Goal: Task Accomplishment & Management: Complete application form

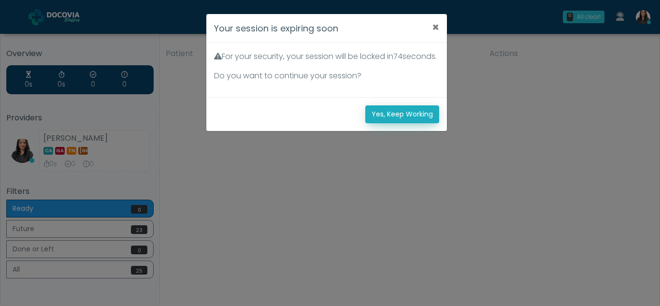
click at [407, 123] on button "Yes, Keep Working" at bounding box center [402, 114] width 74 height 18
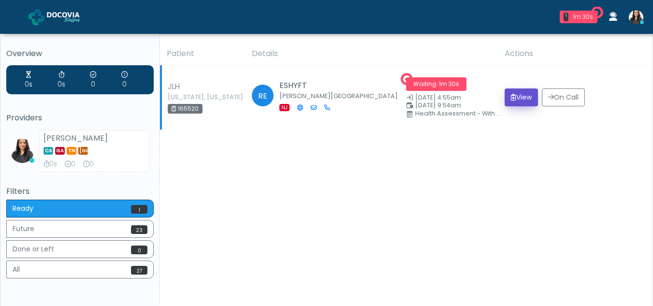
click at [515, 99] on button "View" at bounding box center [520, 97] width 33 height 18
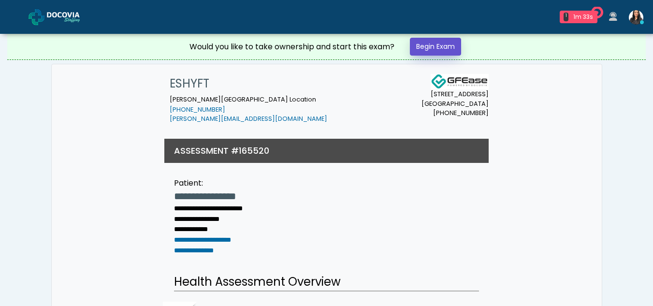
click at [434, 45] on link "Begin Exam" at bounding box center [435, 47] width 51 height 18
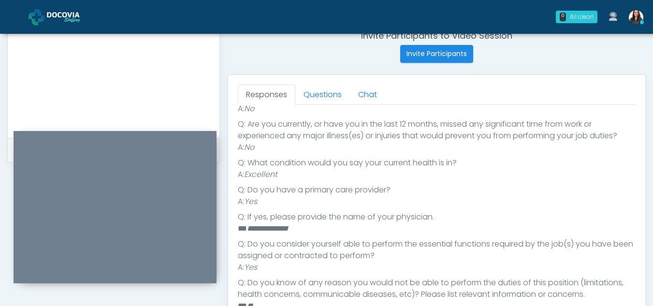
scroll to position [352, 0]
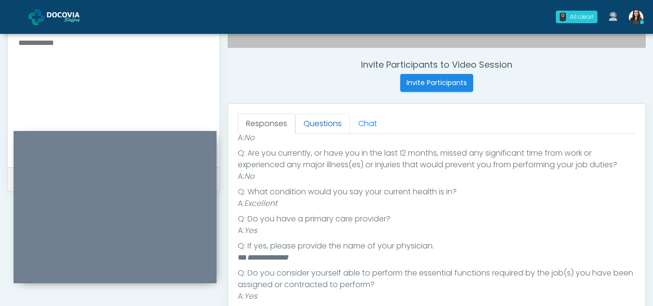
click at [324, 126] on link "Questions" at bounding box center [322, 124] width 55 height 20
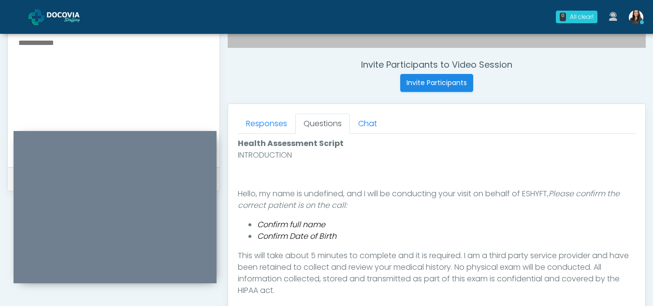
scroll to position [442, 0]
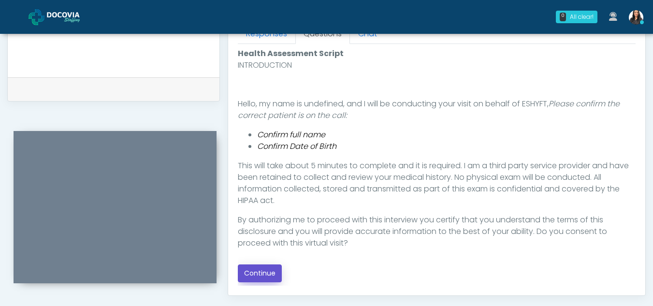
click at [263, 275] on button "Continue" at bounding box center [260, 273] width 44 height 18
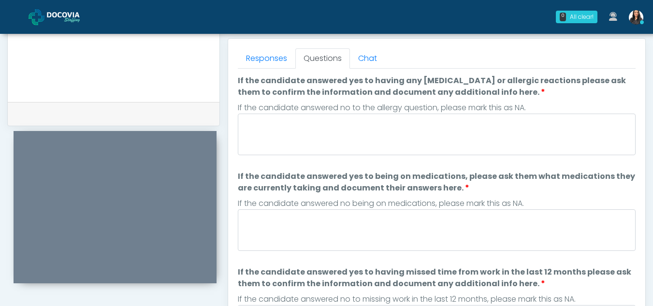
scroll to position [412, 0]
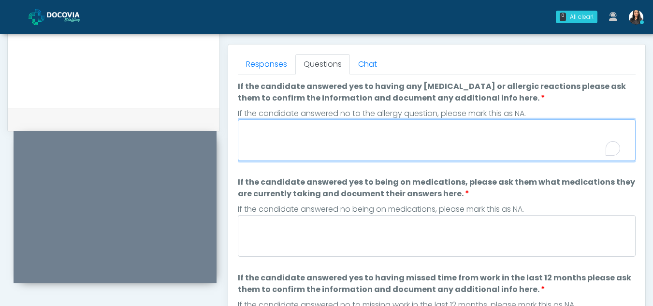
click at [335, 135] on textarea "If the candidate answered yes to having any allergies or allergic reactions ple…" at bounding box center [437, 140] width 398 height 42
type textarea "**"
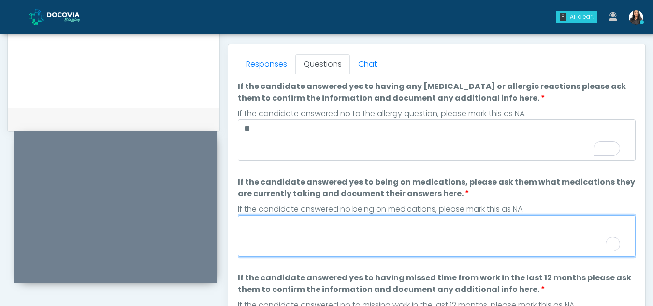
click at [343, 243] on textarea "If the candidate answered yes to being on medications, please ask them what med…" at bounding box center [437, 236] width 398 height 42
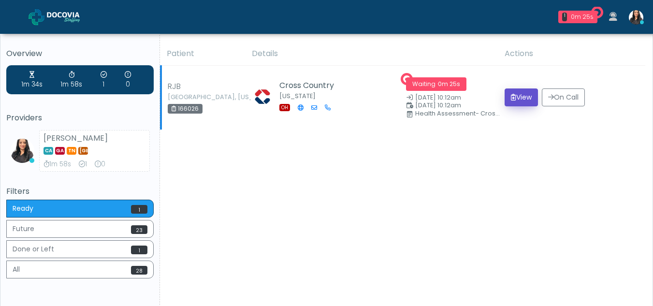
click at [524, 96] on button "View" at bounding box center [520, 97] width 33 height 18
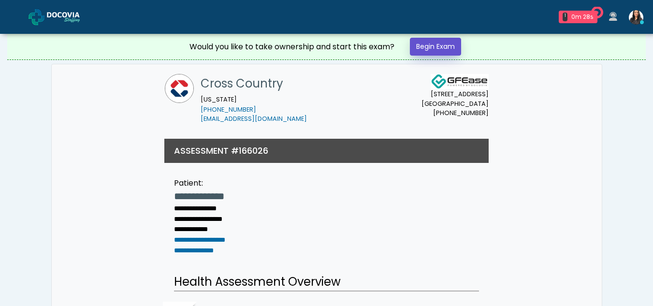
click at [419, 48] on link "Begin Exam" at bounding box center [435, 47] width 51 height 18
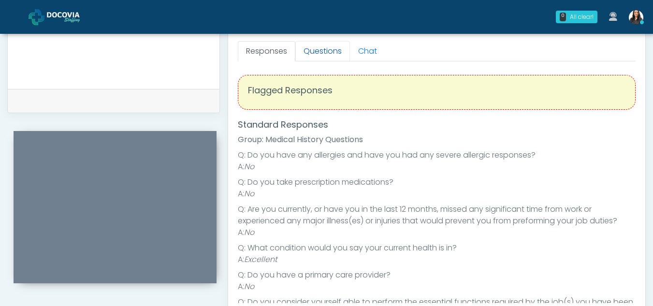
click at [325, 55] on link "Questions" at bounding box center [322, 51] width 55 height 20
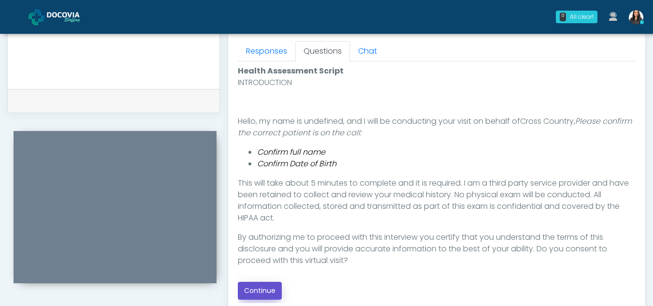
click at [274, 292] on button "Continue" at bounding box center [260, 291] width 44 height 18
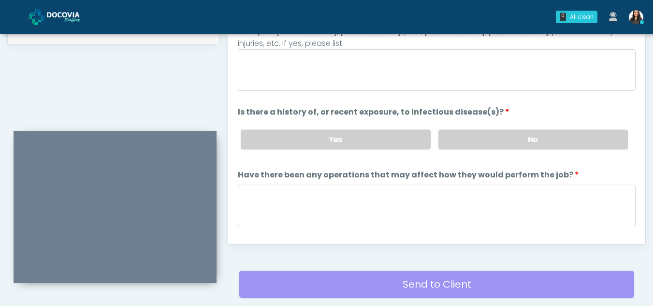
scroll to position [409, 0]
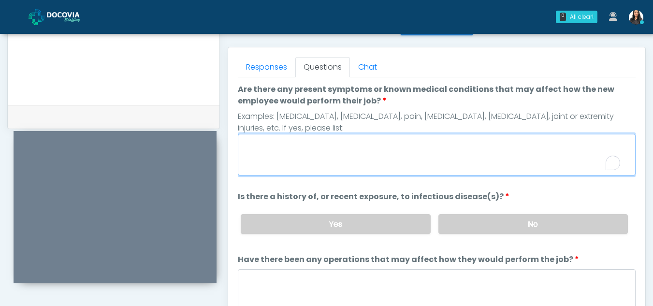
click at [299, 156] on textarea "Are there any present symptoms or known medical conditions that may affect how …" at bounding box center [437, 155] width 398 height 42
type textarea "**"
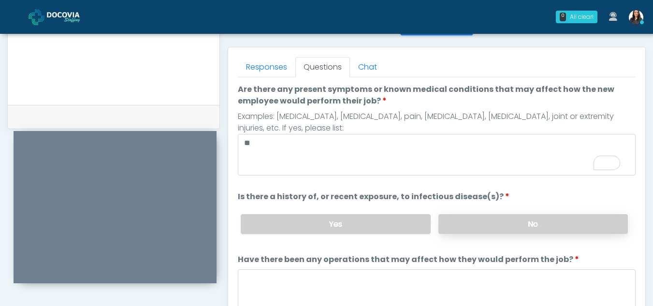
click at [519, 227] on label "No" at bounding box center [532, 224] width 189 height 20
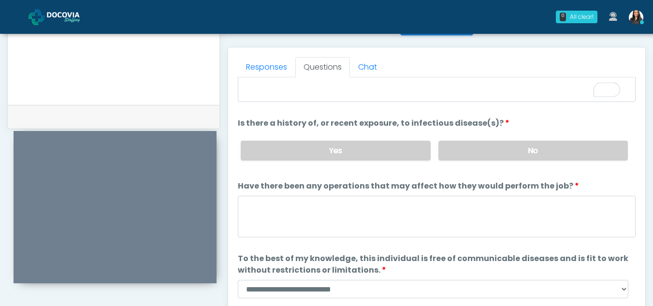
scroll to position [83, 0]
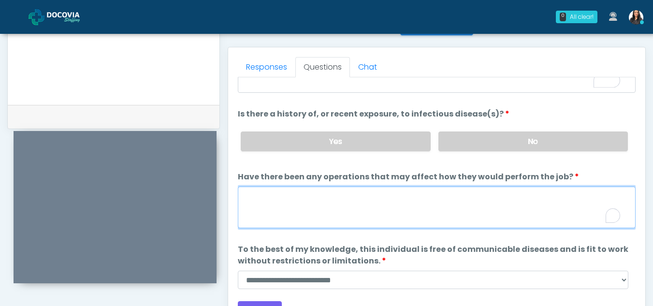
click at [284, 206] on textarea "Have there been any operations that may affect how they would perform the job?" at bounding box center [437, 207] width 398 height 42
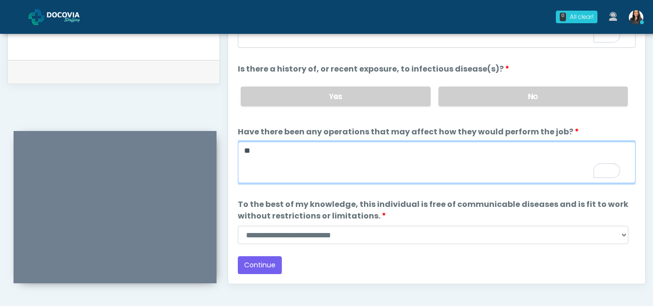
type textarea "**"
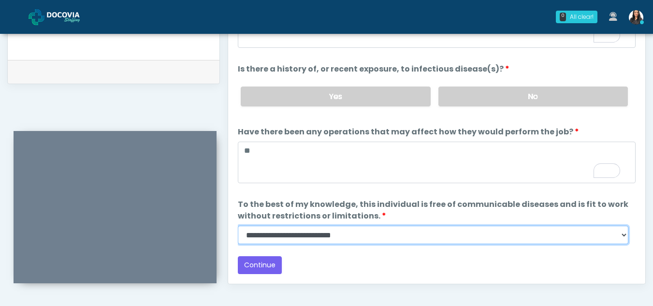
click at [619, 235] on select "**********" at bounding box center [433, 235] width 390 height 18
select select "******"
click at [238, 226] on select "**********" at bounding box center [433, 235] width 390 height 18
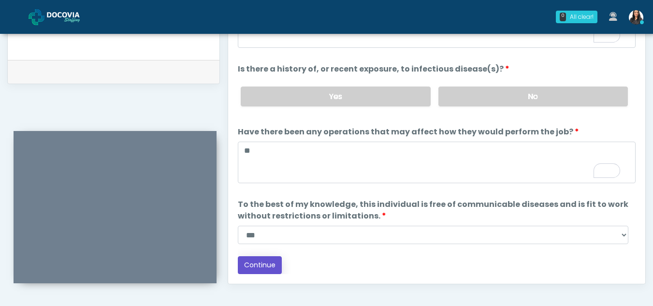
click at [265, 266] on button "Continue" at bounding box center [260, 265] width 44 height 18
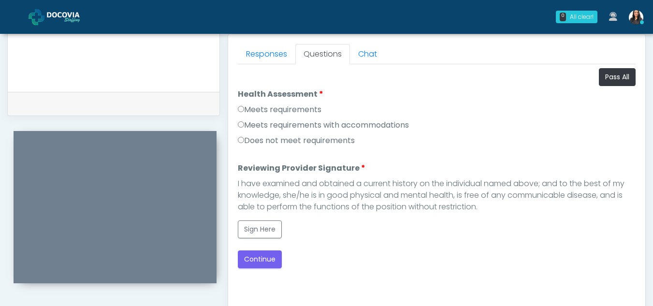
scroll to position [425, 0]
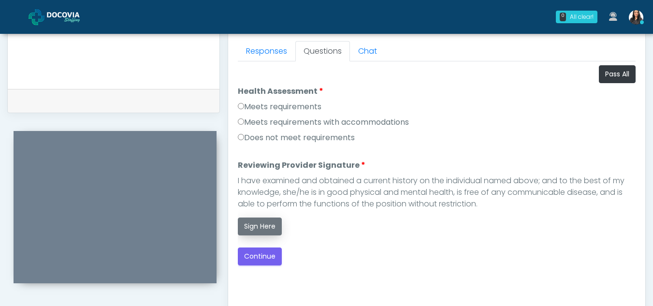
click at [258, 226] on button "Sign Here" at bounding box center [260, 226] width 44 height 18
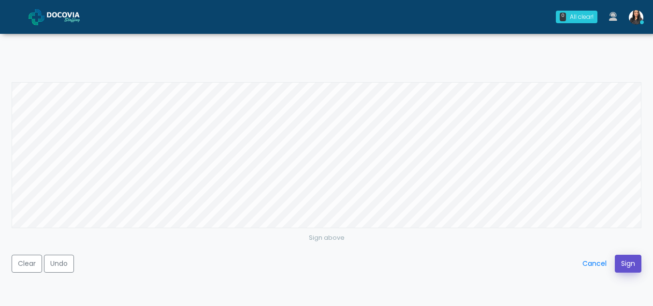
click at [625, 261] on button "Sign" at bounding box center [627, 264] width 27 height 18
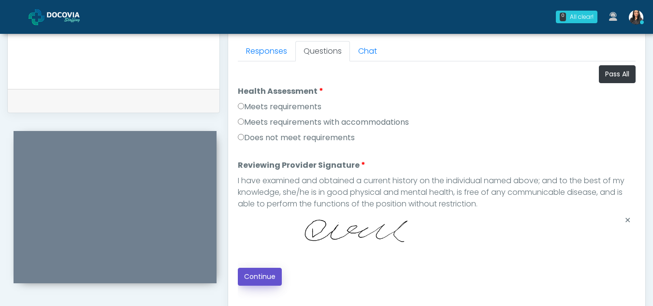
click at [257, 279] on button "Continue" at bounding box center [260, 277] width 44 height 18
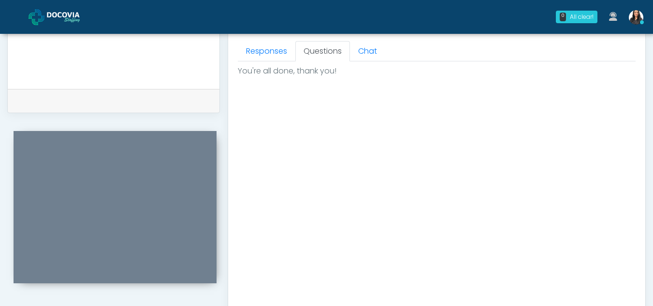
scroll to position [579, 0]
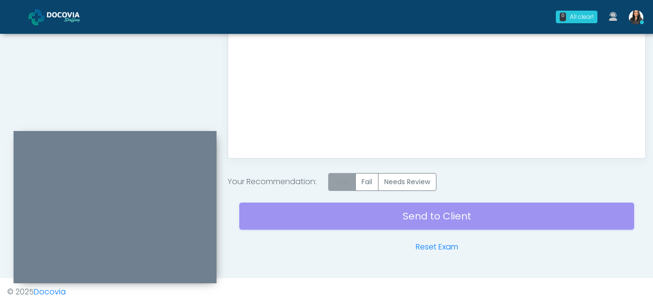
click at [348, 185] on label "Pass" at bounding box center [342, 182] width 28 height 18
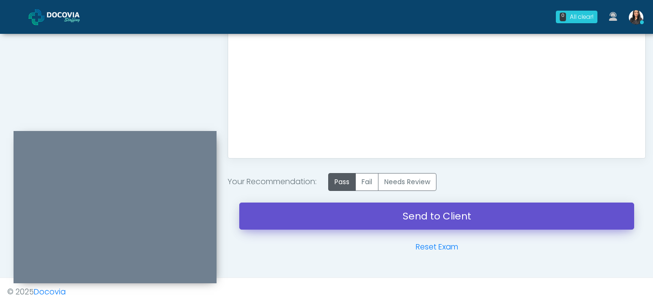
click at [445, 214] on link "Send to Client" at bounding box center [436, 215] width 395 height 27
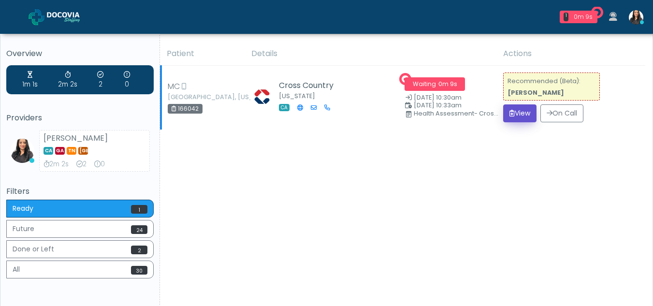
click at [522, 114] on button "View" at bounding box center [519, 113] width 33 height 18
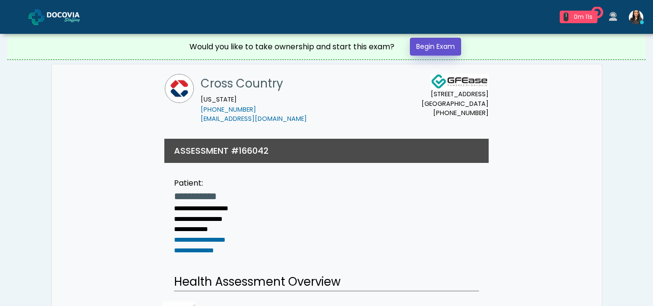
click at [447, 47] on link "Begin Exam" at bounding box center [435, 47] width 51 height 18
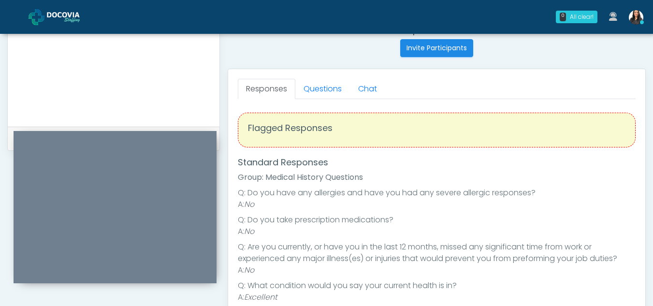
scroll to position [380, 0]
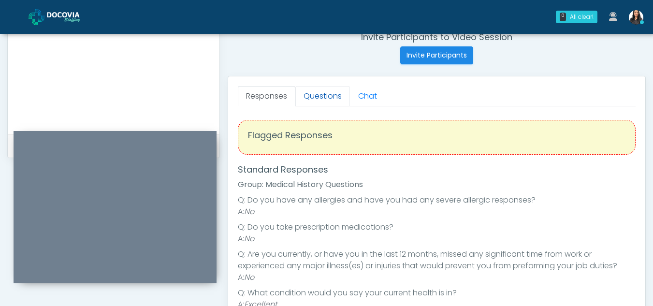
click at [327, 95] on link "Questions" at bounding box center [322, 96] width 55 height 20
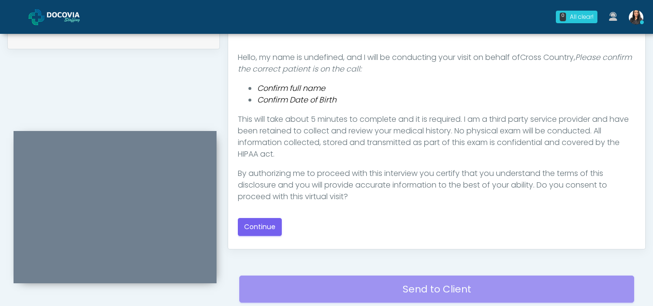
scroll to position [500, 0]
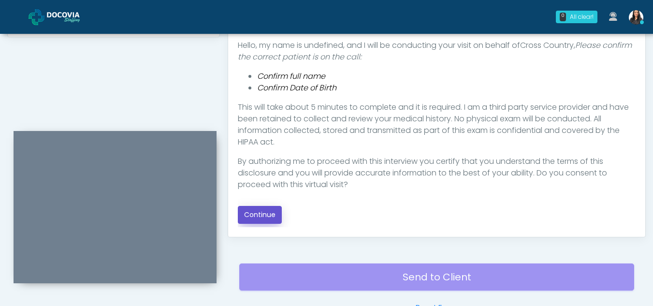
click at [260, 215] on button "Continue" at bounding box center [260, 215] width 44 height 18
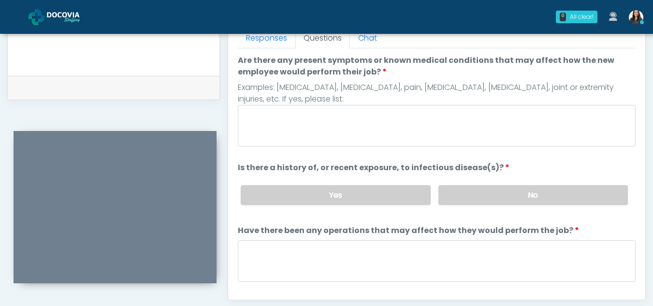
scroll to position [430, 0]
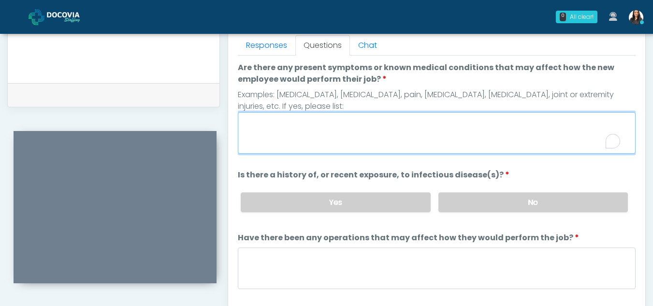
click at [321, 141] on textarea "Are there any present symptoms or known medical conditions that may affect how …" at bounding box center [437, 133] width 398 height 42
type textarea "**"
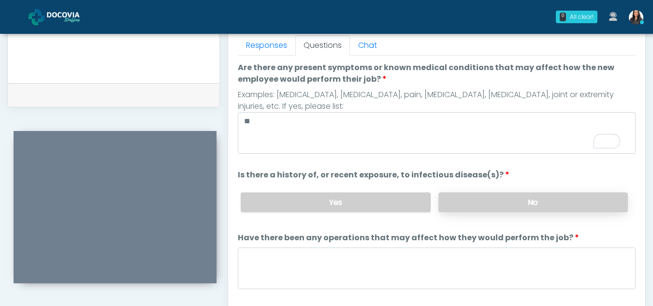
click at [547, 204] on label "No" at bounding box center [532, 202] width 189 height 20
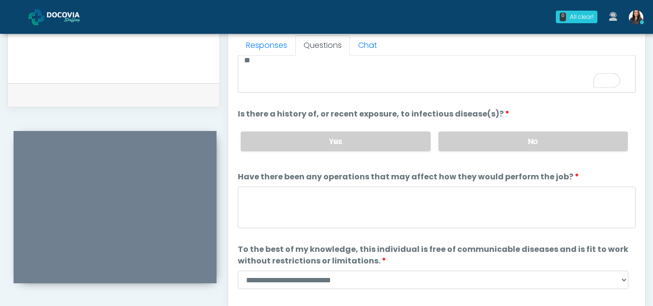
scroll to position [64, 0]
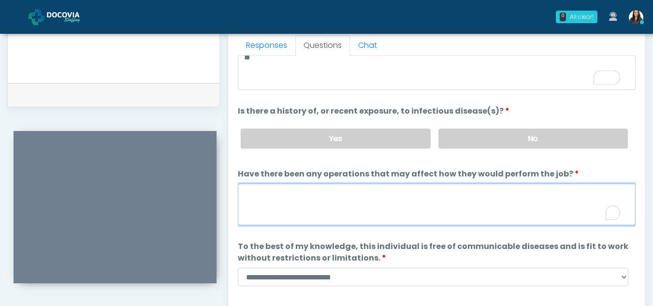
click at [288, 199] on textarea "Have there been any operations that may affect how they would perform the job?" at bounding box center [437, 205] width 398 height 42
type textarea "**"
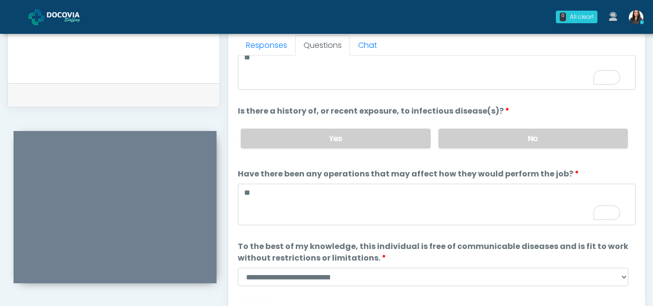
scroll to position [83, 0]
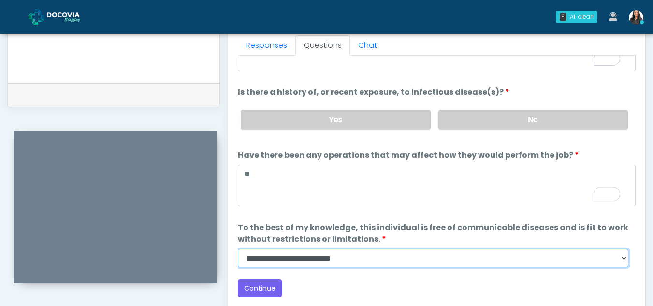
click at [623, 262] on select "**********" at bounding box center [433, 258] width 390 height 18
select select "******"
click at [238, 249] on select "**********" at bounding box center [433, 258] width 390 height 18
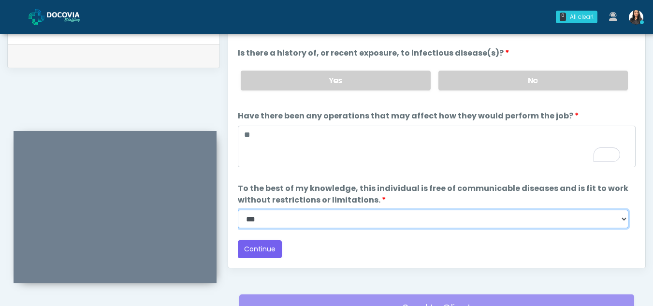
scroll to position [471, 0]
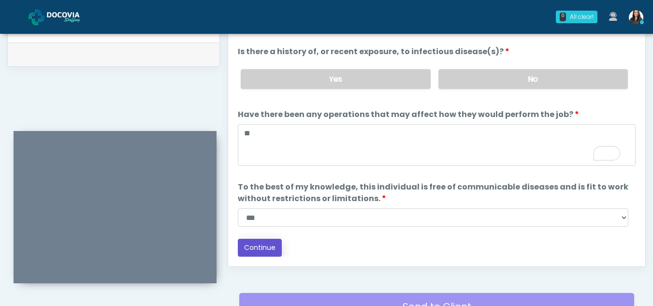
click at [256, 246] on button "Continue" at bounding box center [260, 248] width 44 height 18
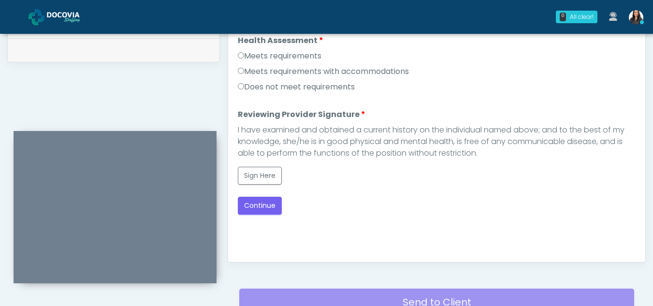
scroll to position [442, 0]
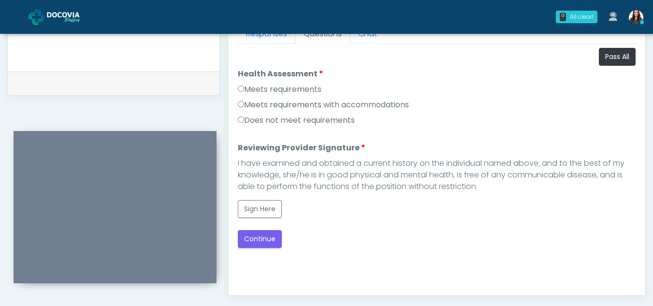
click at [239, 92] on label "Meets requirements" at bounding box center [280, 90] width 84 height 12
click at [270, 212] on button "Sign Here" at bounding box center [260, 209] width 44 height 18
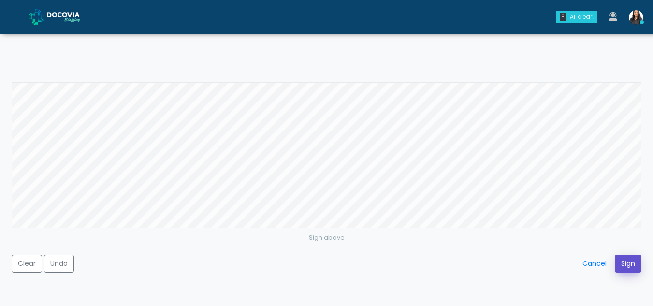
click at [626, 262] on button "Sign" at bounding box center [627, 264] width 27 height 18
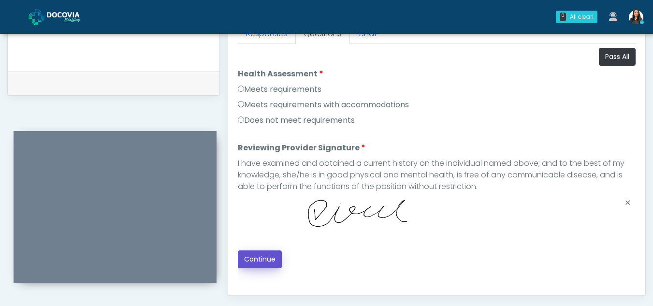
click at [262, 257] on button "Continue" at bounding box center [260, 259] width 44 height 18
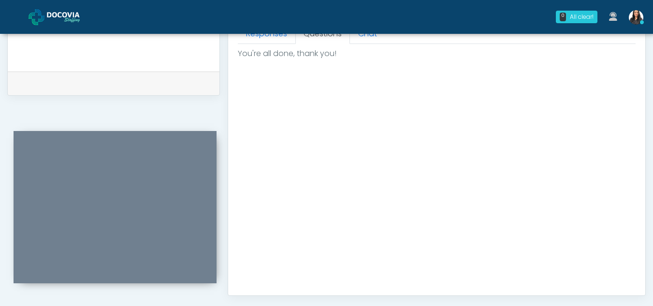
scroll to position [579, 0]
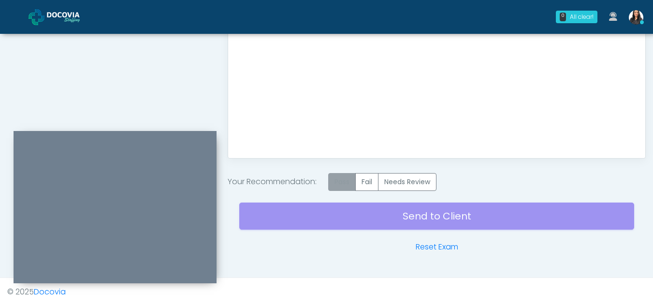
click at [342, 185] on label "Pass" at bounding box center [342, 182] width 28 height 18
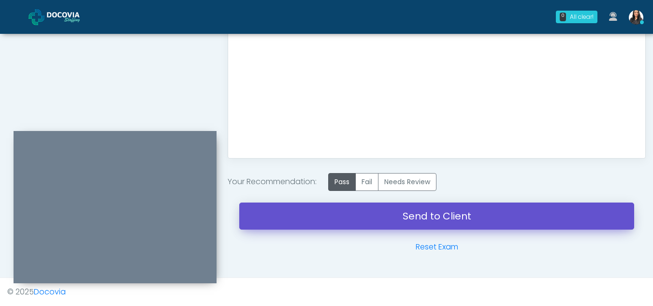
click at [421, 215] on link "Send to Client" at bounding box center [436, 215] width 395 height 27
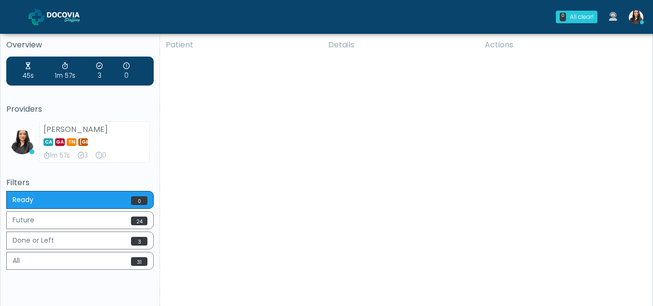
scroll to position [7, 0]
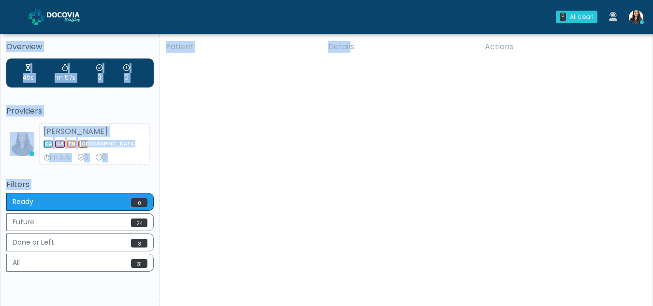
drag, startPoint x: 341, startPoint y: 16, endPoint x: 348, endPoint y: 52, distance: 36.5
click at [348, 52] on div "0 All clear! All clear! Viral Patel CA GA TN TX 1m 57s 3 0" at bounding box center [326, 179] width 653 height 373
click at [349, 71] on div "Patient Details Actions MLM Oklahoma City, Oklahoma 166049 Cross Country Oklaho…" at bounding box center [402, 172] width 485 height 275
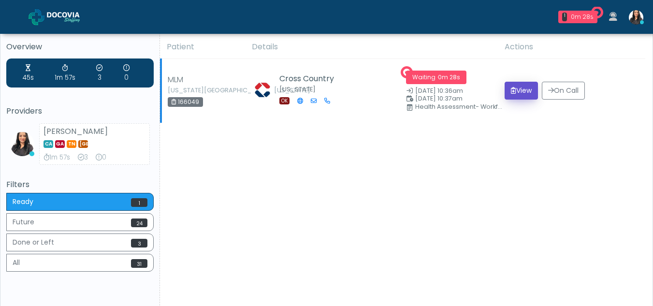
click at [521, 88] on button "View" at bounding box center [520, 91] width 33 height 18
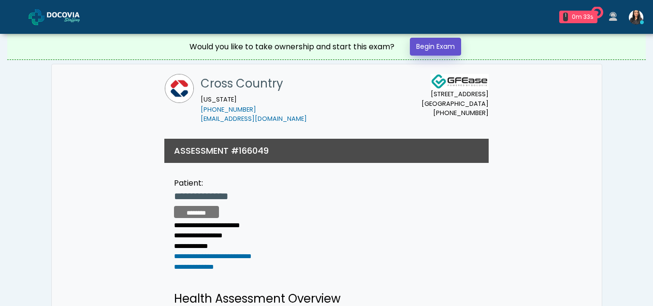
click at [444, 45] on link "Begin Exam" at bounding box center [435, 47] width 51 height 18
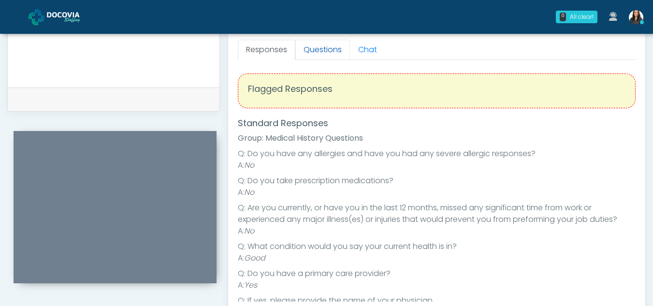
click at [314, 50] on link "Questions" at bounding box center [322, 50] width 55 height 20
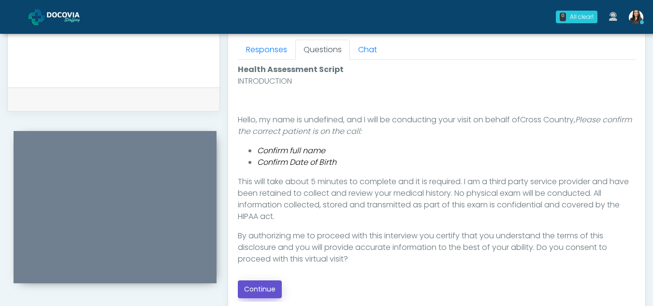
click at [258, 293] on button "Continue" at bounding box center [260, 289] width 44 height 18
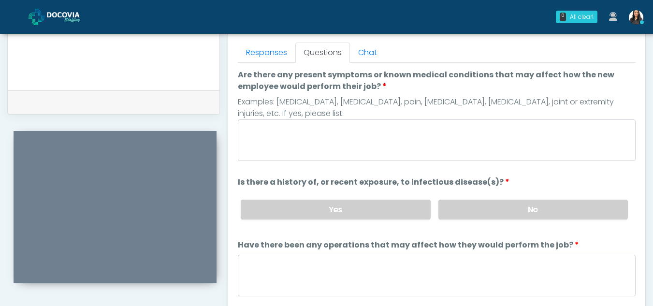
scroll to position [422, 0]
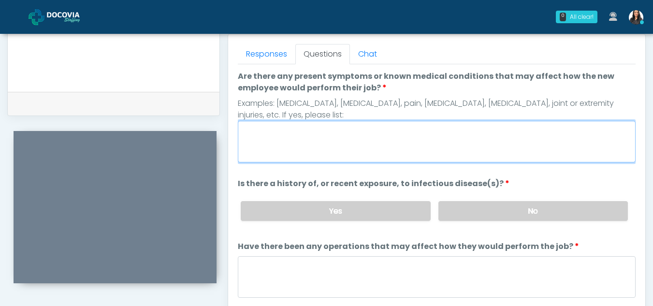
click at [337, 145] on textarea "Are there any present symptoms or known medical conditions that may affect how …" at bounding box center [437, 142] width 398 height 42
type textarea "**"
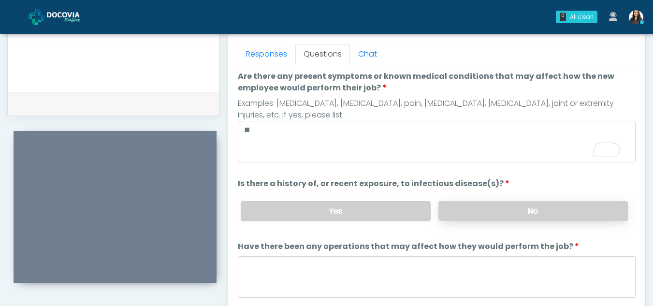
click at [530, 212] on label "No" at bounding box center [532, 211] width 189 height 20
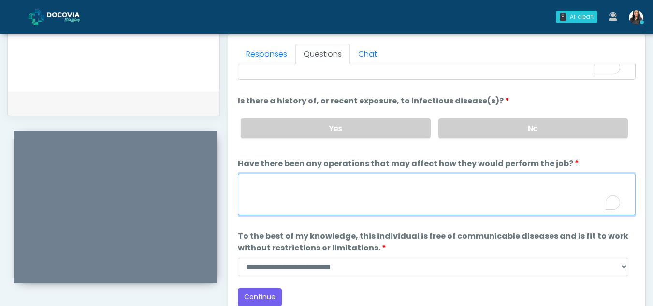
click at [310, 194] on textarea "Have there been any operations that may affect how they would perform the job?" at bounding box center [437, 194] width 398 height 42
type textarea "**"
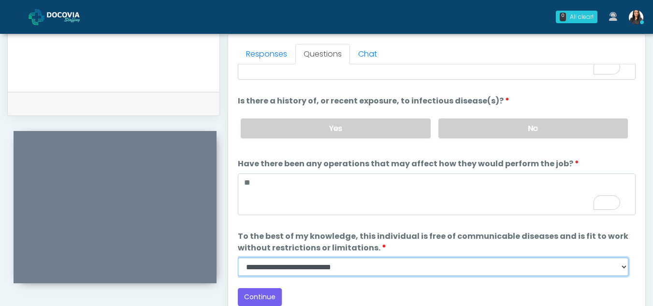
click at [621, 264] on select "**********" at bounding box center [433, 266] width 390 height 18
select select "******"
click at [238, 257] on select "**********" at bounding box center [433, 266] width 390 height 18
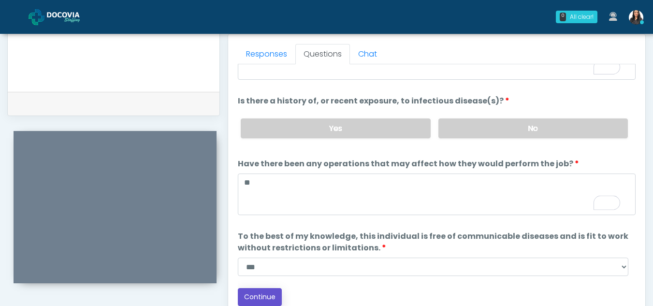
click at [267, 298] on button "Continue" at bounding box center [260, 297] width 44 height 18
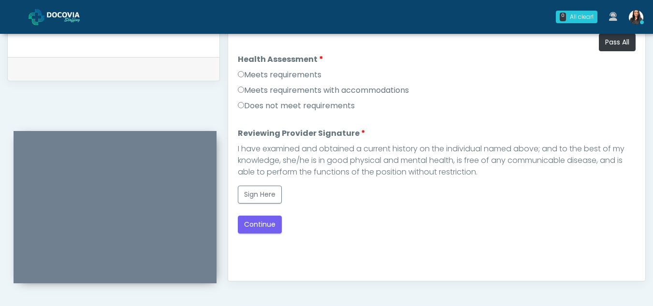
scroll to position [455, 0]
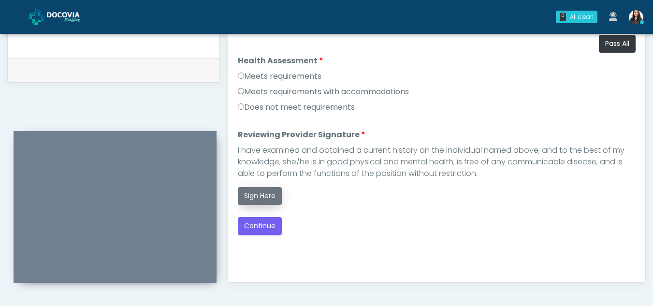
click at [272, 195] on button "Sign Here" at bounding box center [260, 196] width 44 height 18
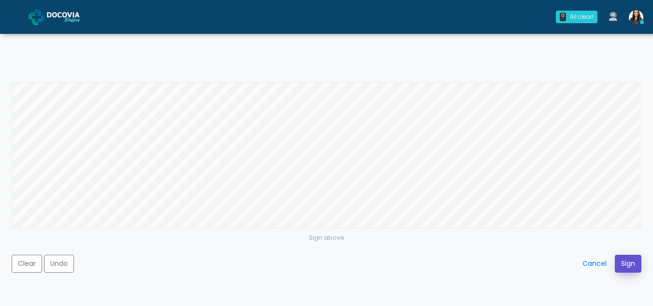
click at [625, 268] on button "Sign" at bounding box center [627, 264] width 27 height 18
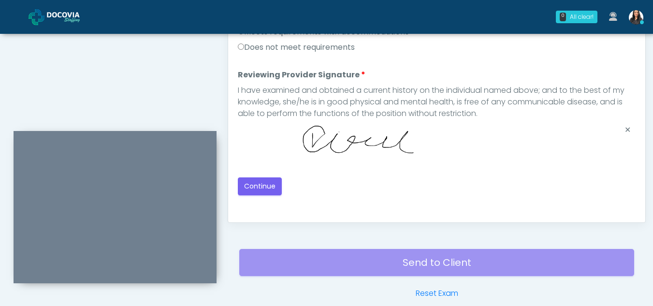
scroll to position [522, 0]
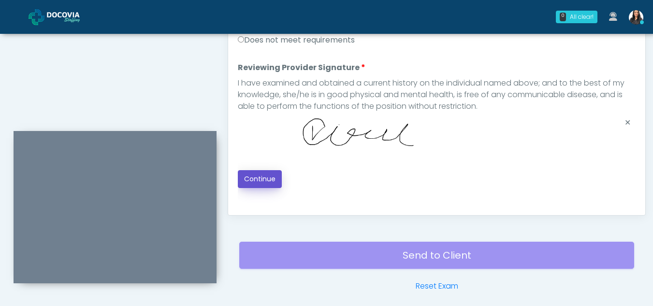
click at [263, 176] on button "Continue" at bounding box center [260, 179] width 44 height 18
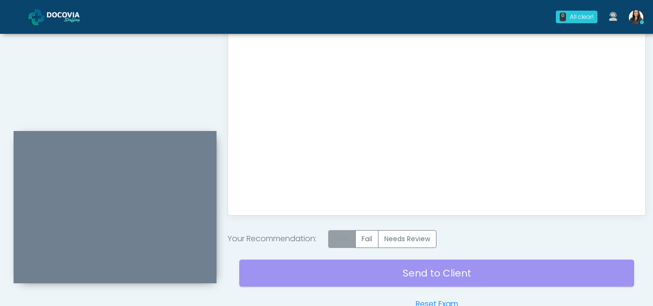
click at [346, 238] on label "Pass" at bounding box center [342, 239] width 28 height 18
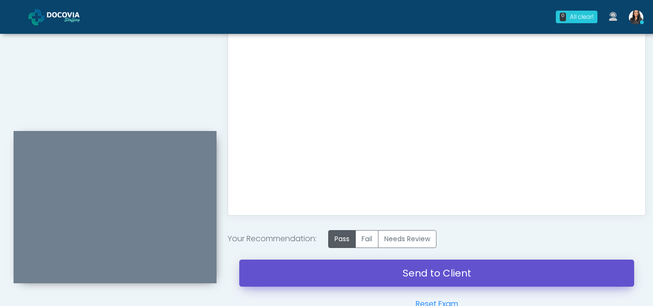
click at [451, 267] on link "Send to Client" at bounding box center [436, 272] width 395 height 27
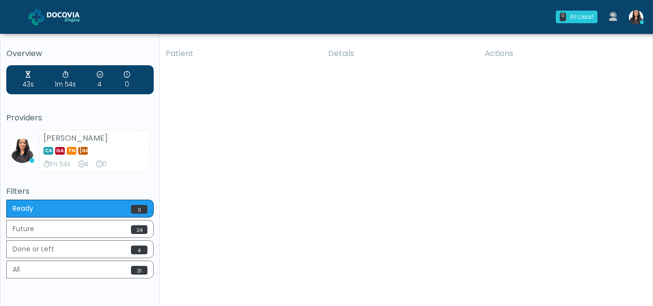
scroll to position [11, 0]
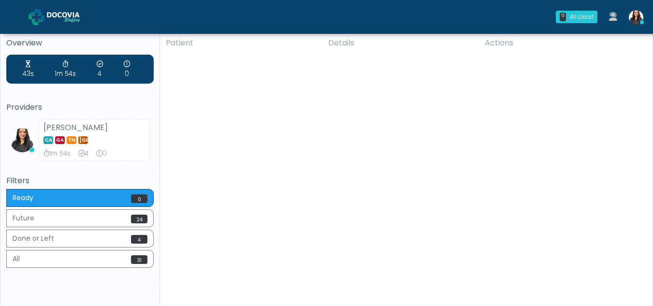
drag, startPoint x: 0, startPoint y: 0, endPoint x: 372, endPoint y: 63, distance: 377.6
click at [372, 63] on div "Patient Details Actions MLM [US_STATE][GEOGRAPHIC_DATA], [US_STATE] 166049 Cros…" at bounding box center [402, 168] width 485 height 275
click at [309, 92] on div "Patient Details Actions MLM Oklahoma City, Oklahoma 166049 Cross Country Oklaho…" at bounding box center [402, 168] width 485 height 275
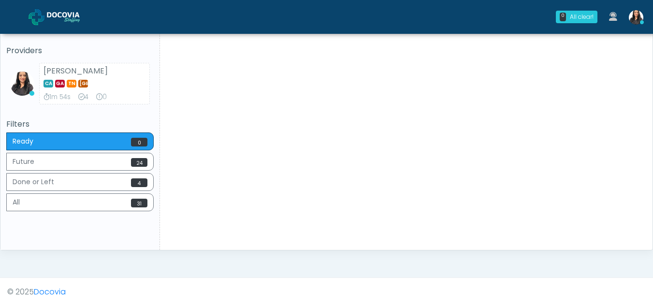
click at [309, 92] on div "Patient Details Actions MLM Oklahoma City, Oklahoma 166049 Cross Country Oklaho…" at bounding box center [402, 112] width 485 height 275
click at [325, 125] on div "Patient Details Actions MLM Oklahoma City, Oklahoma 166049 Cross Country Oklaho…" at bounding box center [402, 112] width 485 height 275
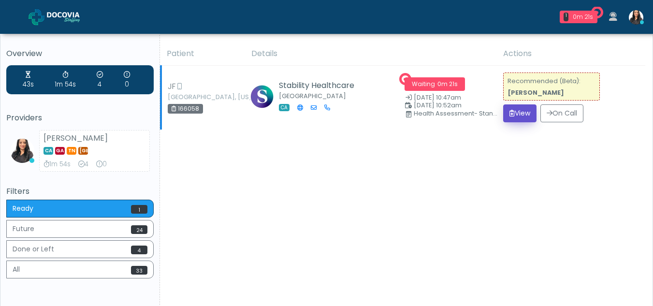
click at [518, 114] on button "View" at bounding box center [519, 113] width 33 height 18
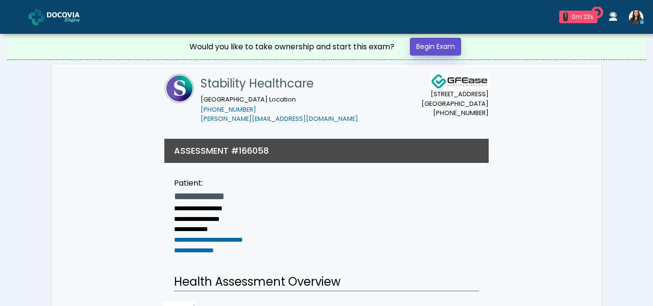
click at [437, 47] on link "Begin Exam" at bounding box center [435, 47] width 51 height 18
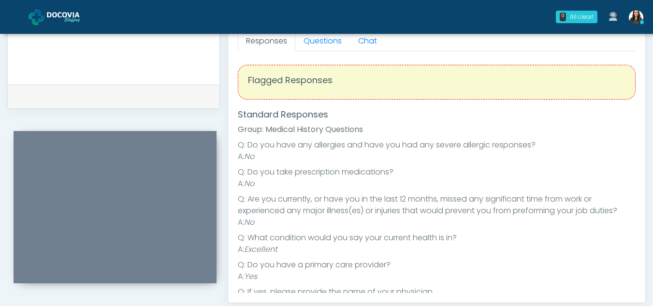
scroll to position [426, 0]
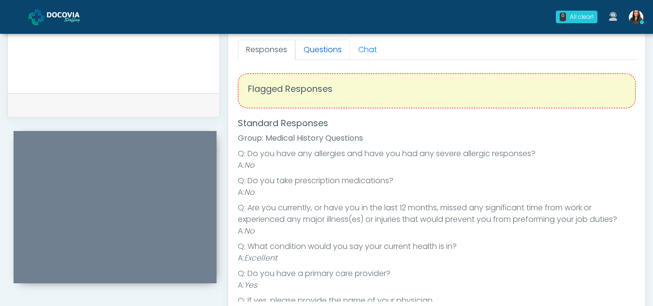
click at [336, 58] on link "Questions" at bounding box center [322, 50] width 55 height 20
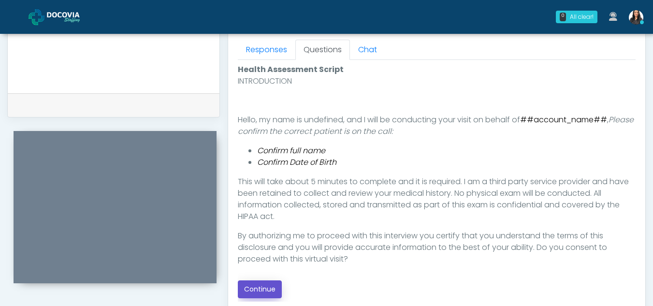
click at [254, 285] on button "Continue" at bounding box center [260, 289] width 44 height 18
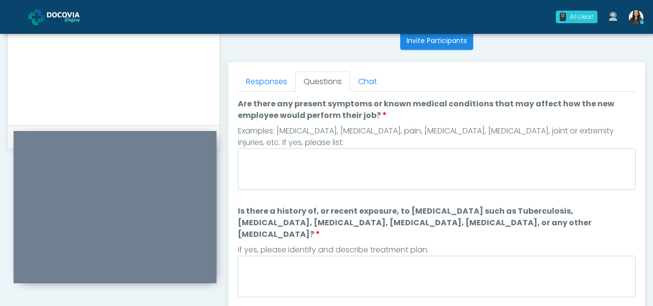
scroll to position [388, 0]
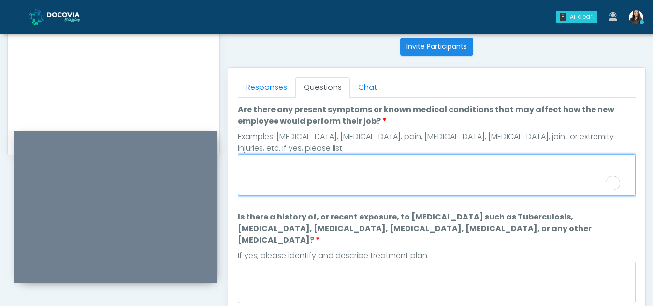
click at [309, 185] on textarea "Are there any present symptoms or known medical conditions that may affect how …" at bounding box center [437, 175] width 398 height 42
click at [288, 180] on textarea "Are there any present symptoms or known medical conditions that may affect how …" at bounding box center [437, 175] width 398 height 42
type textarea "**"
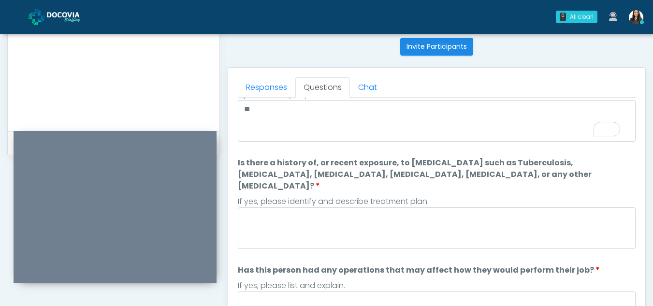
scroll to position [79, 0]
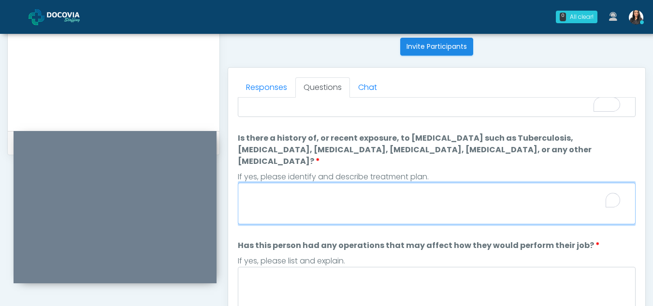
click at [268, 196] on textarea "Is there a history of, or recent exposure, to infectious diseases such as Tuber…" at bounding box center [437, 204] width 398 height 42
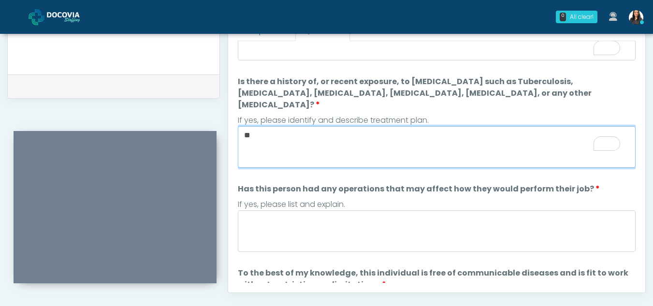
scroll to position [446, 0]
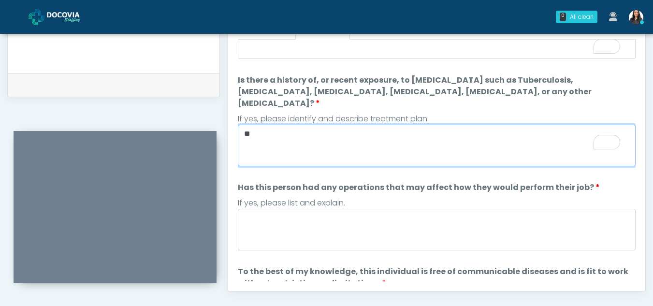
type textarea "**"
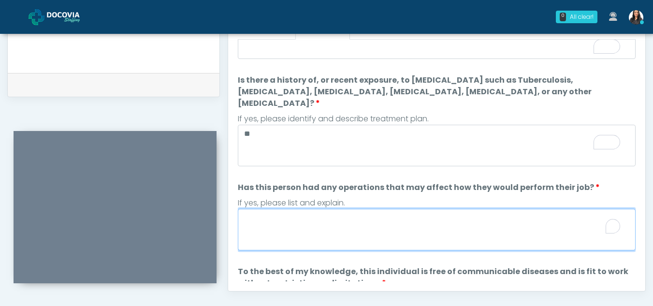
click at [281, 216] on textarea "Has this person had any operations that may affect how they would perform their…" at bounding box center [437, 230] width 398 height 42
type textarea "**"
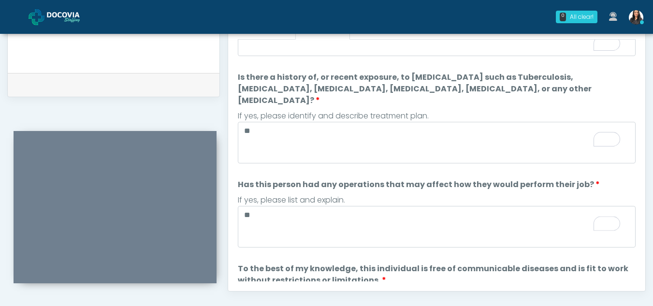
scroll to position [0, 0]
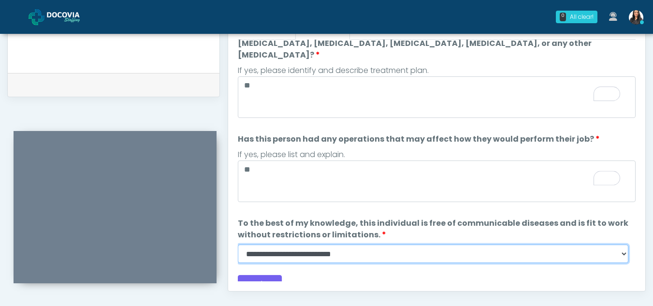
click at [624, 244] on select "**********" at bounding box center [433, 253] width 390 height 18
select select "******"
click at [238, 244] on select "**********" at bounding box center [433, 253] width 390 height 18
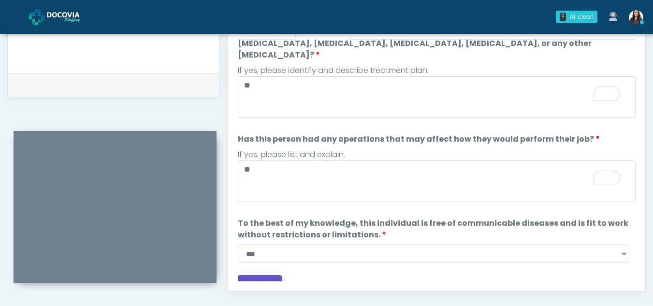
click at [260, 275] on button "Continue" at bounding box center [260, 284] width 44 height 18
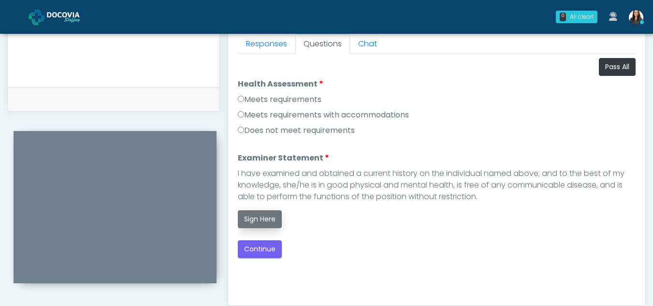
click at [262, 217] on button "Sign Here" at bounding box center [260, 219] width 44 height 18
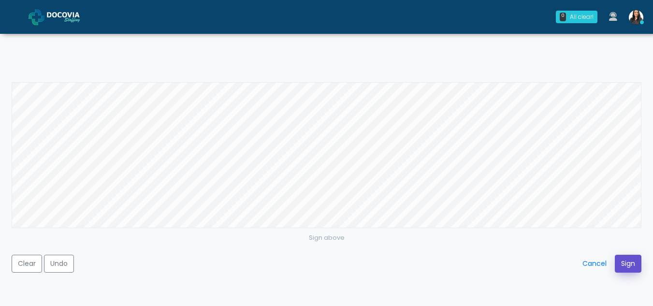
click at [628, 264] on button "Sign" at bounding box center [627, 264] width 27 height 18
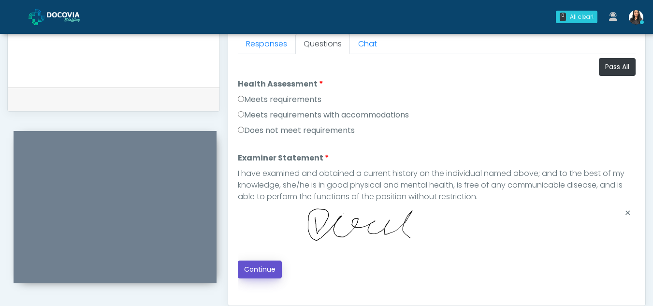
click at [261, 268] on button "Continue" at bounding box center [260, 269] width 44 height 18
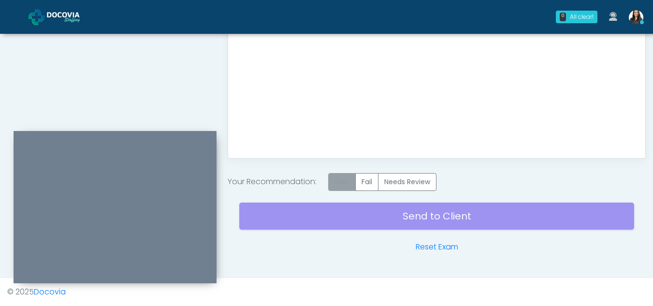
click at [345, 177] on label "Pass" at bounding box center [342, 182] width 28 height 18
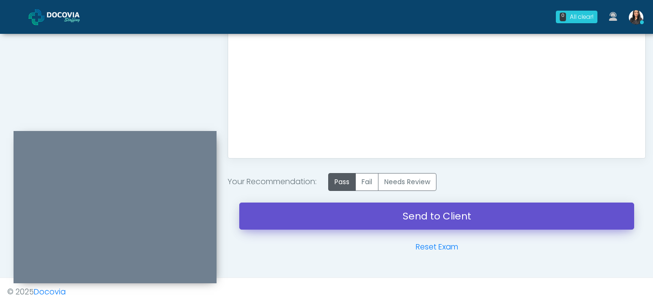
click at [424, 213] on link "Send to Client" at bounding box center [436, 215] width 395 height 27
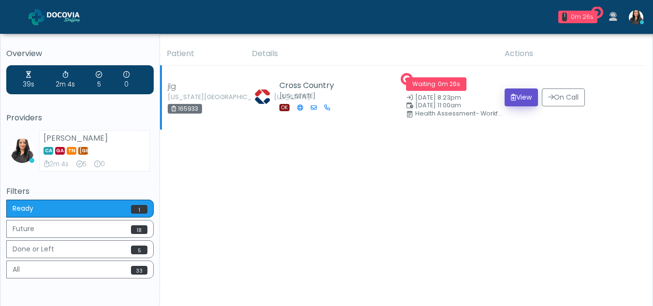
click at [524, 97] on button "View" at bounding box center [520, 97] width 33 height 18
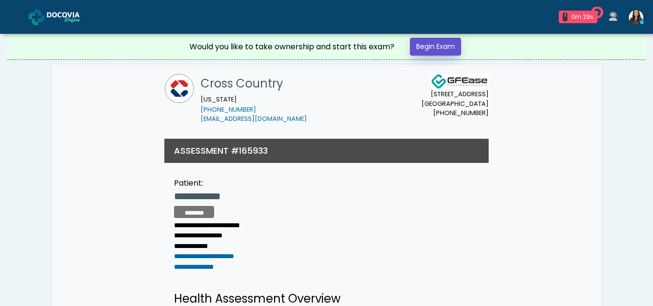
click at [438, 46] on link "Begin Exam" at bounding box center [435, 47] width 51 height 18
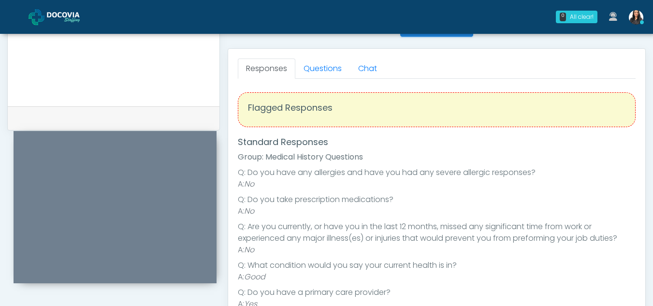
scroll to position [398, 0]
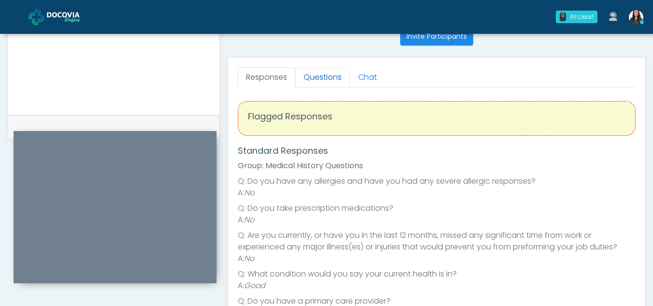
click at [333, 79] on link "Questions" at bounding box center [322, 77] width 55 height 20
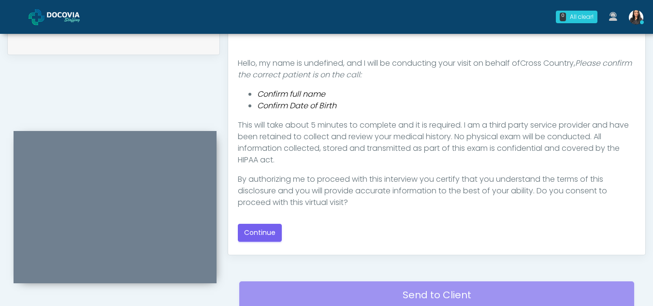
scroll to position [487, 0]
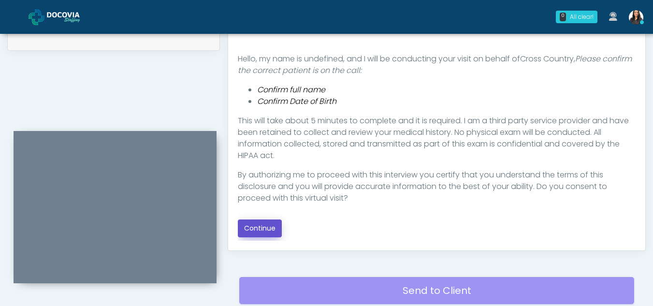
click at [261, 228] on button "Continue" at bounding box center [260, 228] width 44 height 18
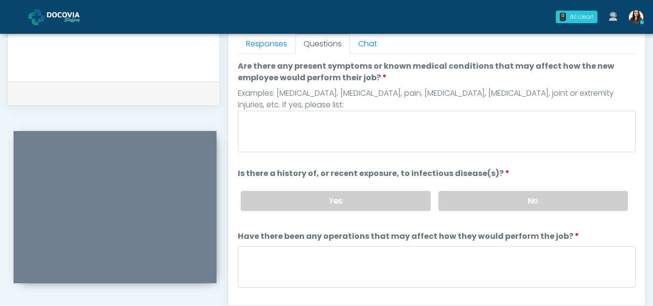
scroll to position [430, 0]
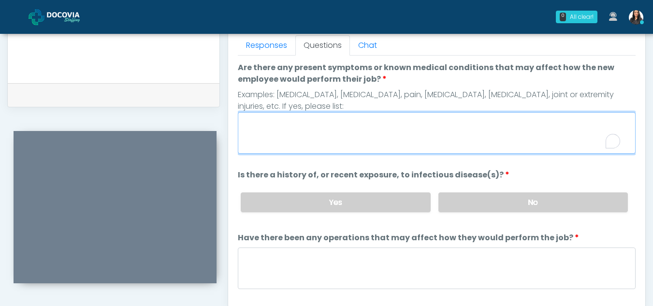
click at [283, 133] on textarea "Are there any present symptoms or known medical conditions that may affect how …" at bounding box center [437, 133] width 398 height 42
type textarea "**"
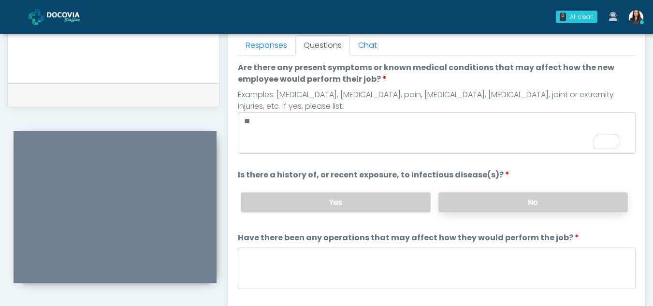
click at [518, 210] on label "No" at bounding box center [532, 202] width 189 height 20
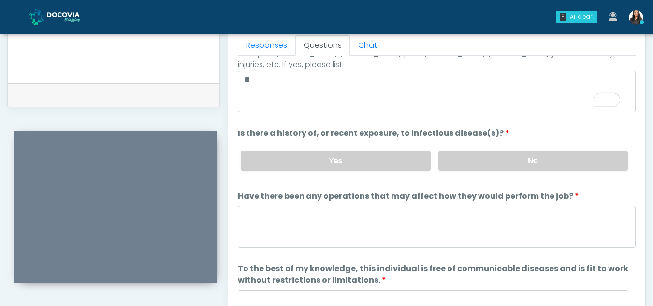
scroll to position [83, 0]
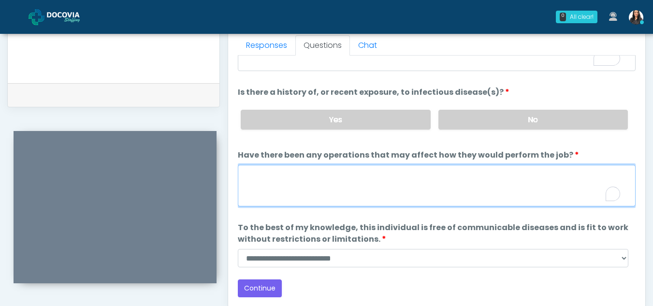
click at [348, 175] on textarea "Have there been any operations that may affect how they would perform the job?" at bounding box center [437, 186] width 398 height 42
type textarea "**"
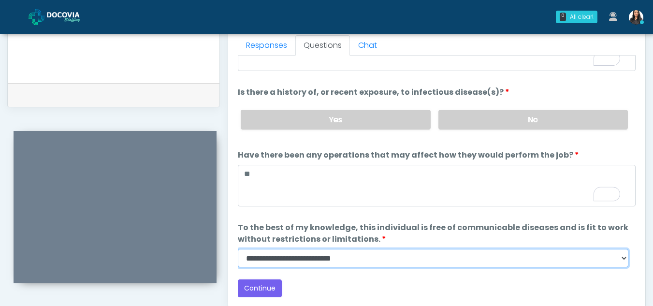
click at [624, 258] on select "**********" at bounding box center [433, 258] width 390 height 18
select select "******"
click at [238, 249] on select "**********" at bounding box center [433, 258] width 390 height 18
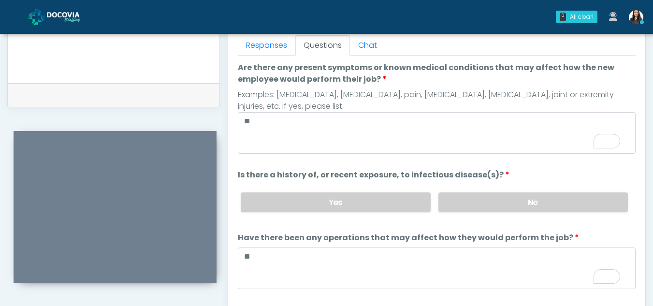
scroll to position [0, 0]
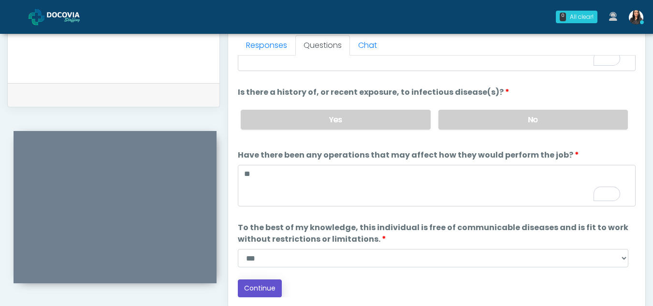
click at [268, 291] on button "Continue" at bounding box center [260, 288] width 44 height 18
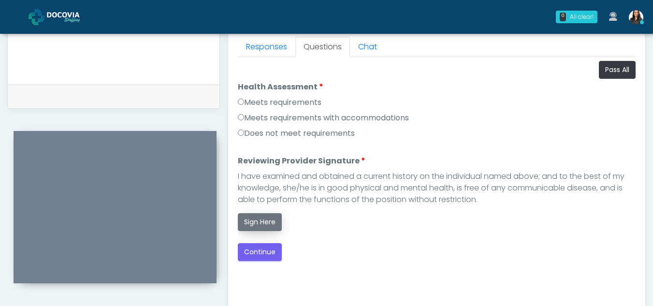
click at [255, 220] on button "Sign Here" at bounding box center [260, 222] width 44 height 18
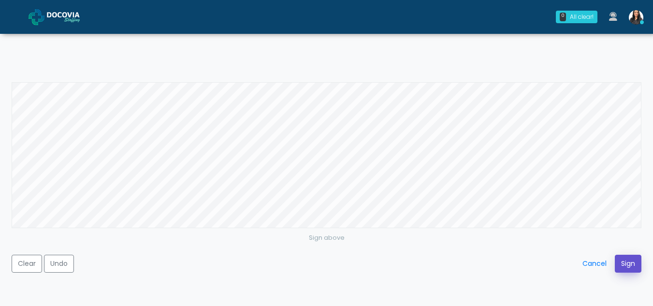
click at [622, 261] on button "Sign" at bounding box center [627, 264] width 27 height 18
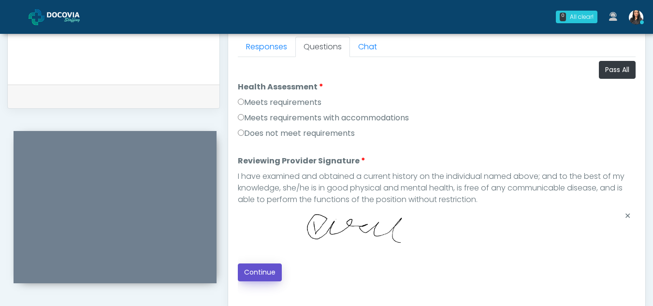
click at [244, 268] on button "Continue" at bounding box center [260, 272] width 44 height 18
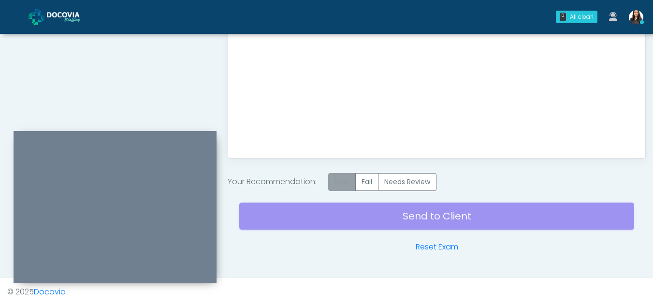
click at [344, 183] on label "Pass" at bounding box center [342, 182] width 28 height 18
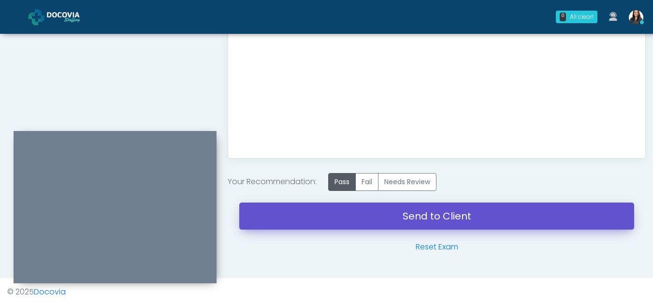
click at [428, 221] on link "Send to Client" at bounding box center [436, 215] width 395 height 27
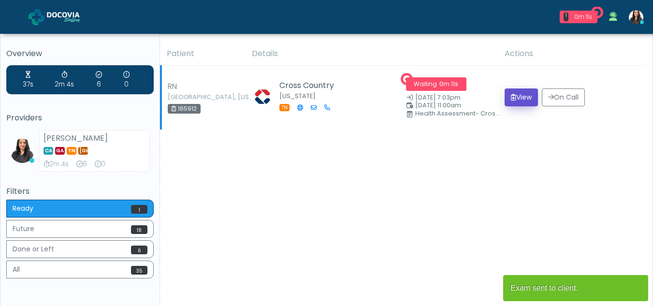
click at [515, 96] on button "View" at bounding box center [520, 97] width 33 height 18
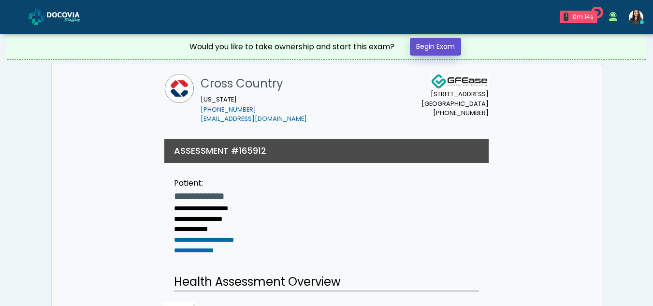
click at [446, 48] on link "Begin Exam" at bounding box center [435, 47] width 51 height 18
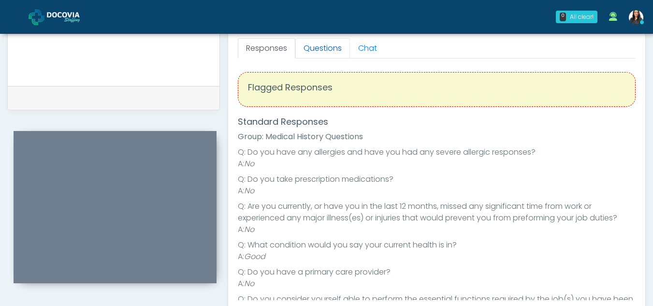
click at [327, 47] on link "Questions" at bounding box center [322, 48] width 55 height 20
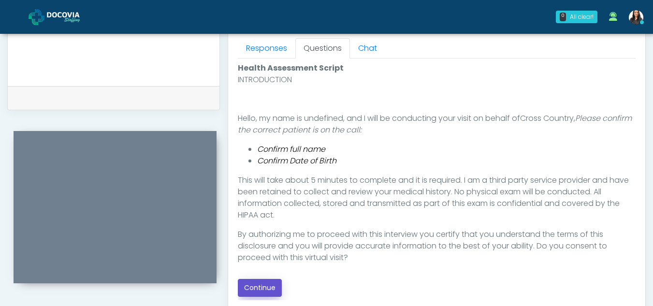
click at [272, 285] on button "Continue" at bounding box center [260, 288] width 44 height 18
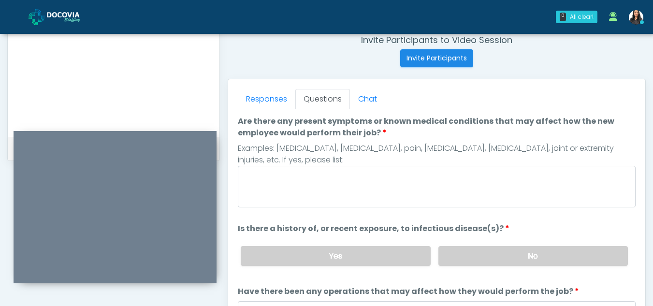
scroll to position [368, 0]
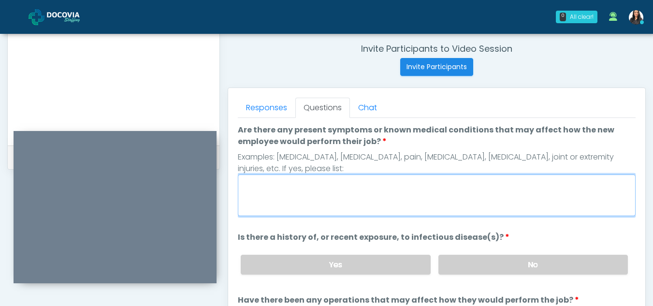
click at [346, 195] on textarea "Are there any present symptoms or known medical conditions that may affect how …" at bounding box center [437, 195] width 398 height 42
type textarea "**"
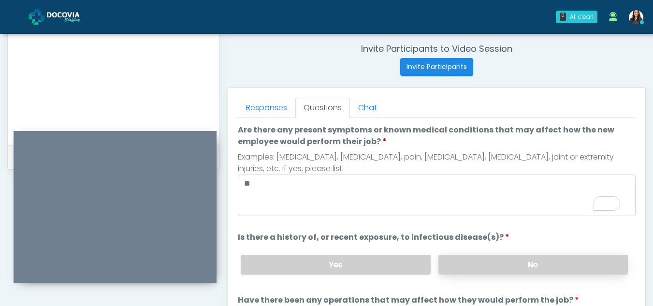
click at [541, 262] on label "No" at bounding box center [532, 265] width 189 height 20
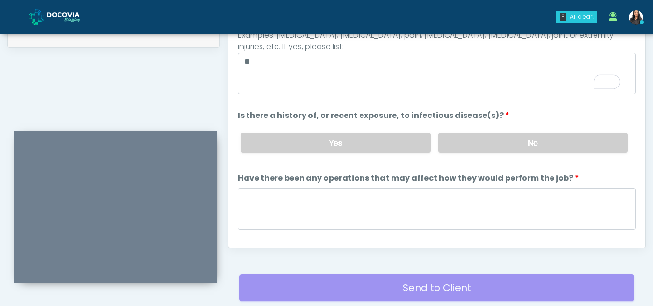
scroll to position [493, 0]
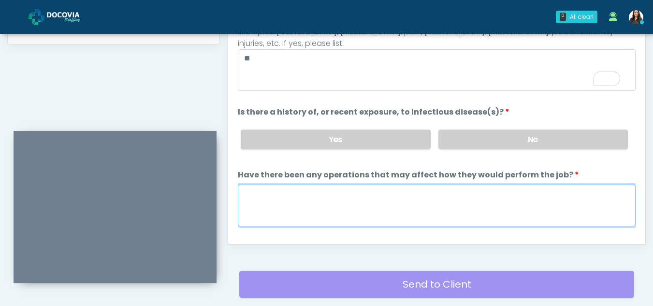
click at [286, 208] on textarea "Have there been any operations that may affect how they would perform the job?" at bounding box center [437, 206] width 398 height 42
type textarea "**"
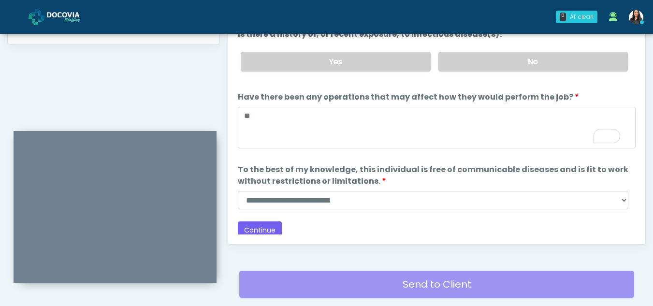
scroll to position [83, 0]
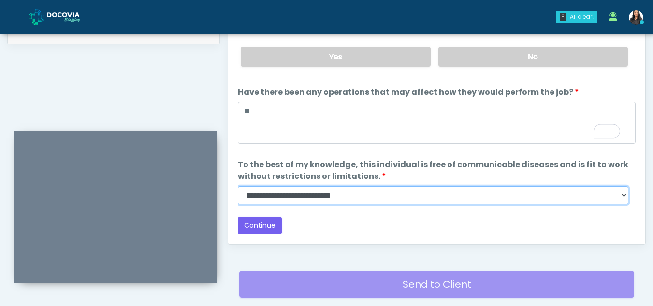
click at [622, 197] on select "**********" at bounding box center [433, 195] width 390 height 18
select select "******"
click at [238, 186] on select "**********" at bounding box center [433, 195] width 390 height 18
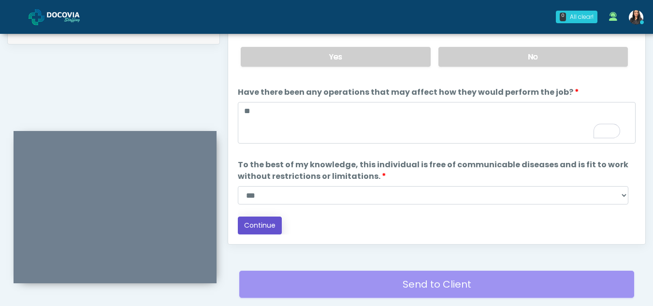
click at [262, 223] on button "Continue" at bounding box center [260, 225] width 44 height 18
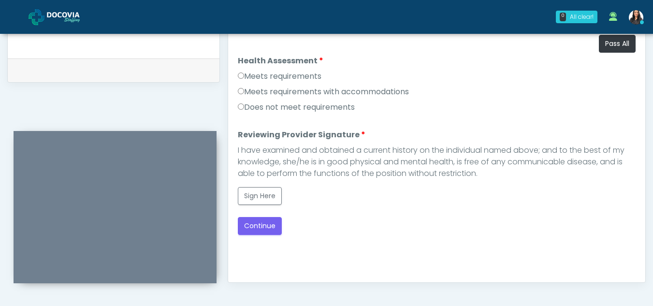
scroll to position [443, 0]
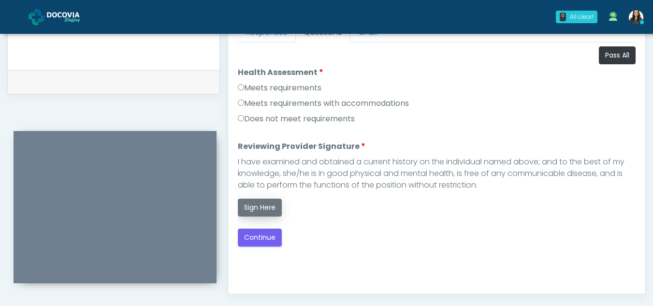
click at [262, 207] on button "Sign Here" at bounding box center [260, 208] width 44 height 18
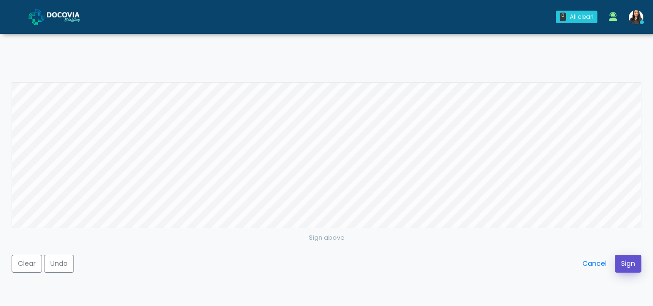
click at [622, 261] on button "Sign" at bounding box center [627, 264] width 27 height 18
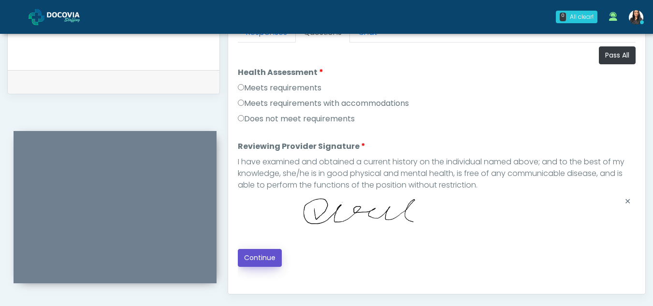
click at [269, 256] on button "Continue" at bounding box center [260, 258] width 44 height 18
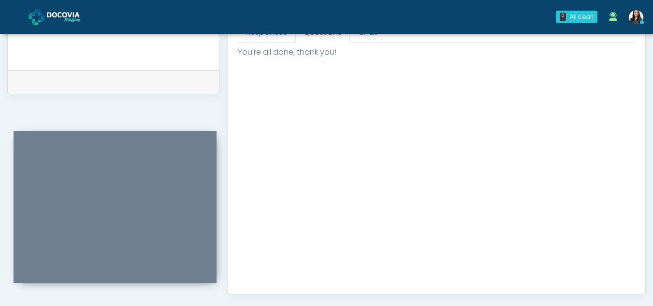
scroll to position [579, 0]
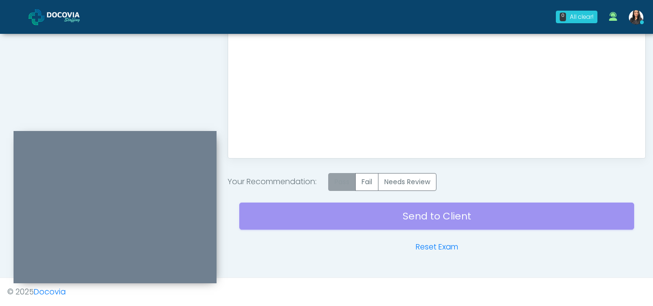
click at [347, 182] on label "Pass" at bounding box center [342, 182] width 28 height 18
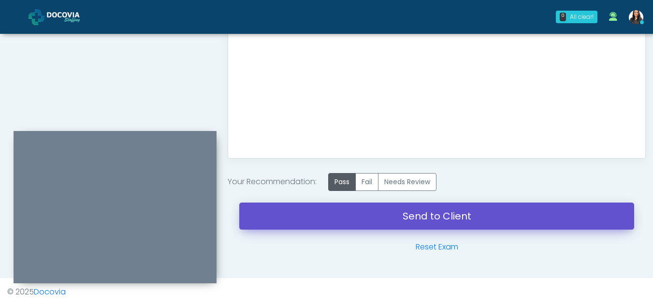
click at [427, 210] on link "Send to Client" at bounding box center [436, 215] width 395 height 27
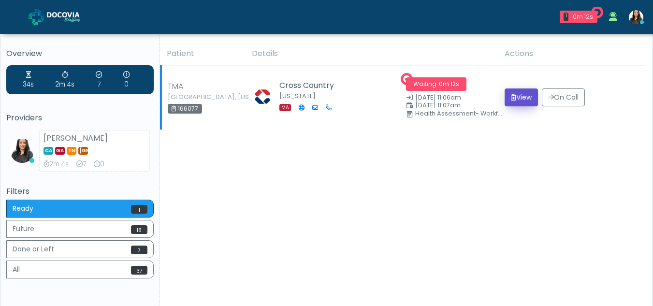
click at [521, 95] on button "View" at bounding box center [520, 97] width 33 height 18
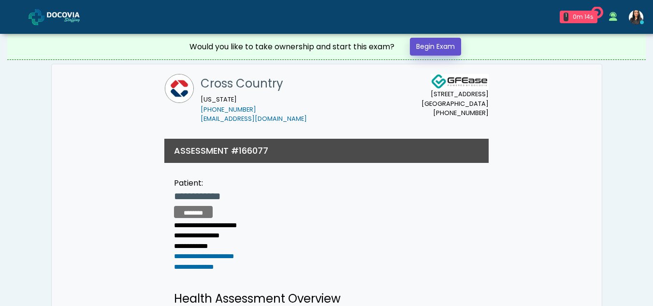
click at [433, 41] on link "Begin Exam" at bounding box center [435, 47] width 51 height 18
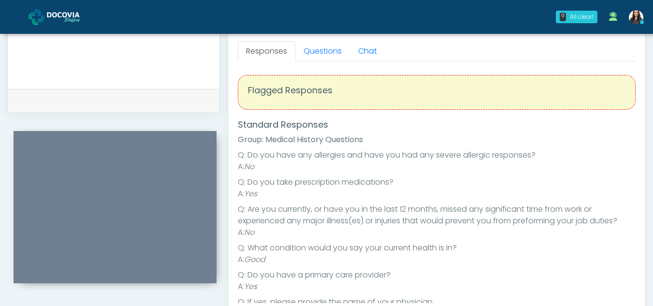
scroll to position [422, 0]
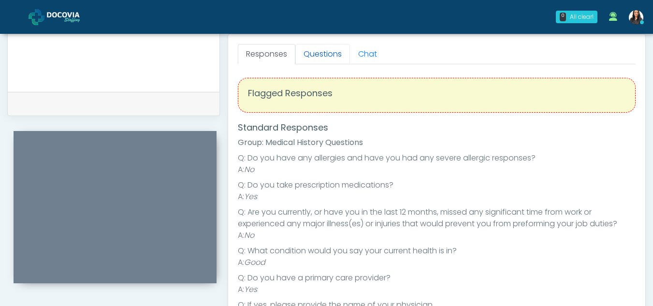
click at [332, 54] on link "Questions" at bounding box center [322, 54] width 55 height 20
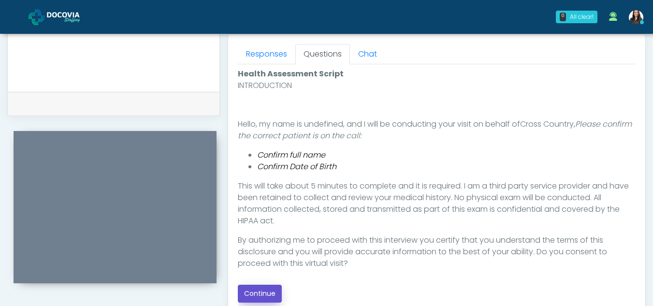
click at [262, 289] on button "Continue" at bounding box center [260, 293] width 44 height 18
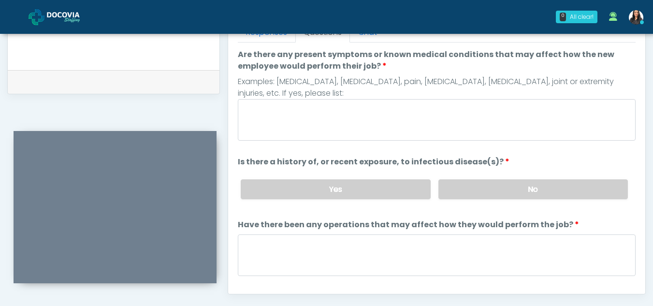
scroll to position [438, 0]
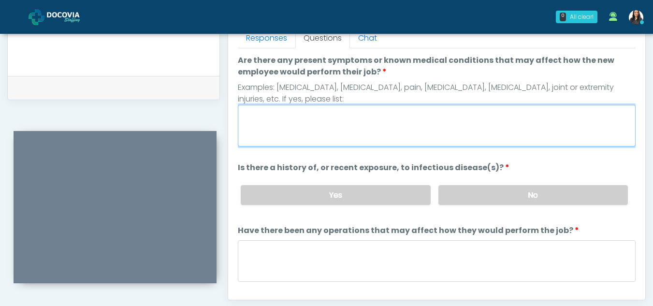
click at [307, 133] on textarea "Are there any present symptoms or known medical conditions that may affect how …" at bounding box center [437, 126] width 398 height 42
type textarea "**"
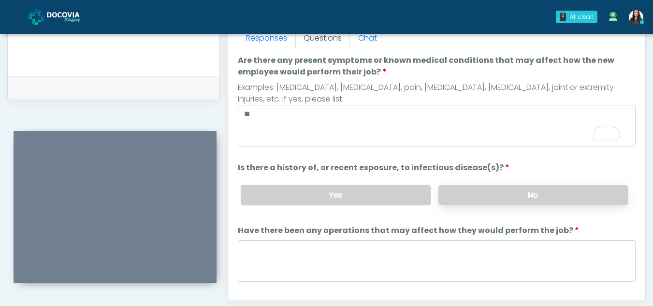
click at [552, 195] on label "No" at bounding box center [532, 195] width 189 height 20
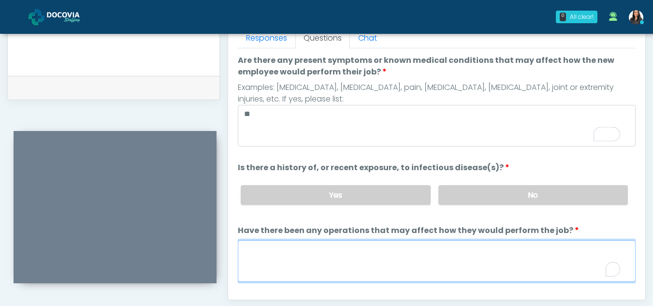
click at [318, 263] on textarea "Have there been any operations that may affect how they would perform the job?" at bounding box center [437, 261] width 398 height 42
type textarea "**"
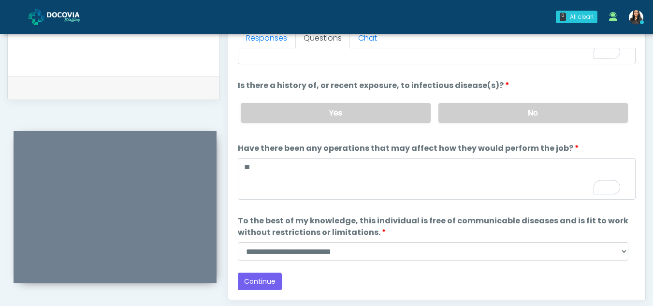
scroll to position [83, 0]
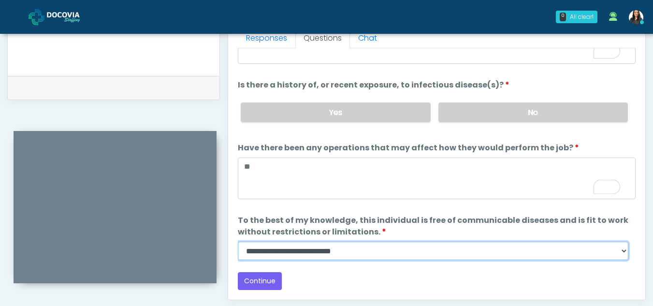
click at [621, 253] on select "**********" at bounding box center [433, 250] width 390 height 18
select select "******"
click at [238, 241] on select "**********" at bounding box center [433, 250] width 390 height 18
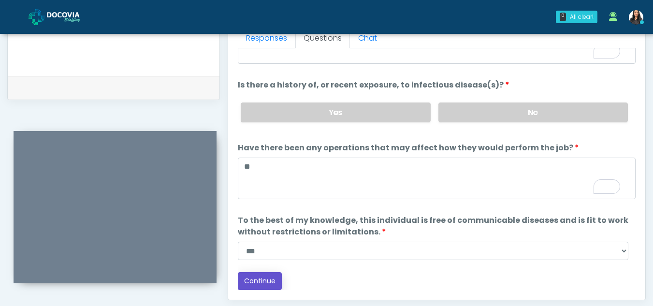
click at [266, 278] on button "Continue" at bounding box center [260, 281] width 44 height 18
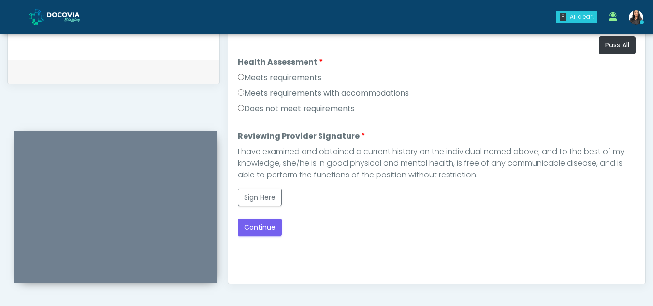
scroll to position [452, 0]
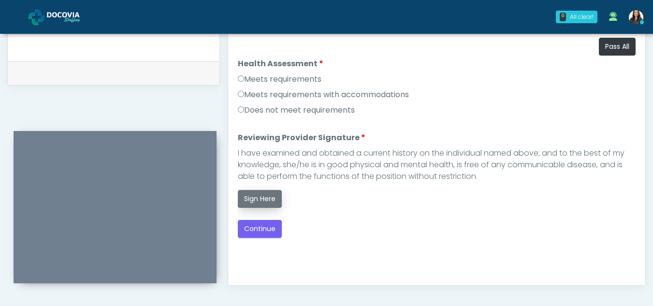
click at [268, 196] on button "Sign Here" at bounding box center [260, 199] width 44 height 18
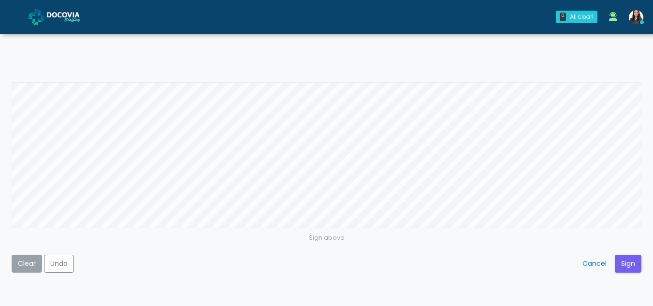
click at [27, 270] on button "Clear" at bounding box center [27, 264] width 30 height 18
click at [629, 260] on button "Sign" at bounding box center [627, 264] width 27 height 18
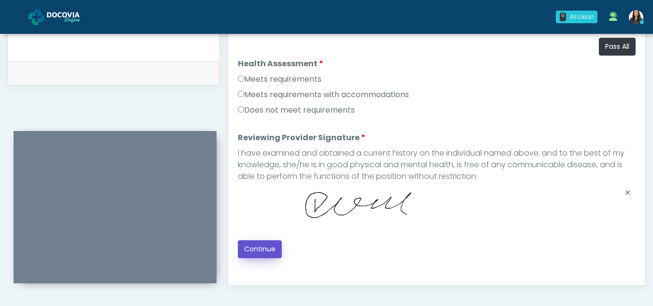
click at [265, 249] on button "Continue" at bounding box center [260, 249] width 44 height 18
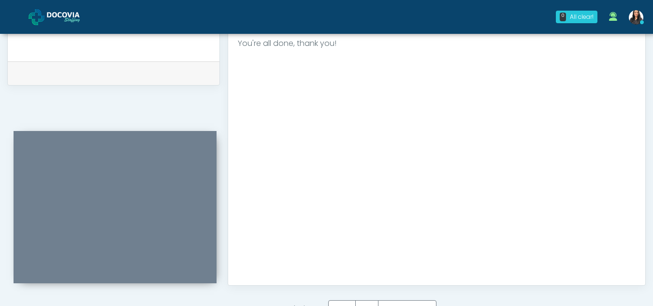
scroll to position [579, 0]
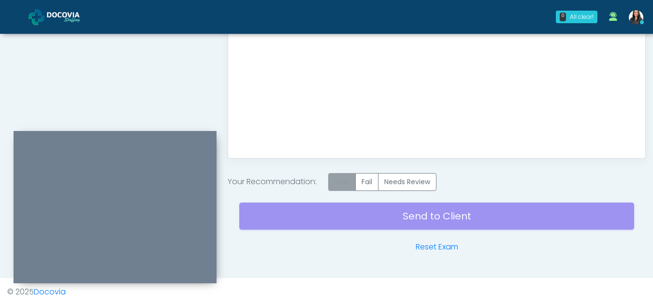
click at [341, 183] on label "Pass" at bounding box center [342, 182] width 28 height 18
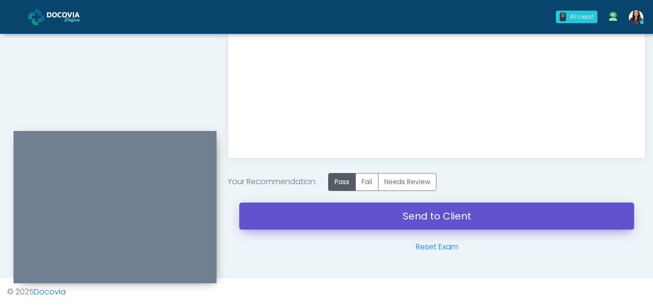
click at [421, 213] on link "Send to Client" at bounding box center [436, 215] width 395 height 27
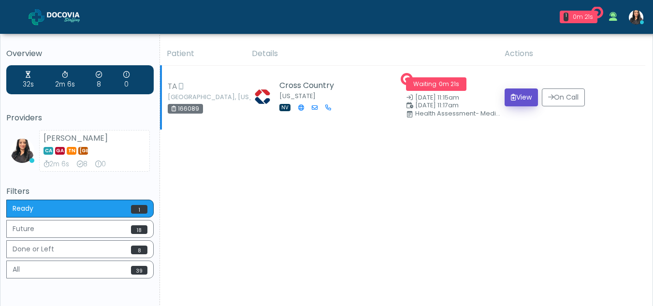
click at [517, 91] on button "View" at bounding box center [520, 97] width 33 height 18
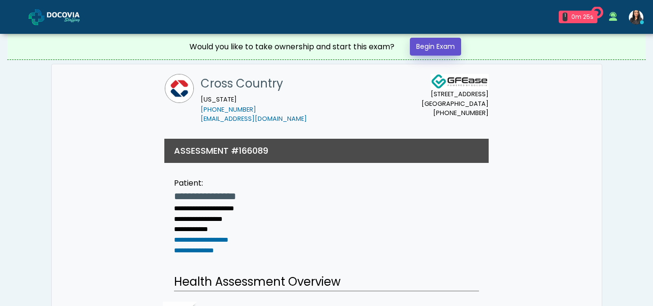
click at [431, 43] on link "Begin Exam" at bounding box center [435, 47] width 51 height 18
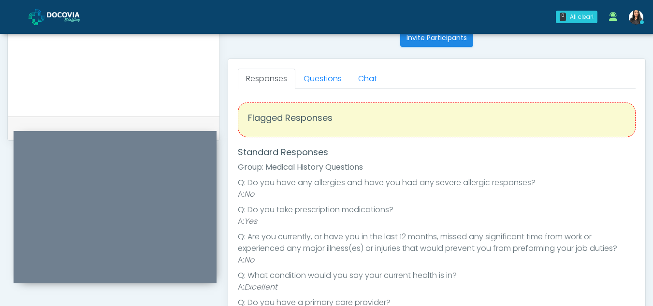
scroll to position [391, 0]
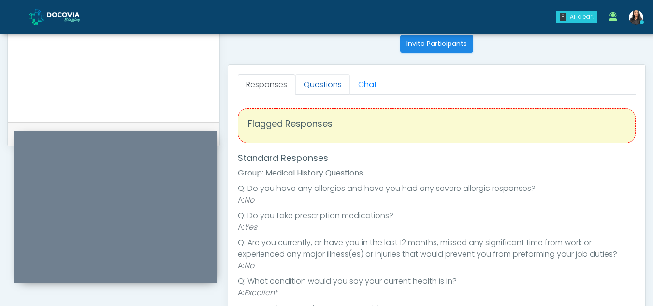
click at [330, 88] on link "Questions" at bounding box center [322, 84] width 55 height 20
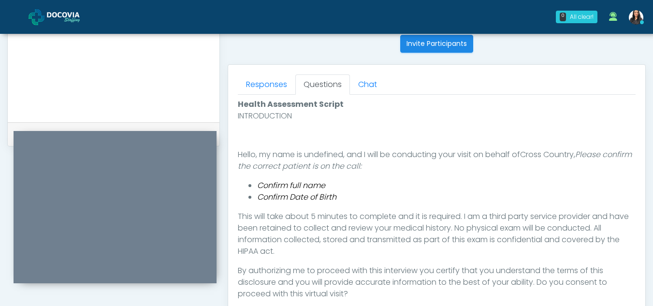
scroll to position [465, 0]
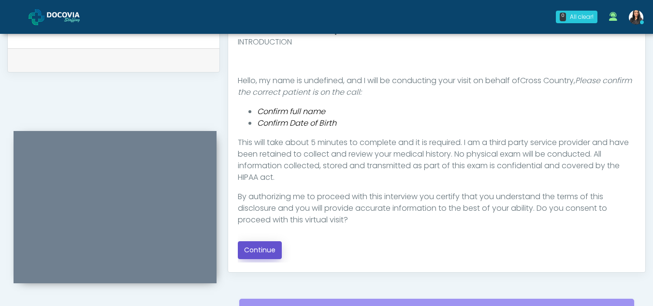
click at [263, 252] on button "Continue" at bounding box center [260, 250] width 44 height 18
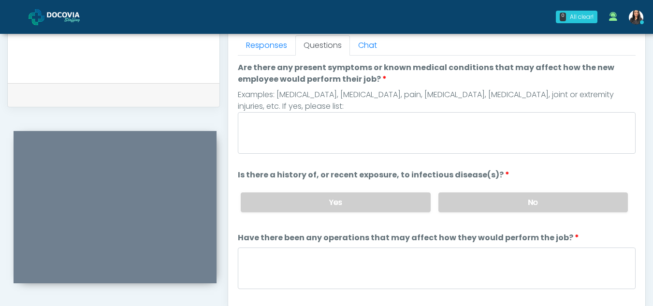
scroll to position [425, 0]
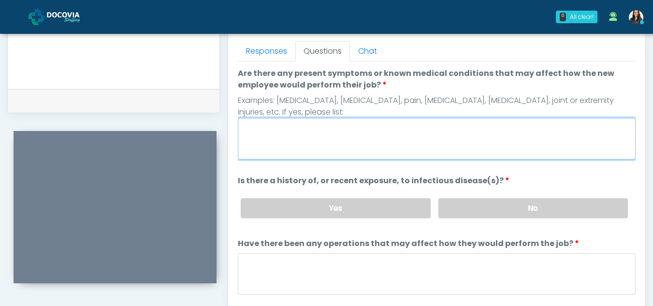
click at [376, 137] on textarea "Are there any present symptoms or known medical conditions that may affect how …" at bounding box center [437, 139] width 398 height 42
type textarea "**"
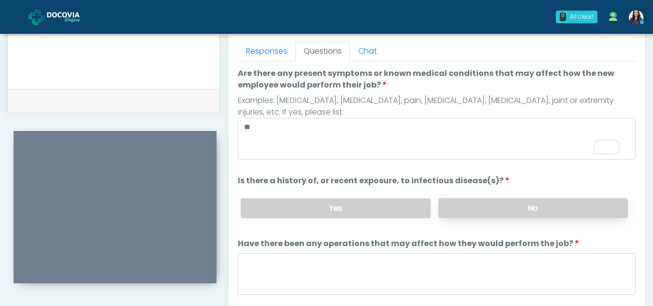
click at [554, 204] on label "No" at bounding box center [532, 208] width 189 height 20
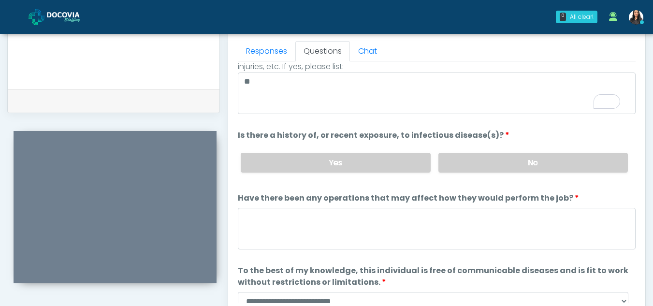
scroll to position [0, 0]
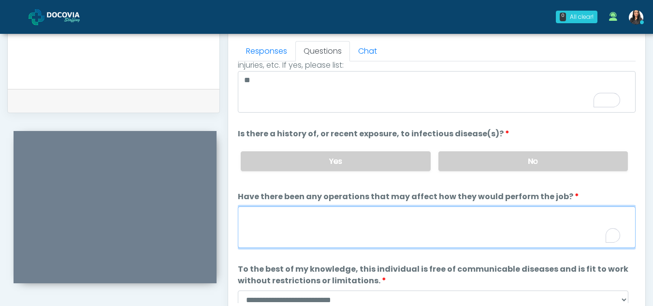
click at [291, 224] on textarea "Have there been any operations that may affect how they would perform the job?" at bounding box center [437, 227] width 398 height 42
type textarea "**"
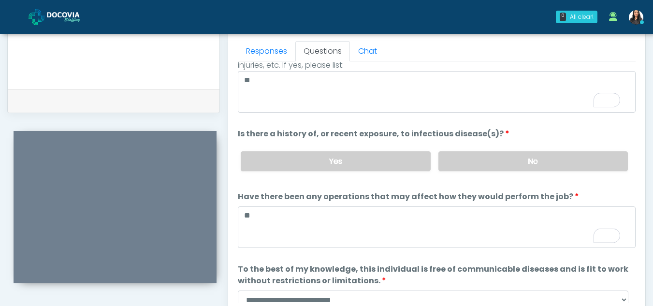
scroll to position [83, 0]
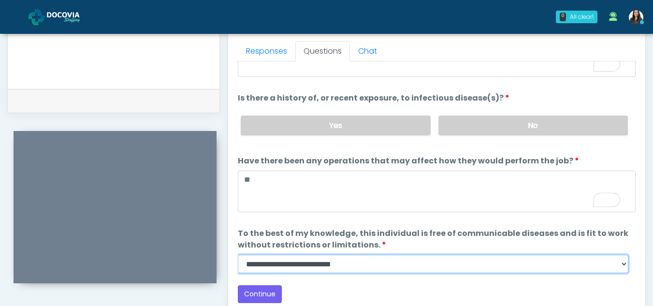
click at [624, 264] on select "**********" at bounding box center [433, 264] width 390 height 18
select select "******"
click at [238, 255] on select "**********" at bounding box center [433, 264] width 390 height 18
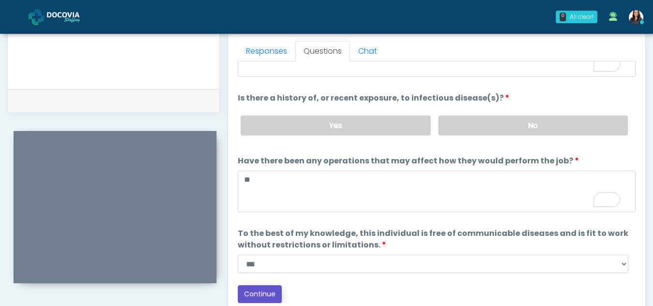
click at [264, 294] on button "Continue" at bounding box center [260, 294] width 44 height 18
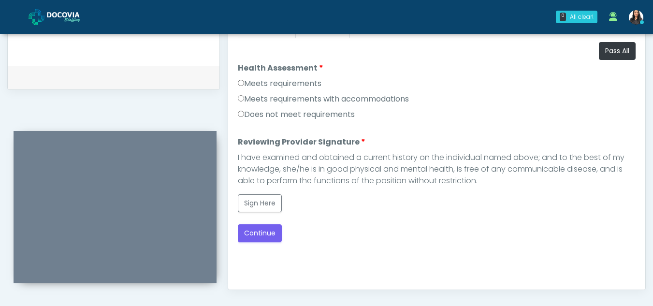
scroll to position [442, 0]
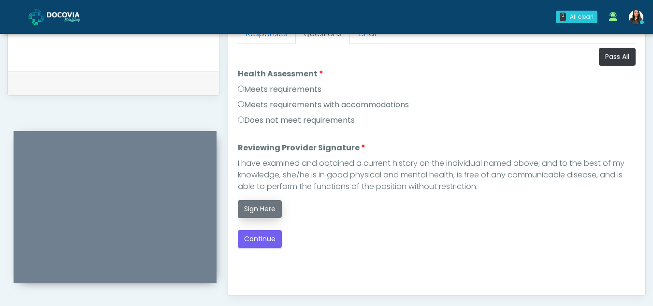
click at [270, 209] on button "Sign Here" at bounding box center [260, 209] width 44 height 18
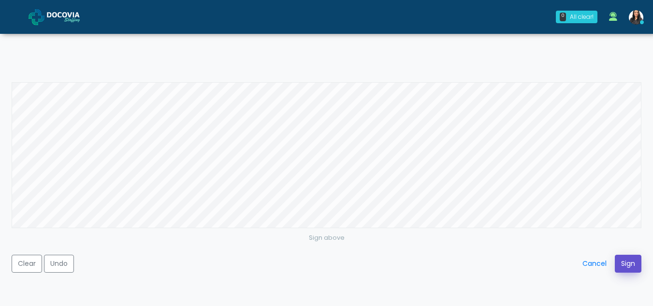
click at [628, 260] on button "Sign" at bounding box center [627, 264] width 27 height 18
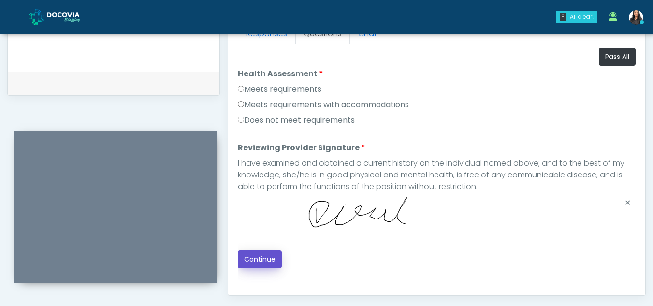
click at [256, 259] on button "Continue" at bounding box center [260, 259] width 44 height 18
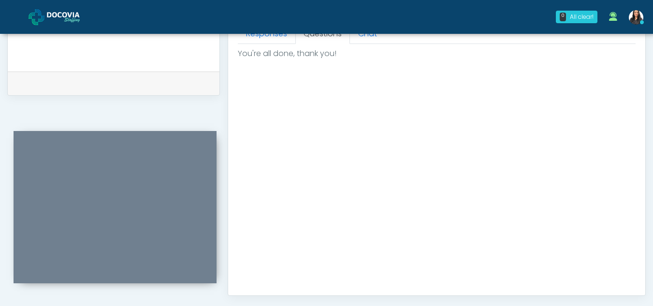
scroll to position [579, 0]
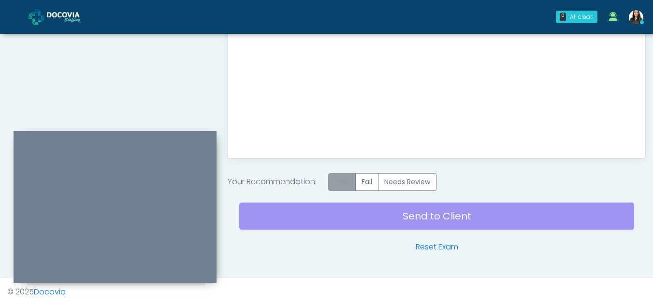
click at [336, 184] on label "Pass" at bounding box center [342, 182] width 28 height 18
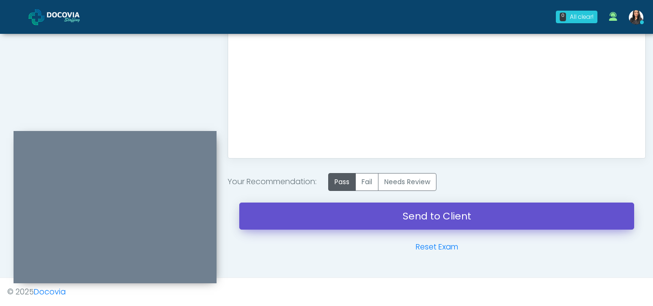
click at [434, 217] on link "Send to Client" at bounding box center [436, 215] width 395 height 27
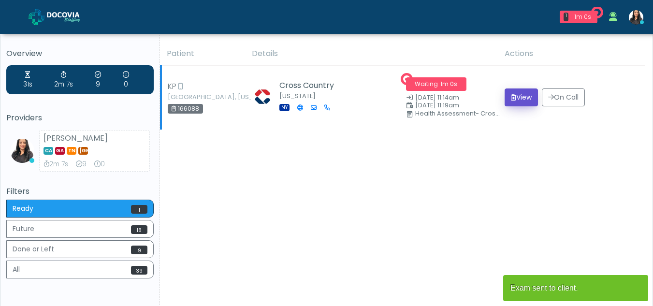
click at [513, 95] on button "View" at bounding box center [520, 97] width 33 height 18
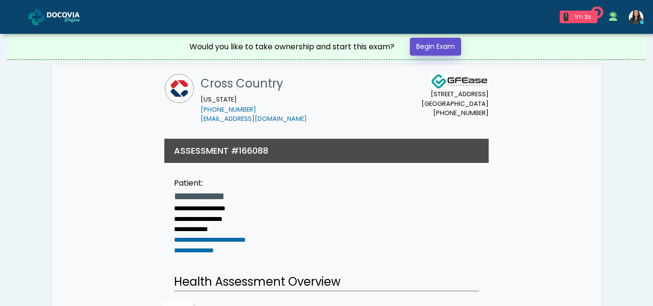
click at [440, 43] on link "Begin Exam" at bounding box center [435, 47] width 51 height 18
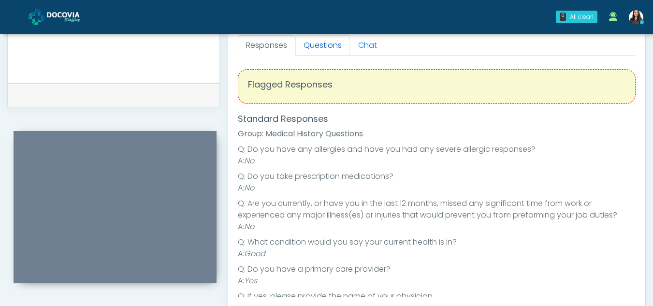
click at [319, 48] on link "Questions" at bounding box center [322, 45] width 55 height 20
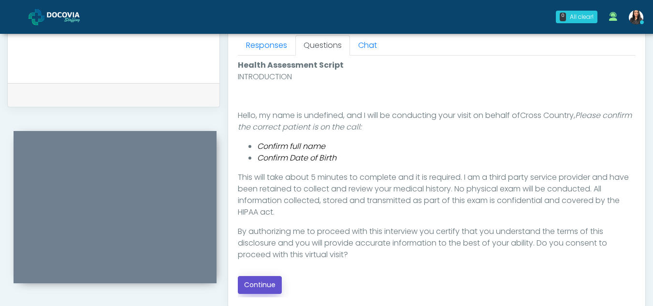
click at [264, 285] on button "Continue" at bounding box center [260, 285] width 44 height 18
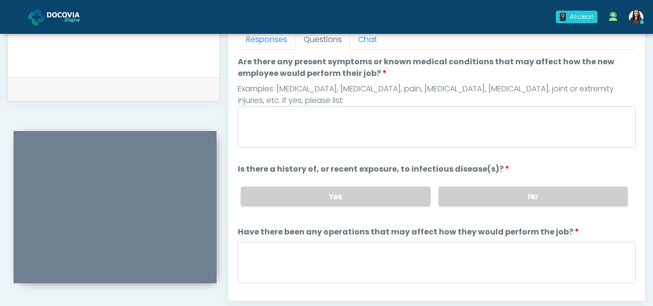
scroll to position [433, 0]
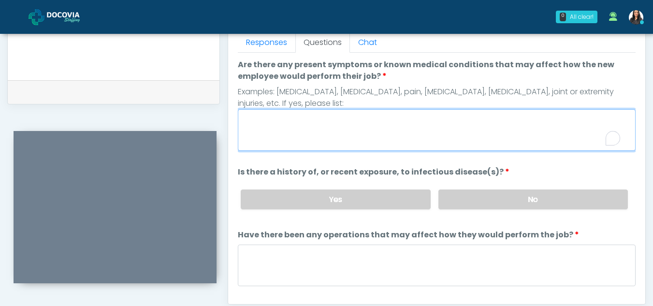
click at [348, 141] on textarea "Are there any present symptoms or known medical conditions that may affect how …" at bounding box center [437, 130] width 398 height 42
type textarea "**"
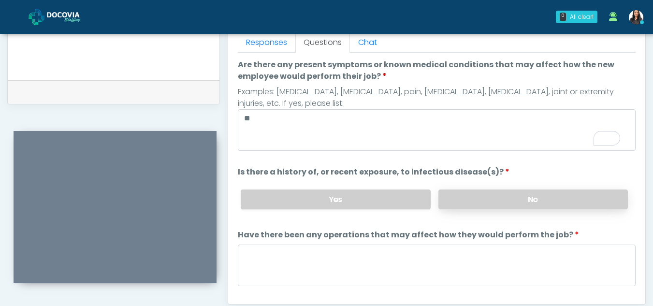
click at [530, 202] on label "No" at bounding box center [532, 199] width 189 height 20
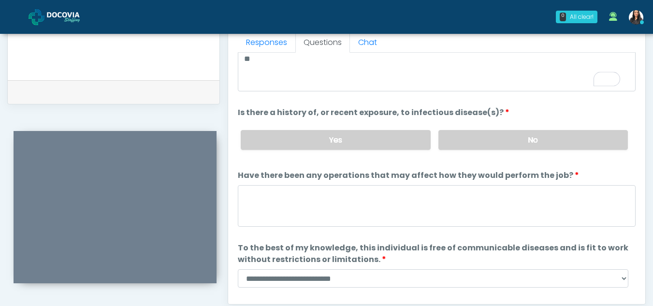
scroll to position [68, 0]
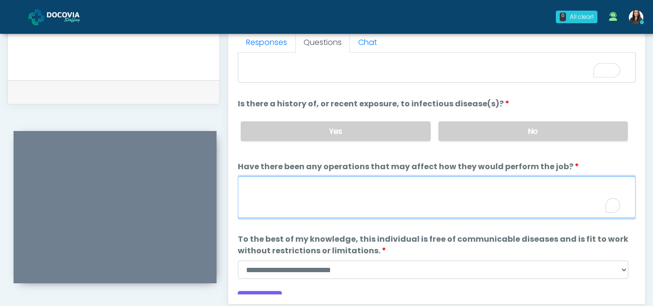
click at [259, 205] on textarea "Have there been any operations that may affect how they would perform the job?" at bounding box center [437, 197] width 398 height 42
type textarea "**"
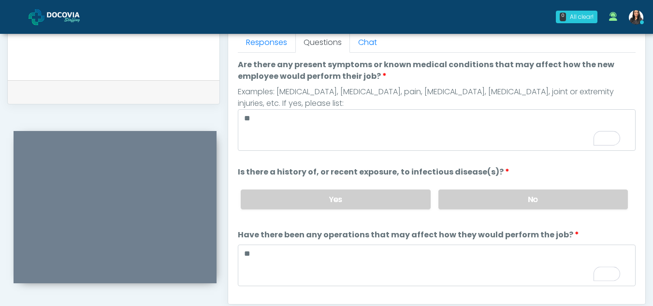
scroll to position [83, 0]
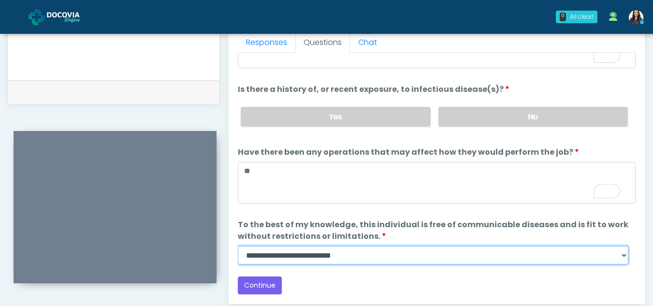
click at [622, 253] on select "**********" at bounding box center [433, 255] width 390 height 18
select select "******"
click at [238, 246] on select "**********" at bounding box center [433, 255] width 390 height 18
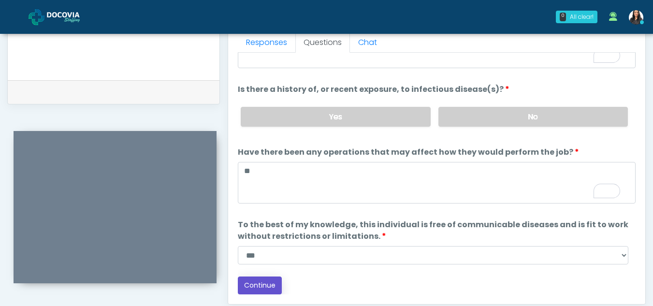
click at [256, 279] on button "Continue" at bounding box center [260, 285] width 44 height 18
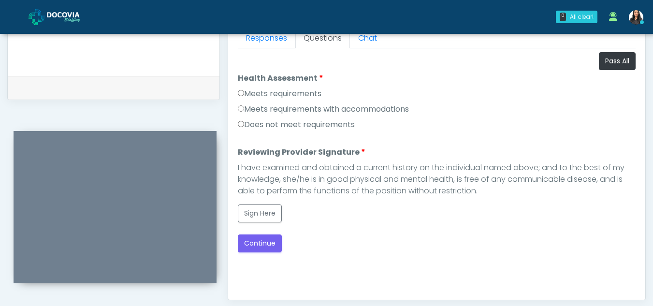
scroll to position [440, 0]
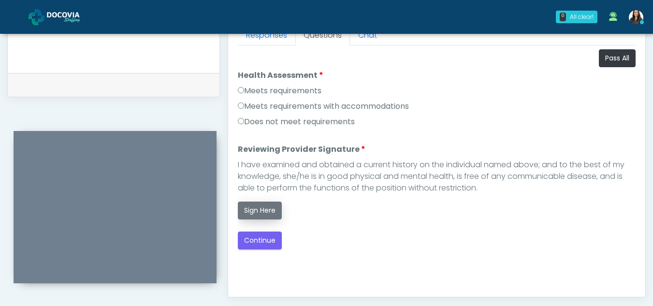
click at [270, 209] on button "Sign Here" at bounding box center [260, 210] width 44 height 18
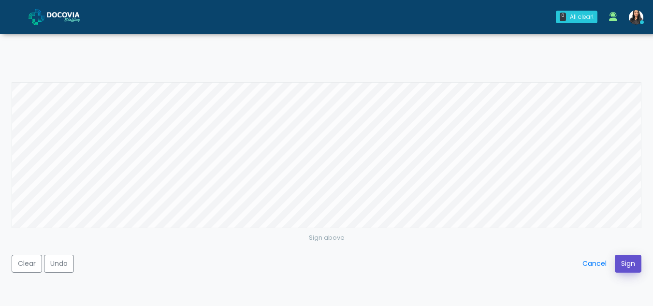
click at [631, 261] on button "Sign" at bounding box center [627, 264] width 27 height 18
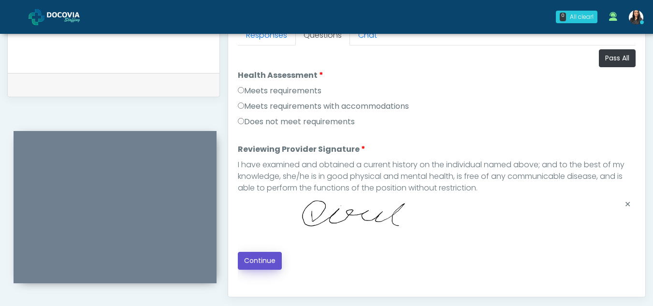
click at [269, 256] on button "Continue" at bounding box center [260, 261] width 44 height 18
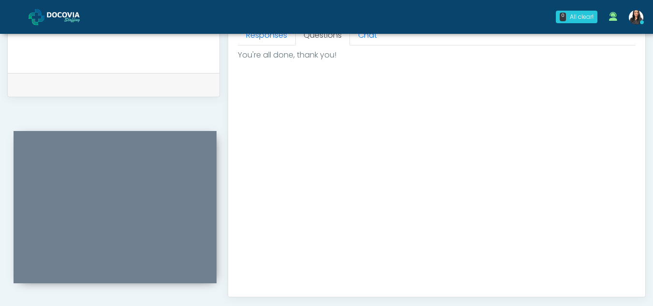
scroll to position [579, 0]
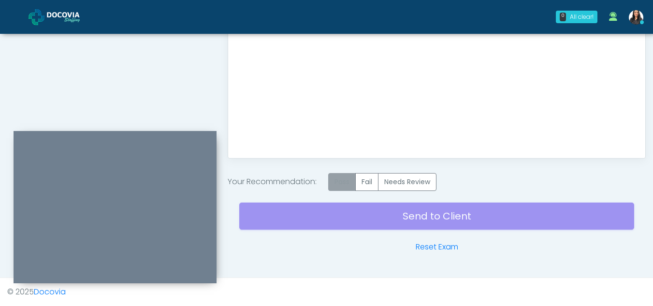
click at [348, 178] on label "Pass" at bounding box center [342, 182] width 28 height 18
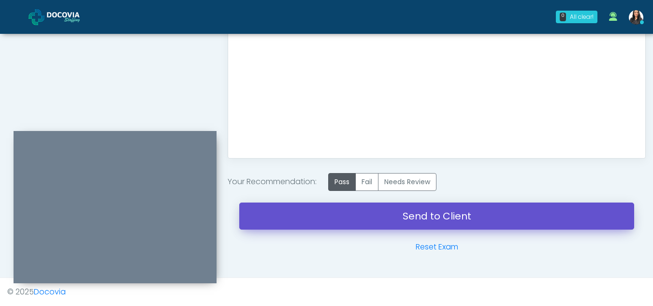
click at [408, 208] on link "Send to Client" at bounding box center [436, 215] width 395 height 27
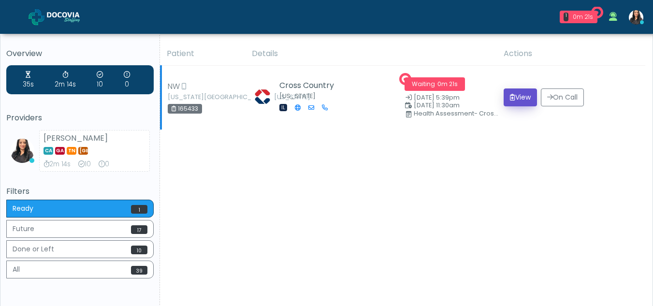
click at [519, 99] on button "View" at bounding box center [519, 97] width 33 height 18
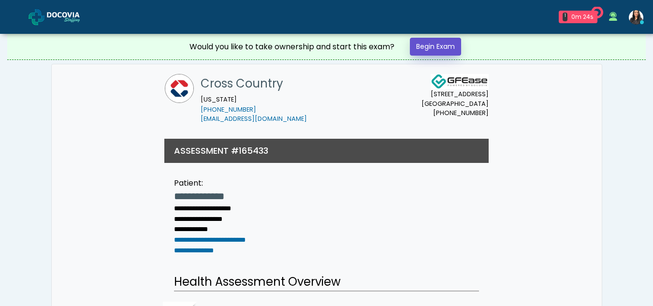
click at [428, 47] on link "Begin Exam" at bounding box center [435, 47] width 51 height 18
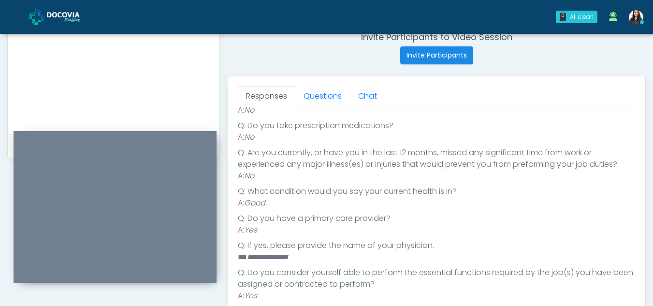
scroll to position [409, 0]
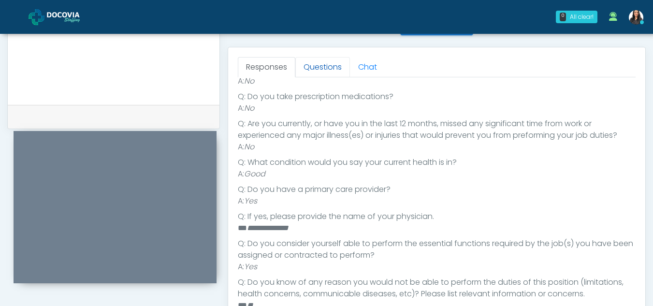
click at [307, 71] on link "Questions" at bounding box center [322, 67] width 55 height 20
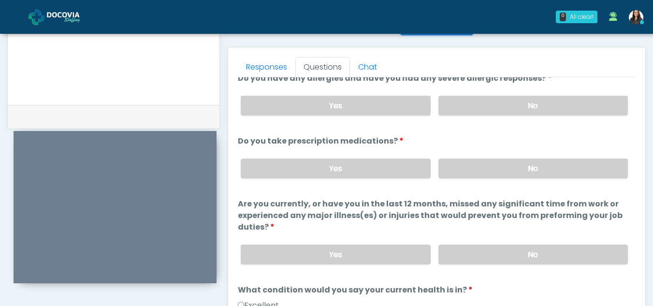
scroll to position [0, 0]
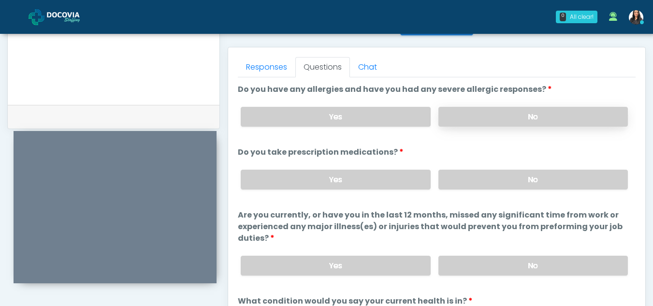
click at [497, 120] on label "No" at bounding box center [532, 117] width 189 height 20
click at [529, 179] on label "No" at bounding box center [532, 180] width 189 height 20
click at [546, 260] on label "No" at bounding box center [532, 266] width 189 height 20
click at [334, 184] on label "Yes" at bounding box center [335, 180] width 189 height 20
click at [325, 114] on label "Yes" at bounding box center [335, 117] width 189 height 20
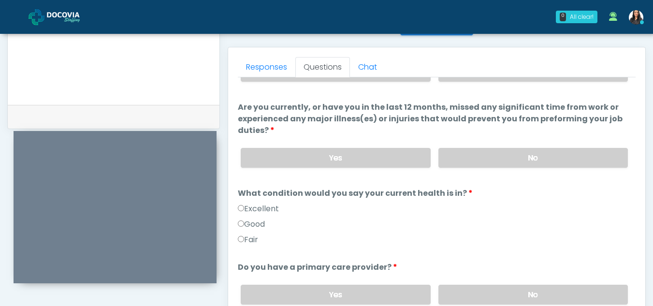
scroll to position [109, 0]
click at [276, 65] on link "Responses" at bounding box center [266, 67] width 57 height 20
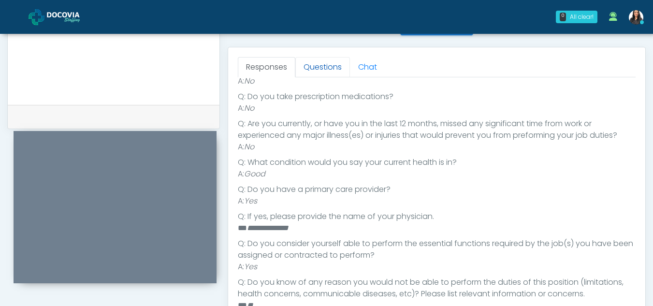
click at [334, 68] on link "Questions" at bounding box center [322, 67] width 55 height 20
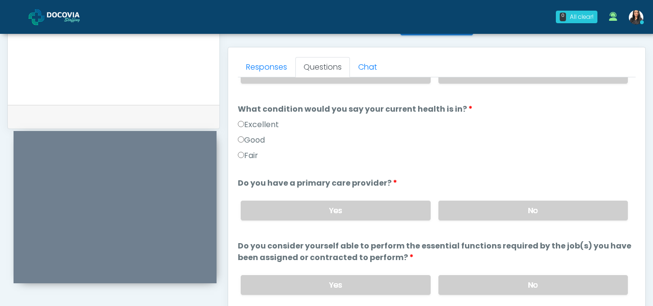
scroll to position [193, 0]
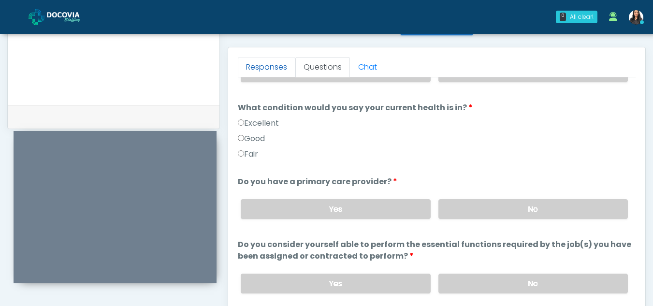
click at [272, 61] on link "Responses" at bounding box center [266, 67] width 57 height 20
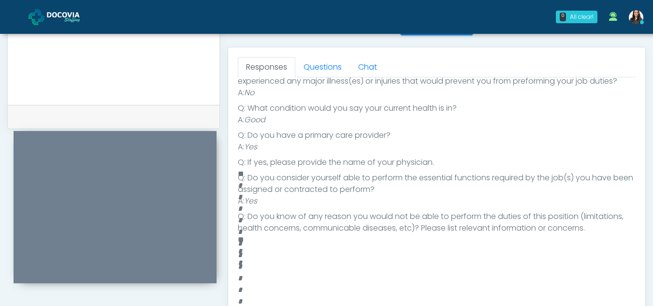
scroll to position [101, 0]
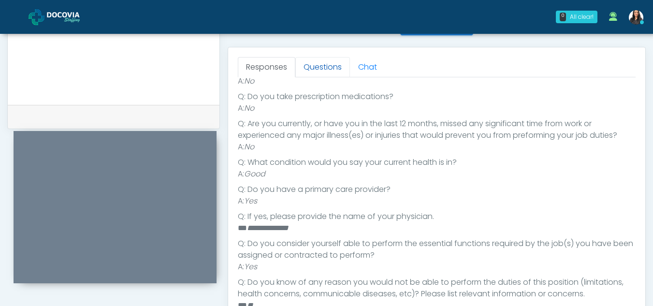
click at [334, 69] on link "Questions" at bounding box center [322, 67] width 55 height 20
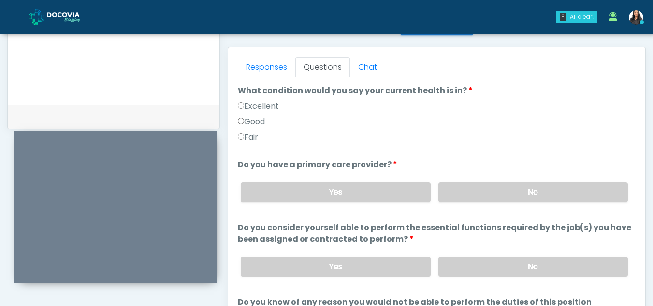
scroll to position [208, 0]
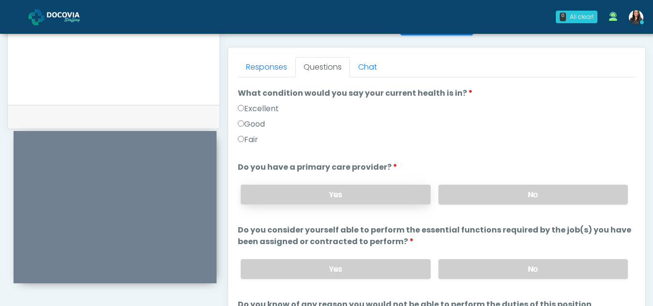
click at [389, 193] on label "Yes" at bounding box center [335, 195] width 189 height 20
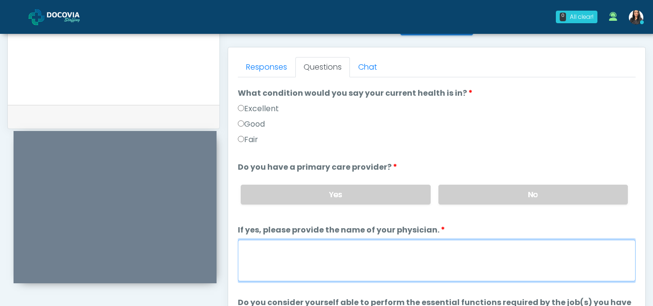
click at [318, 258] on textarea "If yes, please provide the name of your physician." at bounding box center [437, 261] width 398 height 42
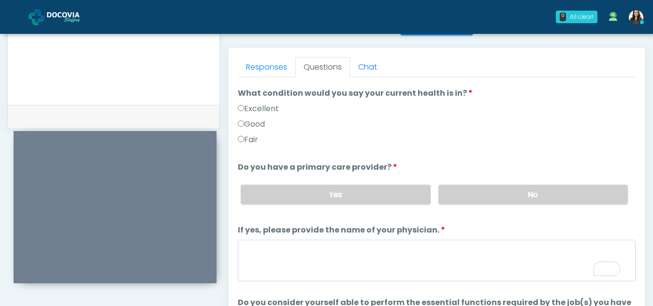
click at [271, 81] on ol "Do you have any allergies and have you had any severe allergic responses? Do yo…" at bounding box center [437, 165] width 398 height 579
click at [269, 66] on link "Responses" at bounding box center [266, 67] width 57 height 20
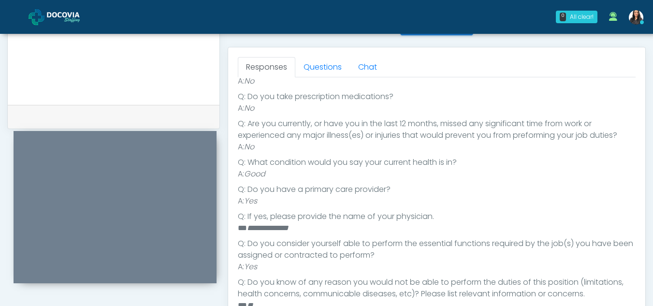
scroll to position [61, 0]
drag, startPoint x: 248, startPoint y: 227, endPoint x: 314, endPoint y: 227, distance: 66.7
click at [314, 227] on li "**********" at bounding box center [433, 228] width 390 height 12
copy em "**********"
click at [326, 58] on link "Questions" at bounding box center [322, 67] width 55 height 20
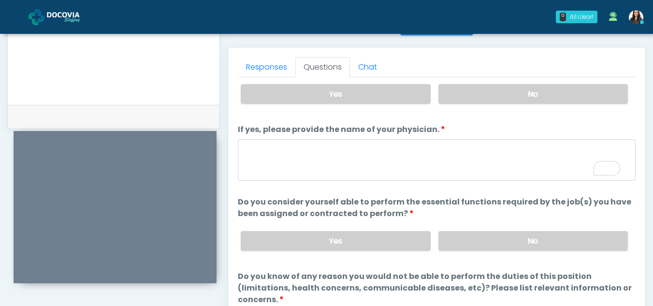
scroll to position [355, 0]
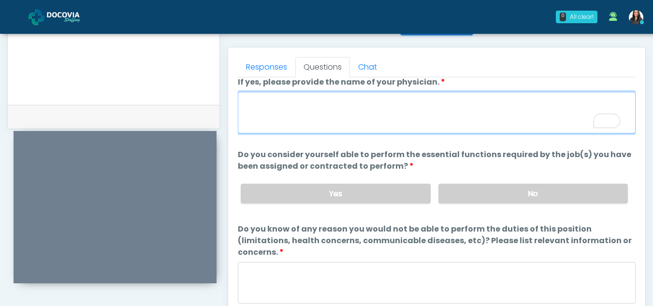
paste textarea "**********"
type textarea "**********"
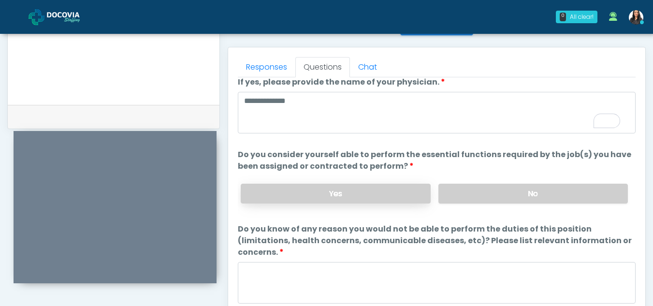
click at [306, 196] on label "Yes" at bounding box center [335, 194] width 189 height 20
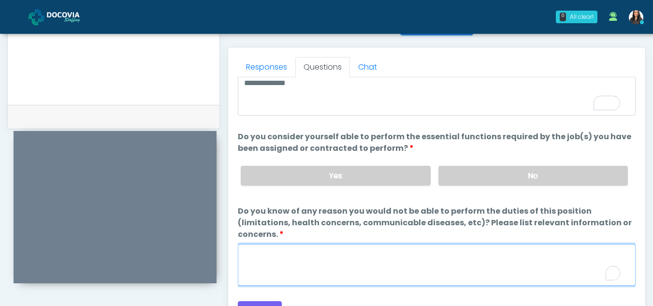
click at [312, 257] on textarea "Do you know of any reason you would not be able to perform the duties of this p…" at bounding box center [437, 265] width 398 height 42
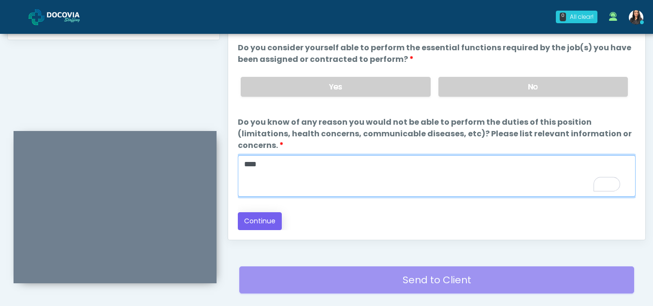
type textarea "****"
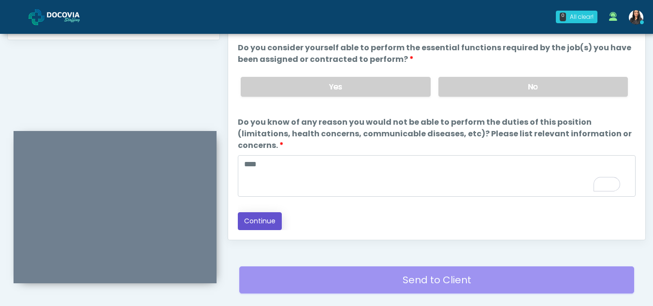
click at [259, 218] on button "Continue" at bounding box center [260, 221] width 44 height 18
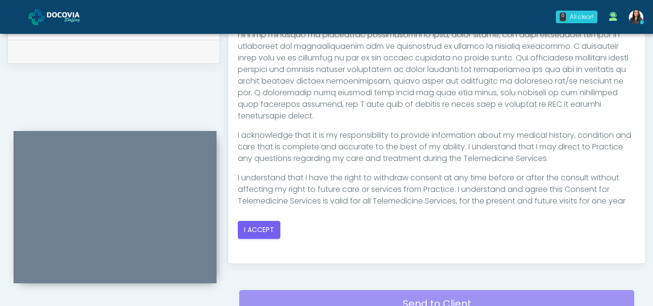
scroll to position [0, 0]
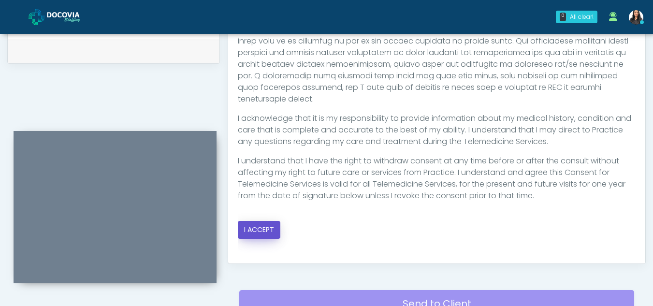
click at [264, 230] on button "I ACCEPT" at bounding box center [259, 230] width 43 height 18
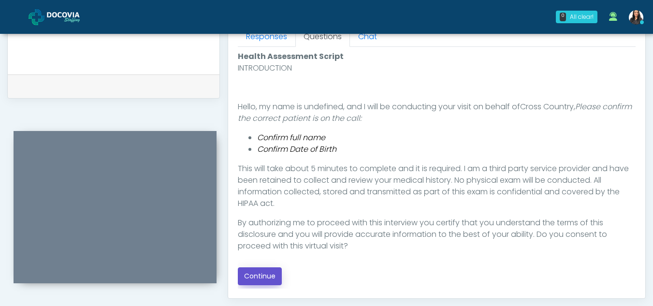
click at [267, 276] on button "Continue" at bounding box center [260, 276] width 44 height 18
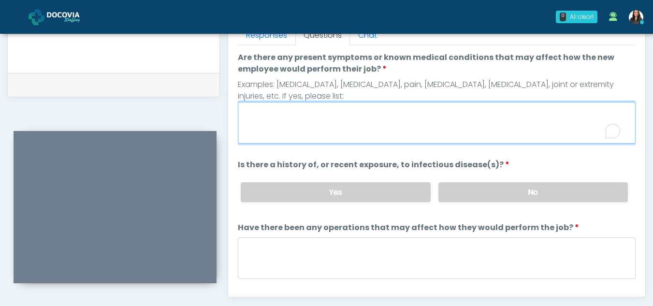
click at [314, 137] on textarea "Are there any present symptoms or known medical conditions that may affect how …" at bounding box center [437, 123] width 398 height 42
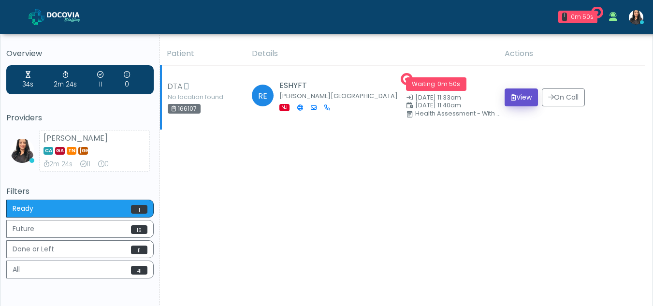
click at [517, 97] on button "View" at bounding box center [520, 97] width 33 height 18
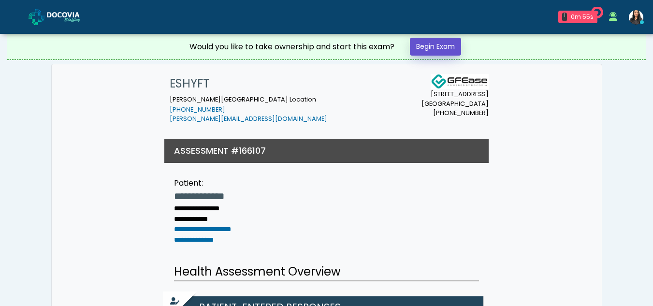
click at [436, 45] on link "Begin Exam" at bounding box center [435, 47] width 51 height 18
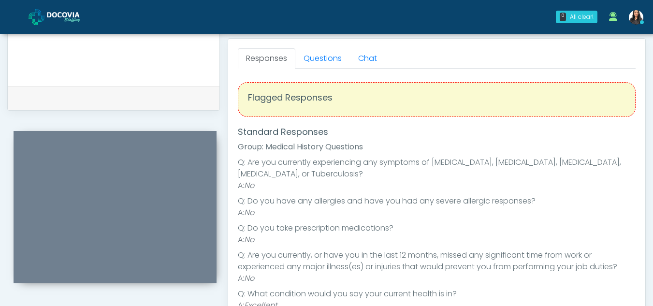
scroll to position [403, 0]
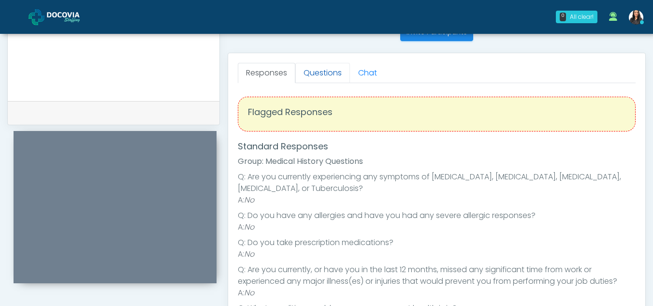
click at [312, 74] on link "Questions" at bounding box center [322, 73] width 55 height 20
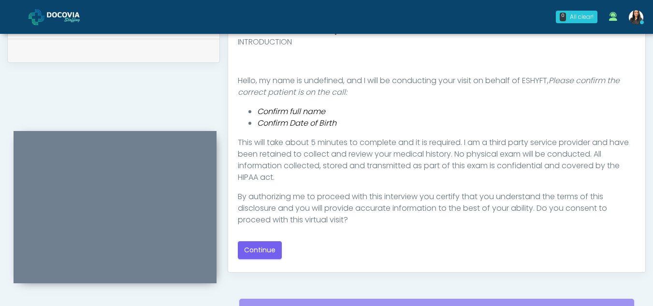
scroll to position [492, 0]
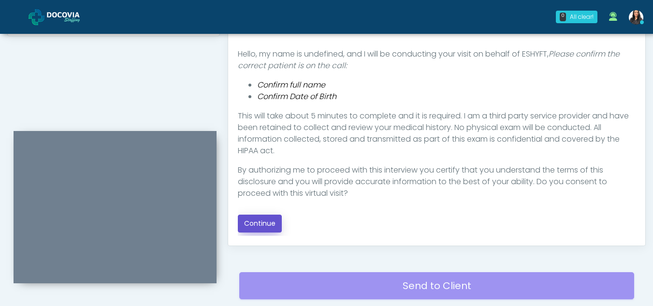
click at [257, 226] on button "Continue" at bounding box center [260, 223] width 44 height 18
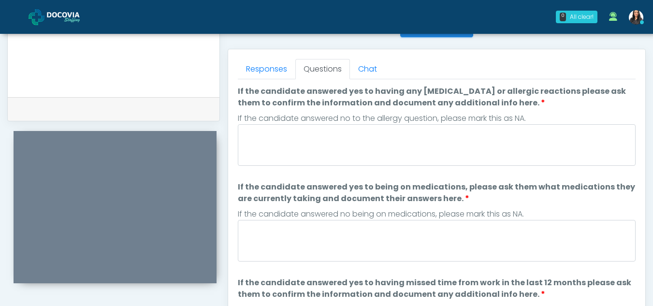
scroll to position [404, 0]
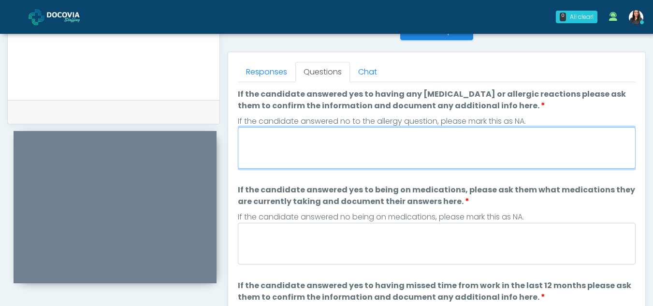
click at [343, 144] on textarea "If the candidate answered yes to having any allergies or allergic reactions ple…" at bounding box center [437, 148] width 398 height 42
type textarea "**"
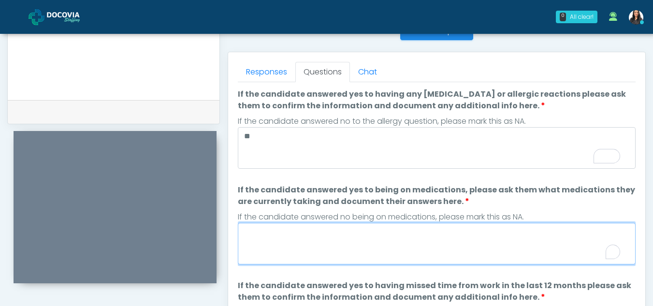
click at [344, 249] on textarea "If the candidate answered yes to being on medications, please ask them what med…" at bounding box center [437, 244] width 398 height 42
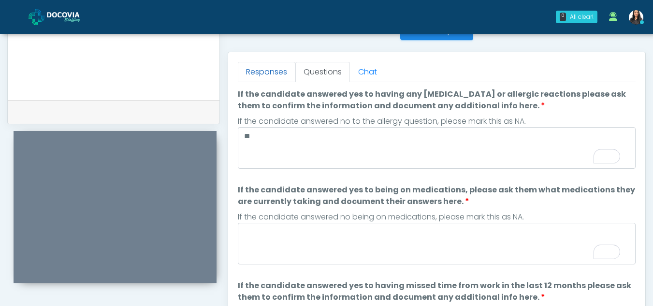
click at [274, 66] on link "Responses" at bounding box center [266, 72] width 57 height 20
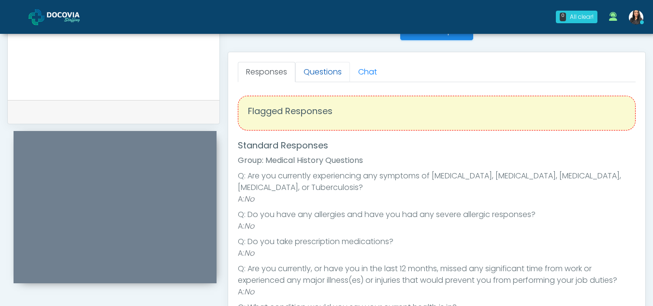
click at [319, 70] on link "Questions" at bounding box center [322, 72] width 55 height 20
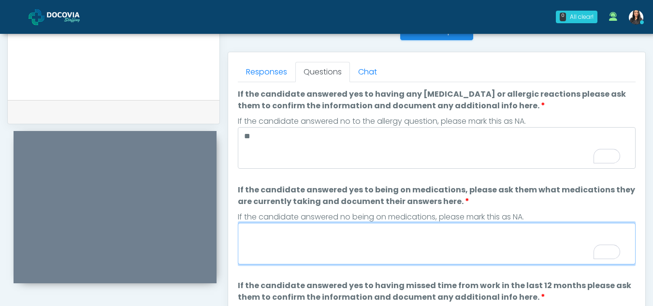
click at [300, 247] on textarea "If the candidate answered yes to being on medications, please ask them what med…" at bounding box center [437, 244] width 398 height 42
type textarea "*"
type textarea "**"
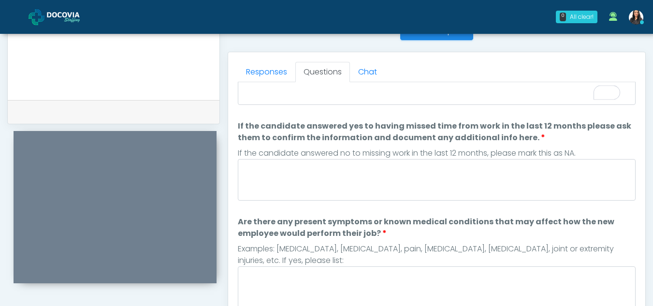
scroll to position [162, 0]
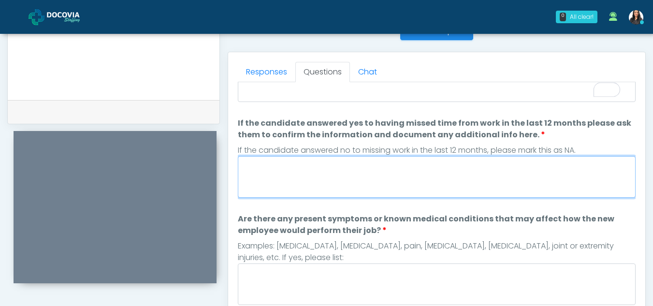
click at [359, 170] on textarea "If the candidate answered yes to having missed time from work in the last 12 mo…" at bounding box center [437, 177] width 398 height 42
type textarea "**"
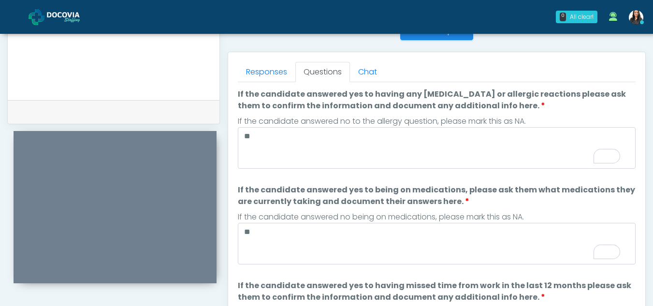
scroll to position [0, 0]
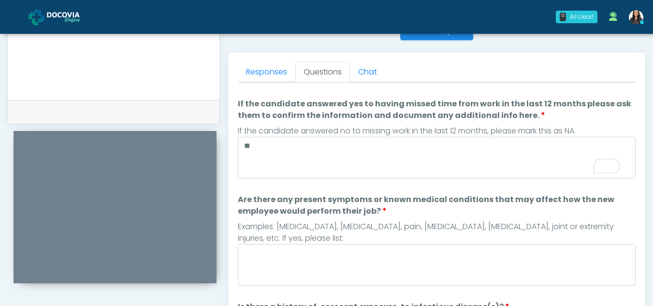
drag, startPoint x: 644, startPoint y: 193, endPoint x: 645, endPoint y: 199, distance: 6.4
click at [645, 199] on div "**********" at bounding box center [326, 32] width 653 height 804
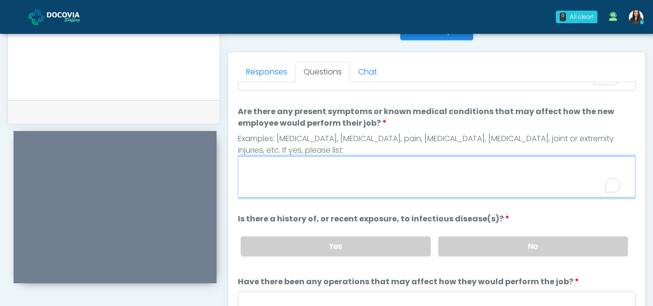
click at [312, 189] on textarea "Are there any present symptoms or known medical conditions that may affect how …" at bounding box center [437, 177] width 398 height 42
type textarea "**"
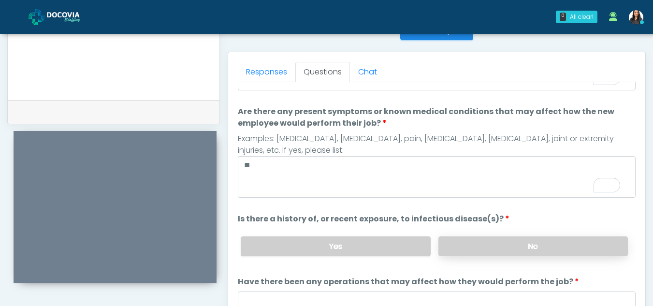
click at [498, 252] on label "No" at bounding box center [532, 246] width 189 height 20
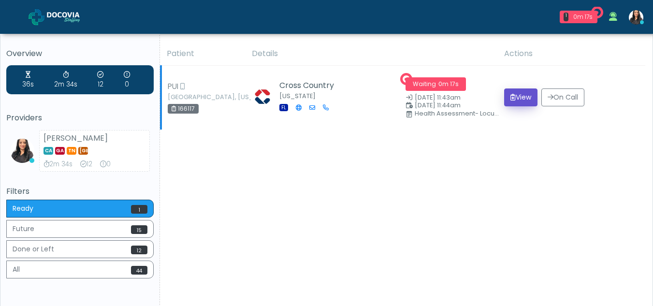
click at [521, 93] on button "View" at bounding box center [520, 97] width 33 height 18
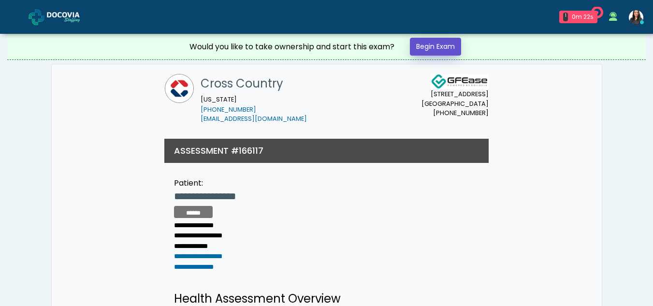
click at [439, 47] on link "Begin Exam" at bounding box center [435, 47] width 51 height 18
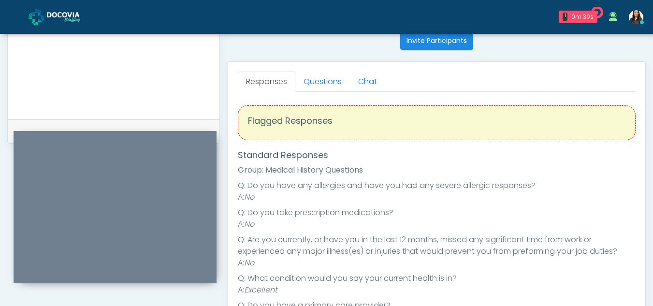
scroll to position [393, 0]
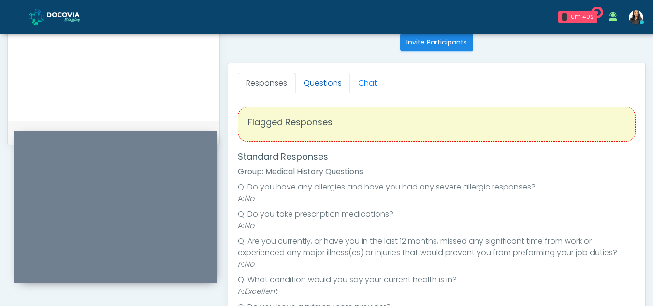
click at [328, 87] on link "Questions" at bounding box center [322, 83] width 55 height 20
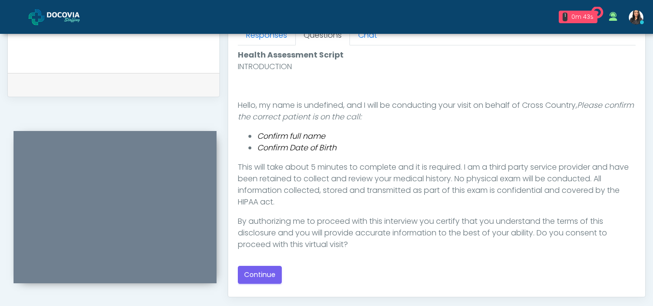
scroll to position [443, 0]
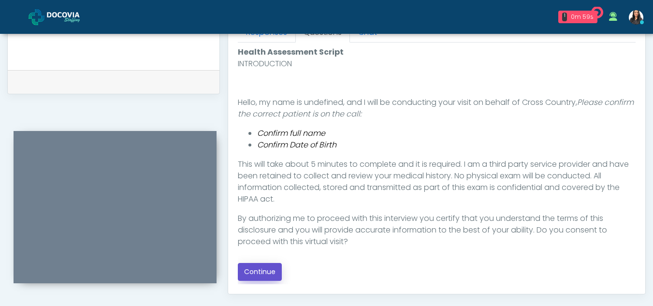
click at [261, 271] on button "Continue" at bounding box center [260, 272] width 44 height 18
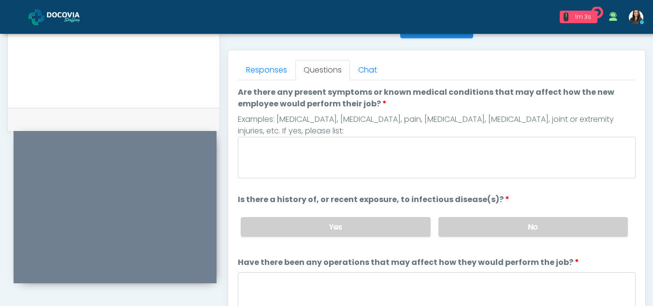
scroll to position [404, 0]
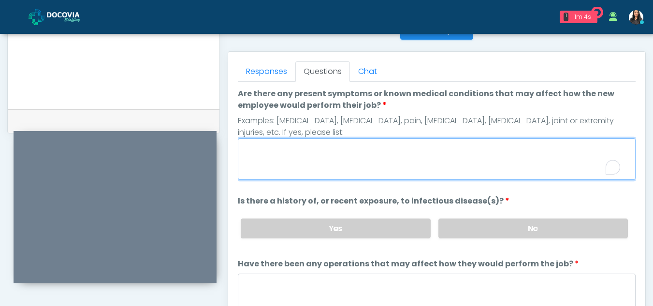
click at [337, 169] on textarea "Are there any present symptoms or known medical conditions that may affect how …" at bounding box center [437, 159] width 398 height 42
type textarea "**"
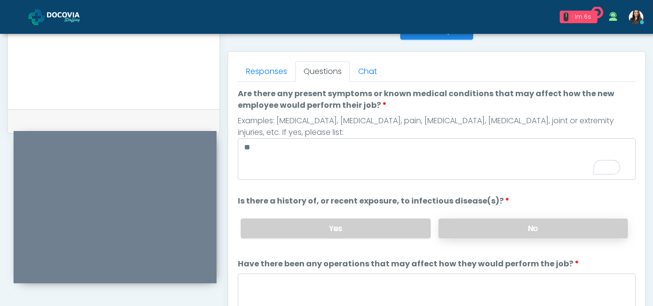
click at [523, 229] on label "No" at bounding box center [532, 228] width 189 height 20
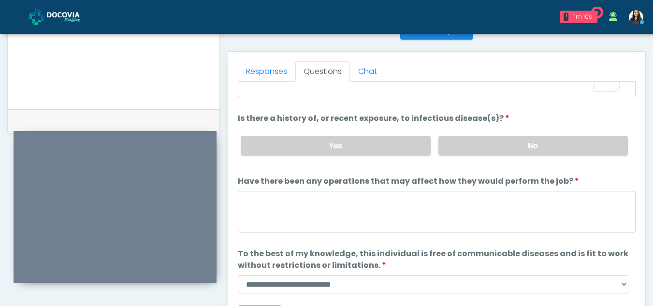
scroll to position [83, 0]
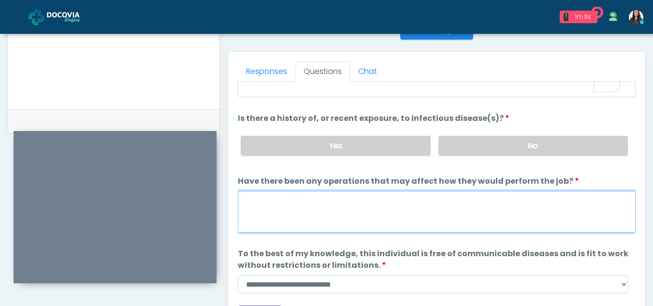
click at [280, 208] on textarea "Have there been any operations that may affect how they would perform the job?" at bounding box center [437, 212] width 398 height 42
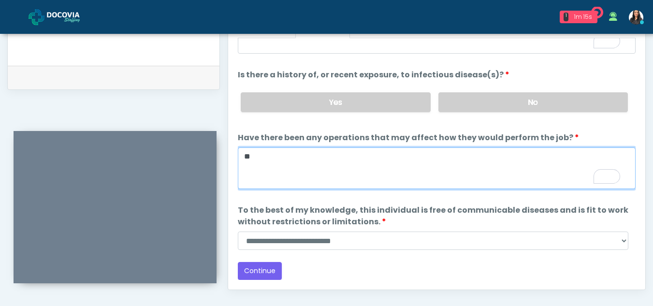
scroll to position [451, 0]
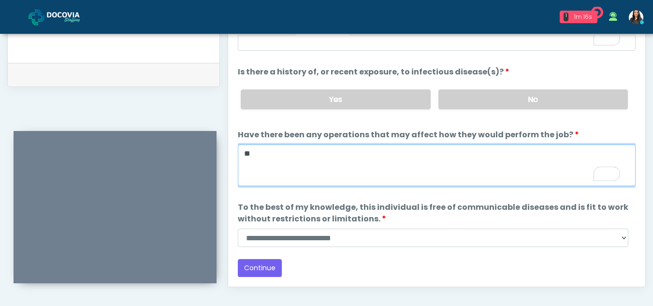
type textarea "**"
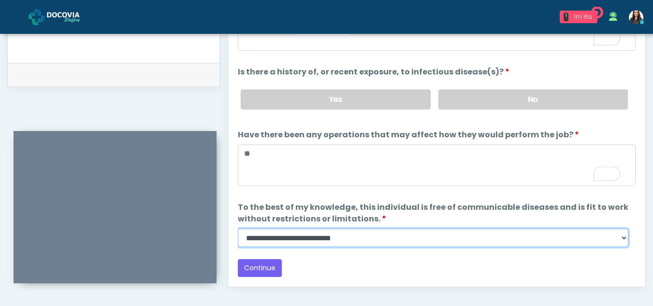
click at [623, 239] on select "**********" at bounding box center [433, 237] width 390 height 18
select select "******"
click at [238, 228] on select "**********" at bounding box center [433, 237] width 390 height 18
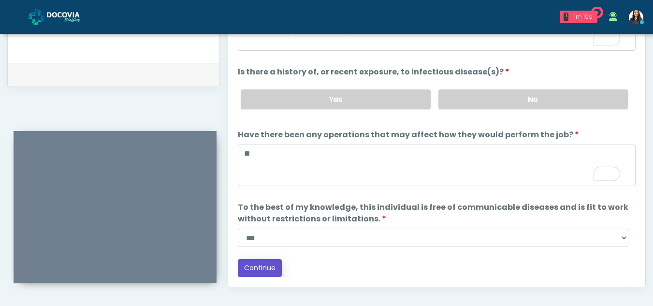
click at [261, 263] on button "Continue" at bounding box center [260, 268] width 44 height 18
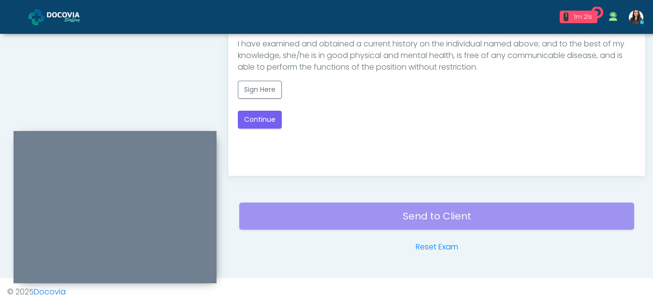
scroll to position [465, 0]
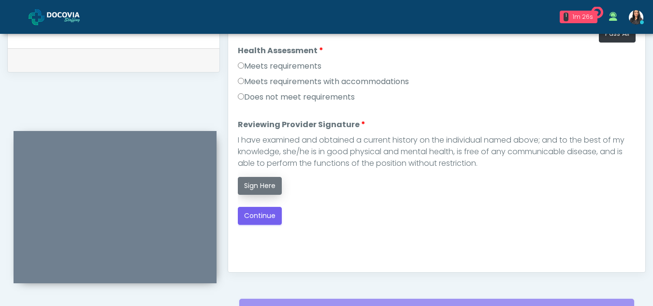
click at [262, 189] on button "Sign Here" at bounding box center [260, 186] width 44 height 18
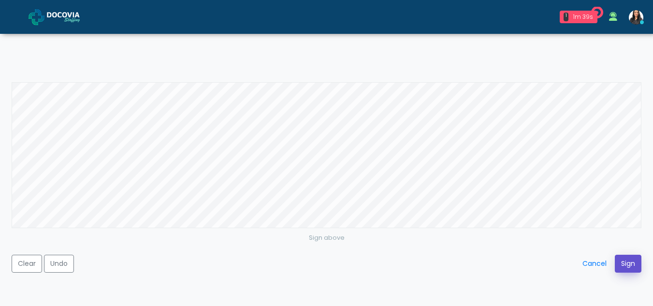
click at [627, 264] on button "Sign" at bounding box center [627, 264] width 27 height 18
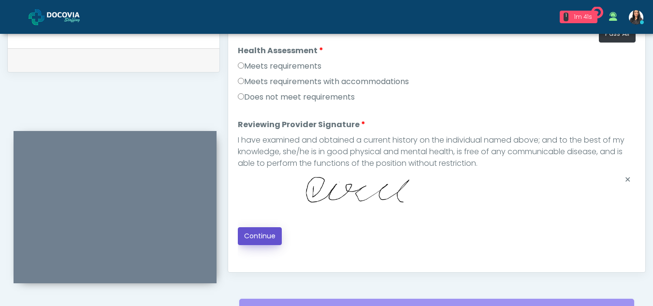
click at [264, 236] on button "Continue" at bounding box center [260, 236] width 44 height 18
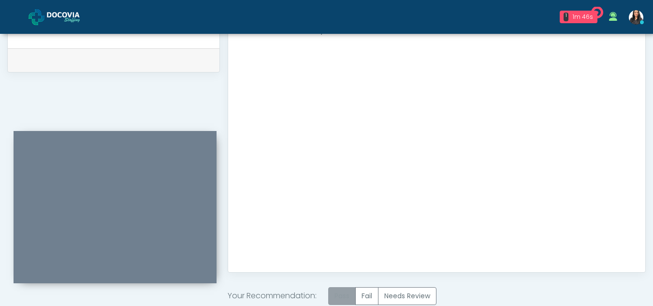
click at [345, 299] on label "Pass" at bounding box center [342, 296] width 28 height 18
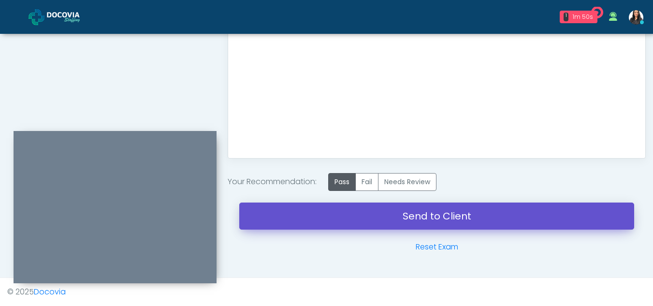
click at [441, 215] on link "Send to Client" at bounding box center [436, 215] width 395 height 27
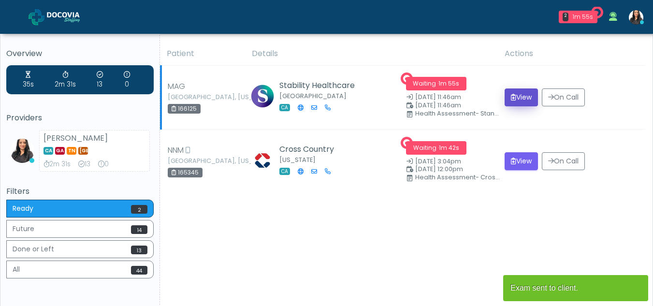
click at [517, 97] on button "View" at bounding box center [520, 97] width 33 height 18
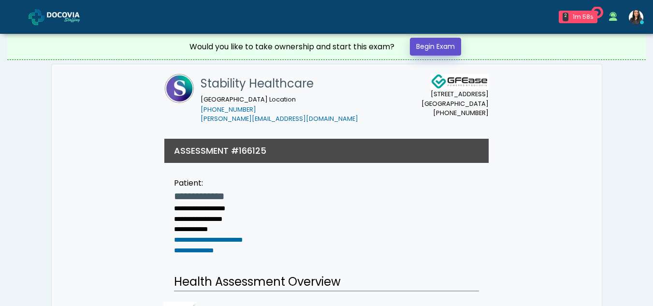
click at [421, 41] on link "Begin Exam" at bounding box center [435, 47] width 51 height 18
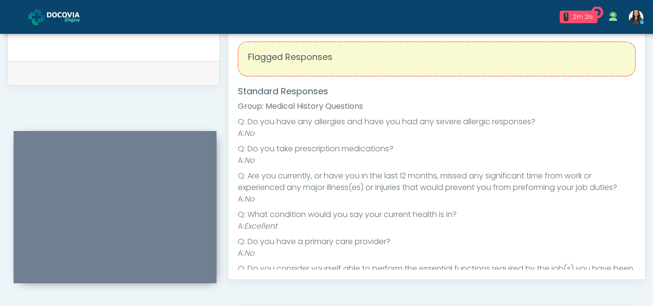
scroll to position [407, 0]
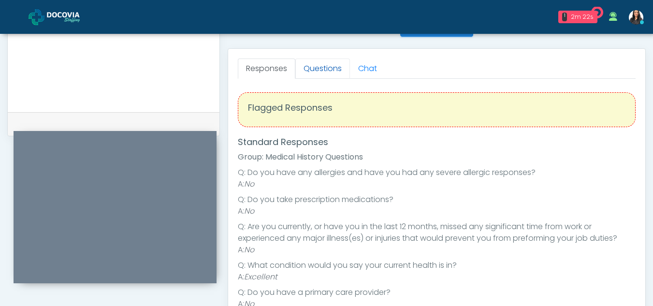
click at [341, 68] on link "Questions" at bounding box center [322, 68] width 55 height 20
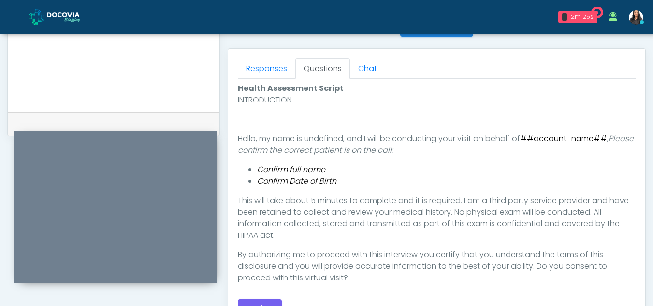
scroll to position [443, 0]
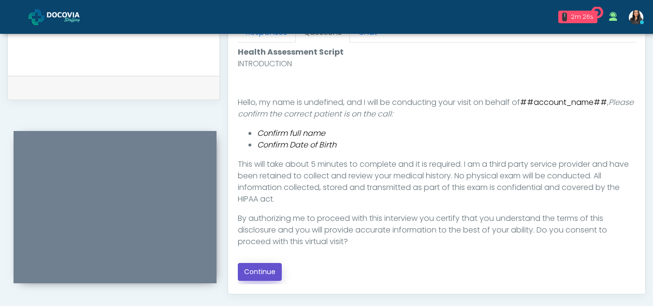
click at [266, 266] on button "Continue" at bounding box center [260, 272] width 44 height 18
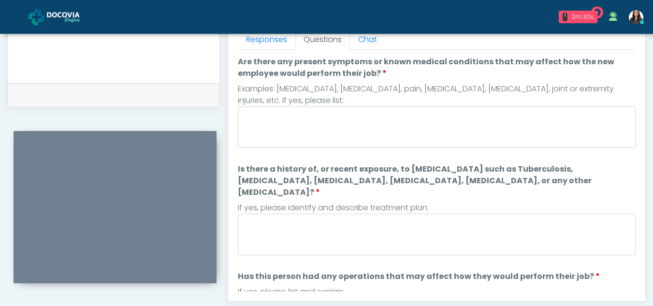
scroll to position [435, 0]
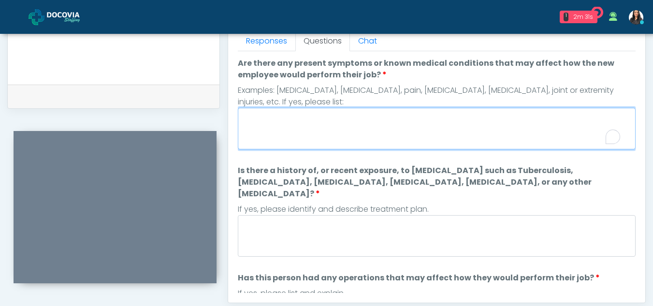
click at [332, 138] on textarea "Are there any present symptoms or known medical conditions that may affect how …" at bounding box center [437, 129] width 398 height 42
type textarea "**"
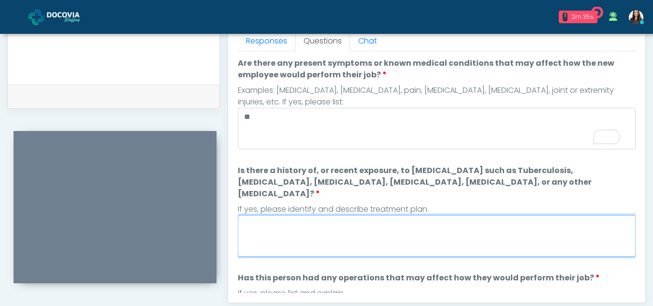
click at [332, 226] on textarea "Is there a history of, or recent exposure, to [MEDICAL_DATA] such as Tuberculos…" at bounding box center [437, 236] width 398 height 42
type textarea "**"
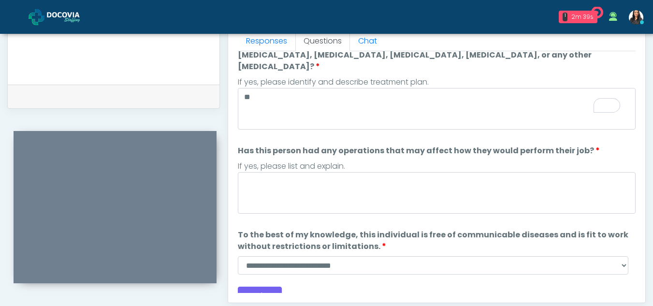
scroll to position [127, 0]
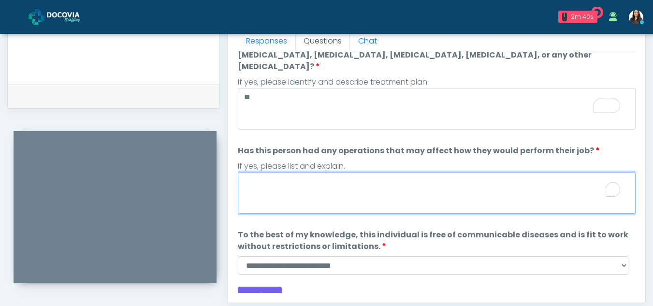
click at [298, 191] on textarea "Has this person had any operations that may affect how they would perform their…" at bounding box center [437, 193] width 398 height 42
type textarea "**"
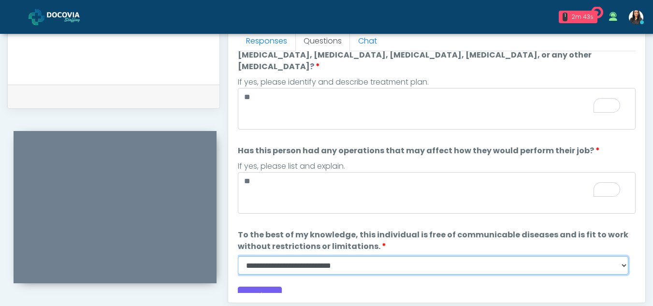
click at [622, 256] on select "**********" at bounding box center [433, 265] width 390 height 18
select select "******"
click at [238, 256] on select "**********" at bounding box center [433, 265] width 390 height 18
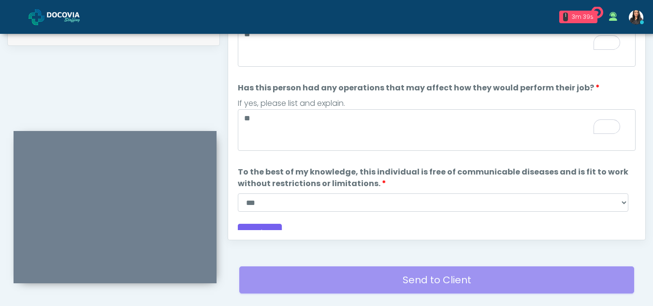
scroll to position [500, 0]
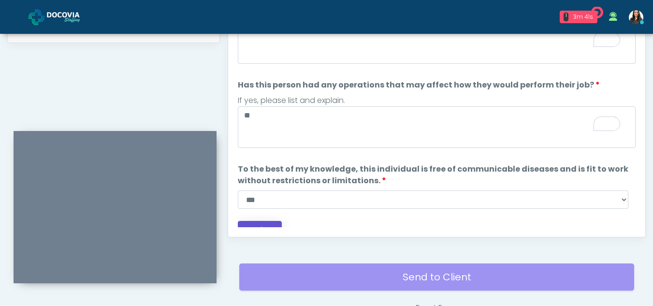
click at [258, 221] on button "Continue" at bounding box center [260, 230] width 44 height 18
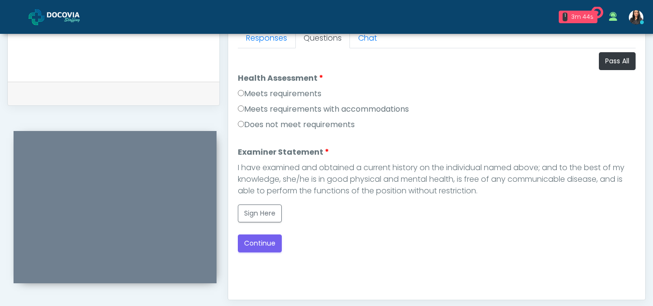
scroll to position [436, 0]
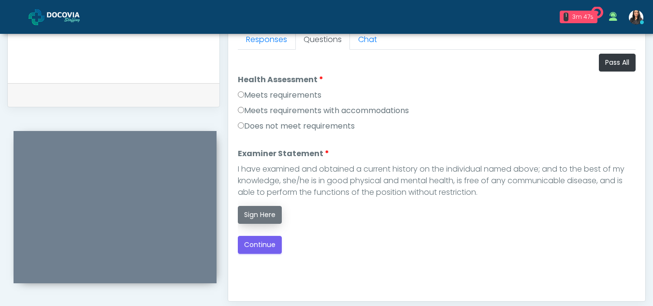
click at [256, 217] on button "Sign Here" at bounding box center [260, 215] width 44 height 18
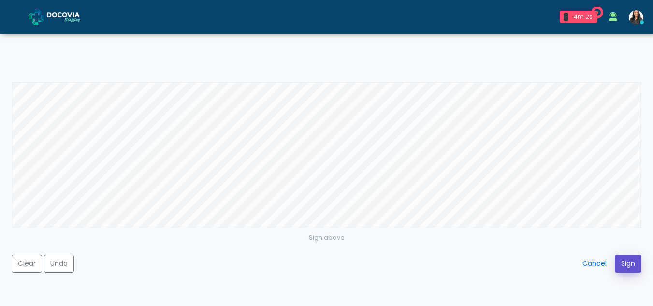
click at [624, 265] on button "Sign" at bounding box center [627, 264] width 27 height 18
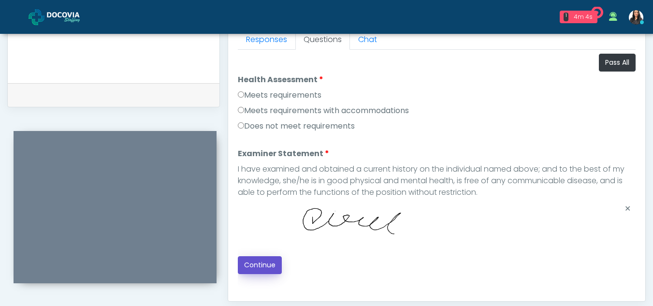
click at [263, 259] on button "Continue" at bounding box center [260, 265] width 44 height 18
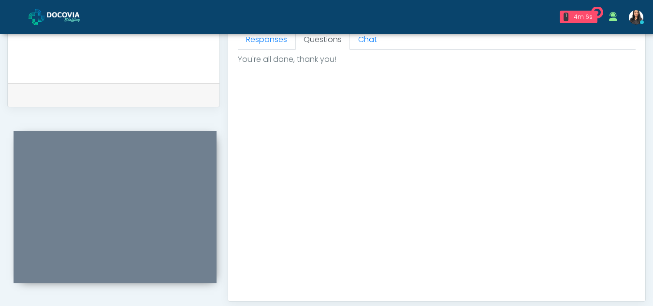
scroll to position [579, 0]
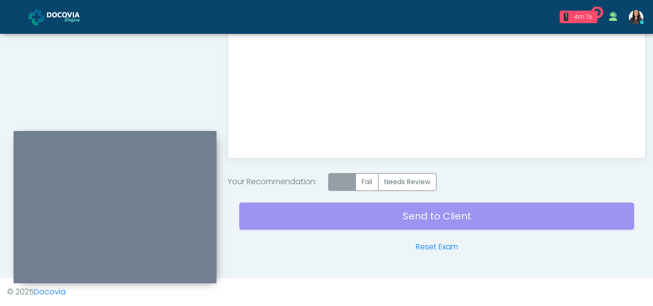
click at [341, 185] on label "Pass" at bounding box center [342, 182] width 28 height 18
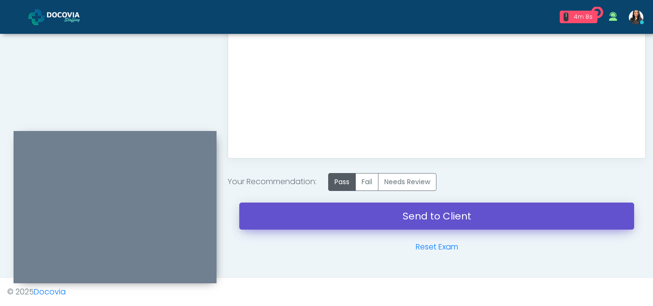
click at [415, 211] on link "Send to Client" at bounding box center [436, 215] width 395 height 27
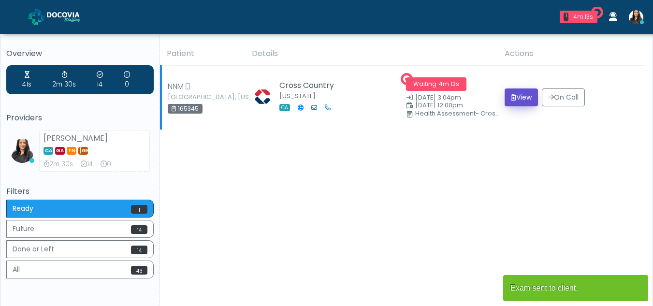
click at [520, 97] on button "View" at bounding box center [520, 97] width 33 height 18
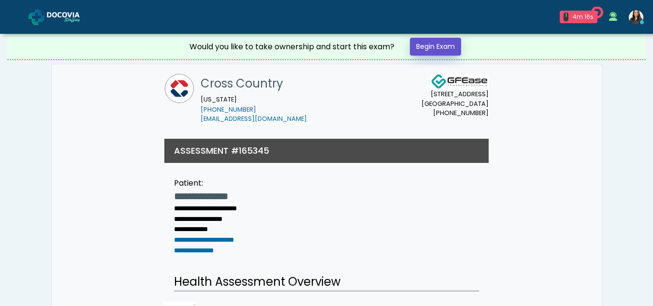
click at [432, 46] on link "Begin Exam" at bounding box center [435, 47] width 51 height 18
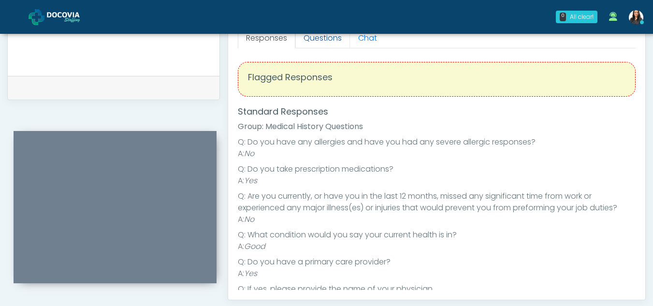
click at [331, 39] on link "Questions" at bounding box center [322, 38] width 55 height 20
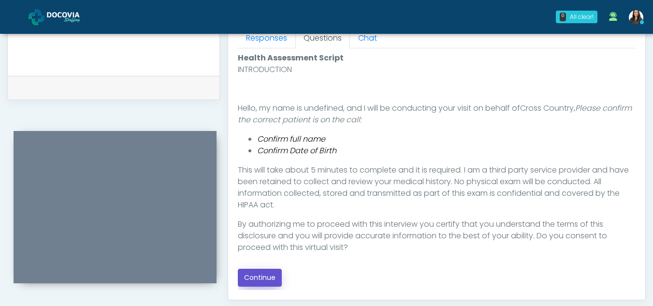
click at [266, 277] on button "Continue" at bounding box center [260, 278] width 44 height 18
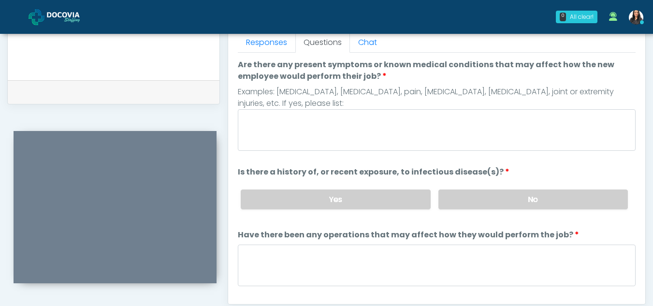
scroll to position [420, 0]
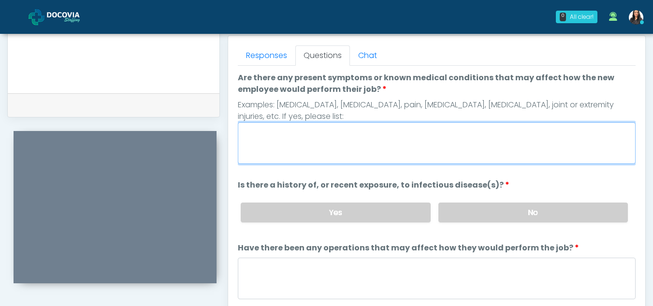
click at [313, 147] on textarea "Are there any present symptoms or known medical conditions that may affect how …" at bounding box center [437, 143] width 398 height 42
type textarea "**"
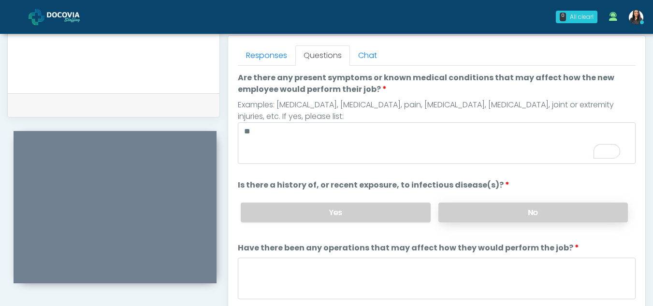
click at [545, 213] on label "No" at bounding box center [532, 212] width 189 height 20
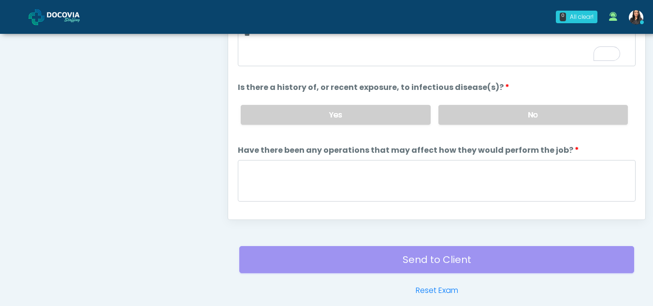
scroll to position [522, 0]
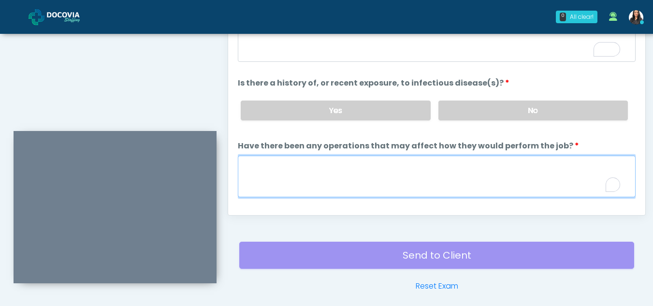
click at [269, 174] on textarea "Have there been any operations that may affect how they would perform the job?" at bounding box center [437, 177] width 398 height 42
type textarea "**"
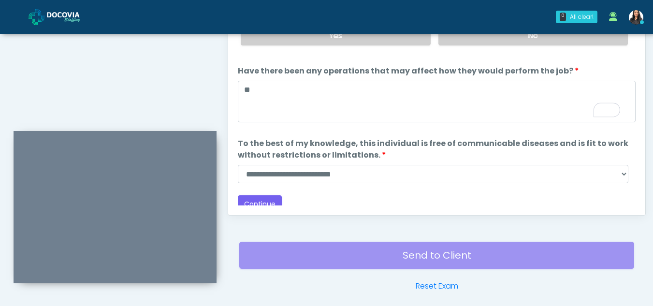
scroll to position [83, 0]
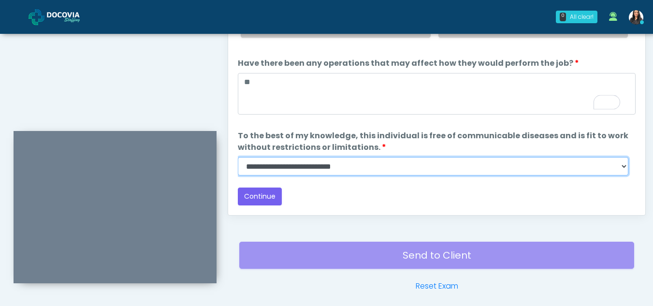
click at [620, 166] on select "**********" at bounding box center [433, 166] width 390 height 18
select select "******"
click at [238, 157] on select "**********" at bounding box center [433, 166] width 390 height 18
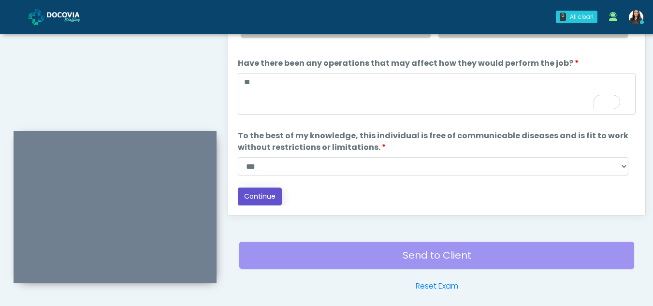
click at [256, 194] on button "Continue" at bounding box center [260, 196] width 44 height 18
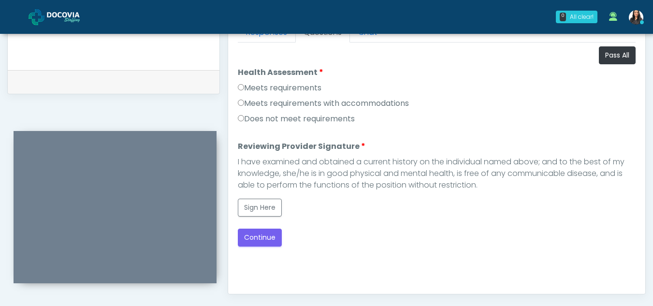
scroll to position [440, 0]
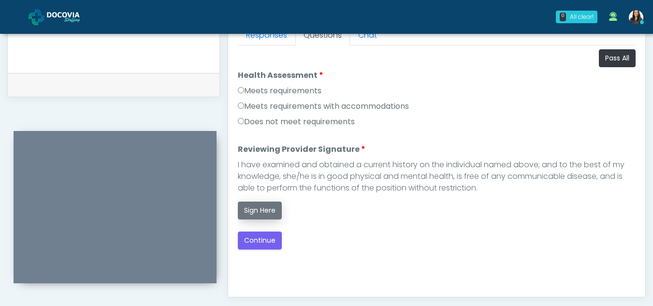
click at [266, 212] on button "Sign Here" at bounding box center [260, 210] width 44 height 18
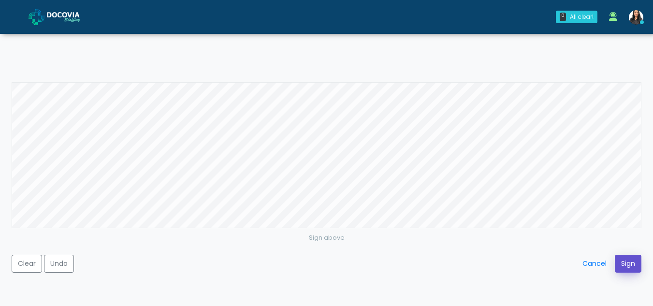
click at [624, 266] on button "Sign" at bounding box center [627, 264] width 27 height 18
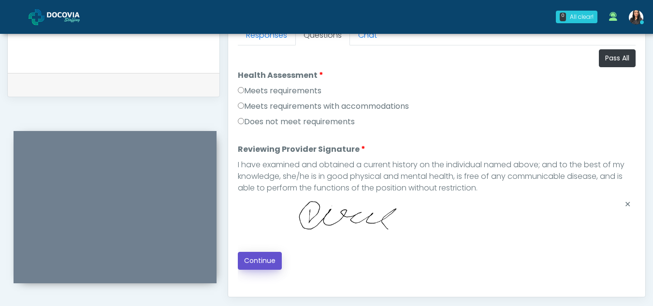
click at [262, 256] on button "Continue" at bounding box center [260, 261] width 44 height 18
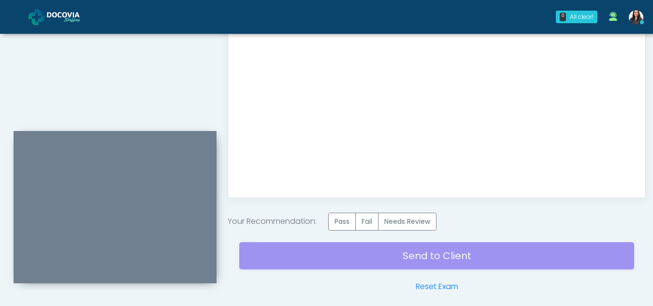
scroll to position [556, 0]
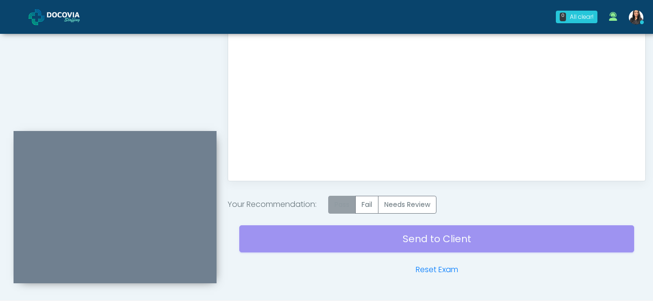
click at [344, 205] on label "Pass" at bounding box center [342, 205] width 28 height 18
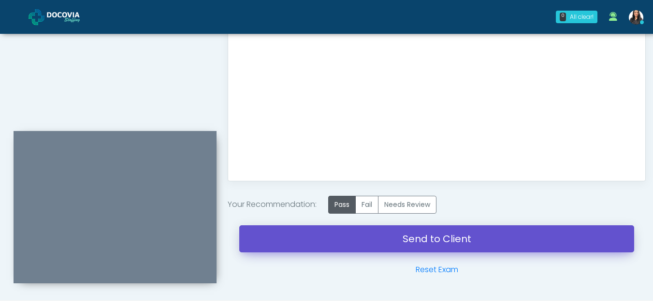
click at [398, 244] on link "Send to Client" at bounding box center [436, 238] width 395 height 27
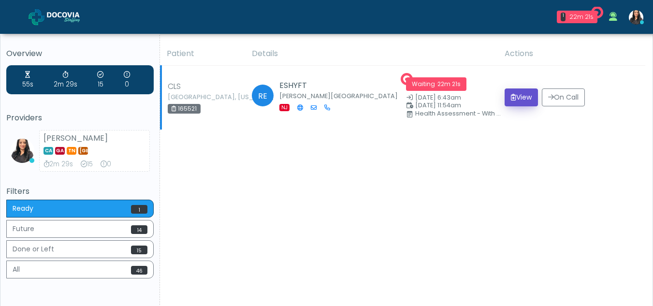
click at [526, 97] on button "View" at bounding box center [520, 97] width 33 height 18
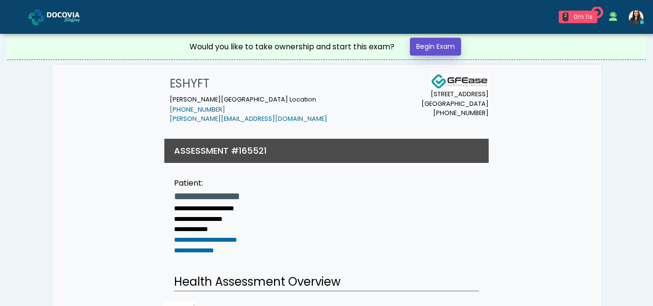
click at [447, 43] on link "Begin Exam" at bounding box center [435, 47] width 51 height 18
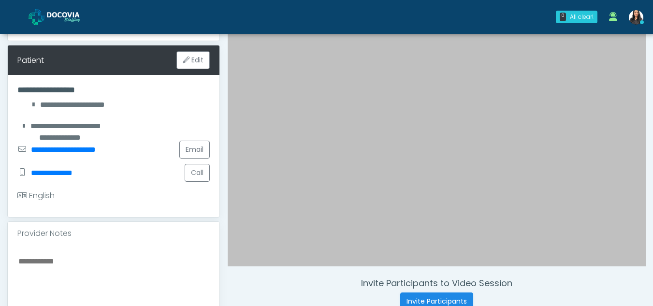
scroll to position [135, 0]
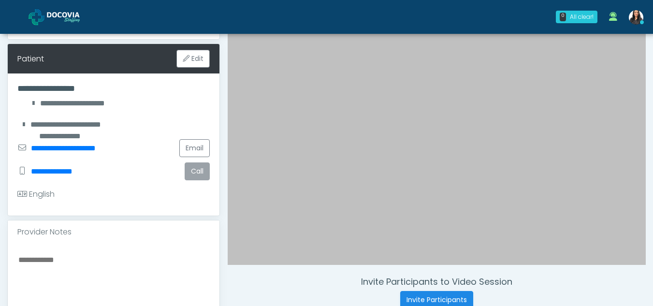
click at [202, 162] on button "Call" at bounding box center [197, 171] width 25 height 18
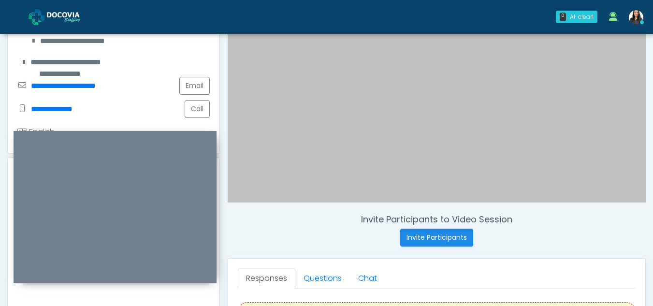
scroll to position [180, 0]
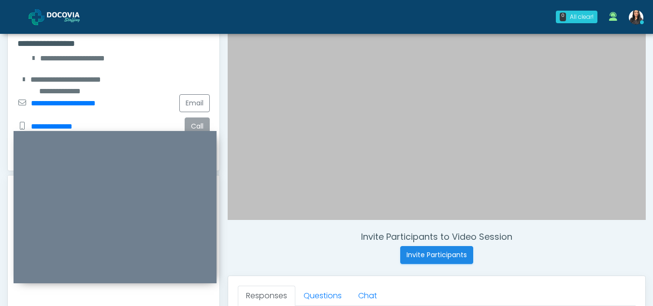
click at [202, 117] on button "Call" at bounding box center [197, 126] width 25 height 18
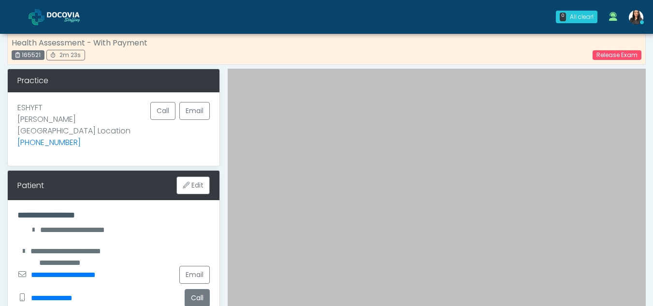
scroll to position [0, 0]
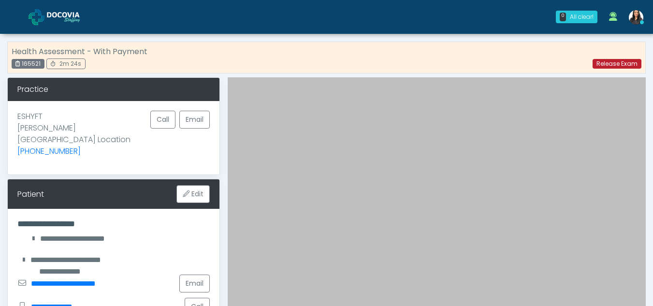
click at [616, 62] on link "Release Exam" at bounding box center [616, 64] width 49 height 10
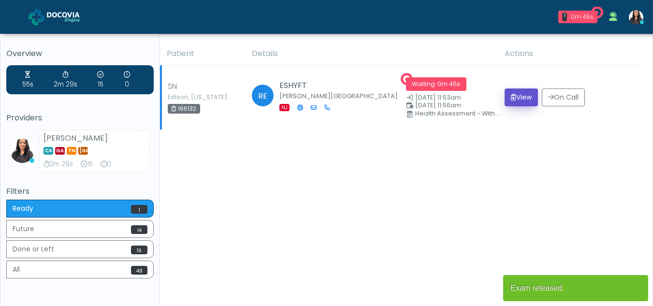
click at [520, 92] on button "View" at bounding box center [520, 97] width 33 height 18
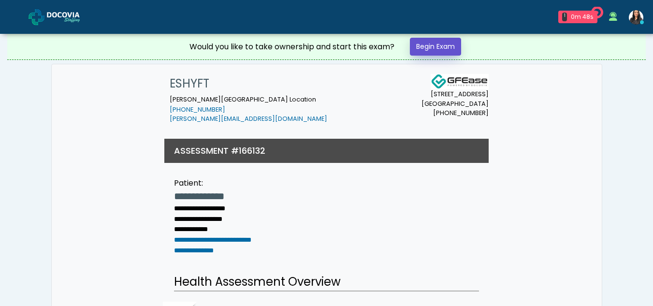
click at [435, 48] on link "Begin Exam" at bounding box center [435, 47] width 51 height 18
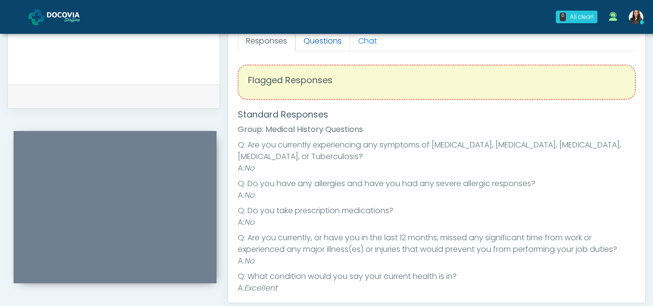
click at [324, 42] on link "Questions" at bounding box center [322, 41] width 55 height 20
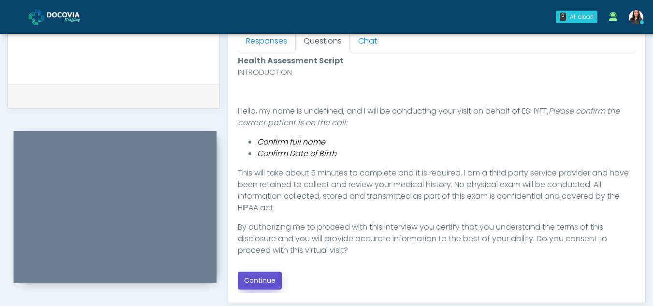
click at [259, 281] on button "Continue" at bounding box center [260, 280] width 44 height 18
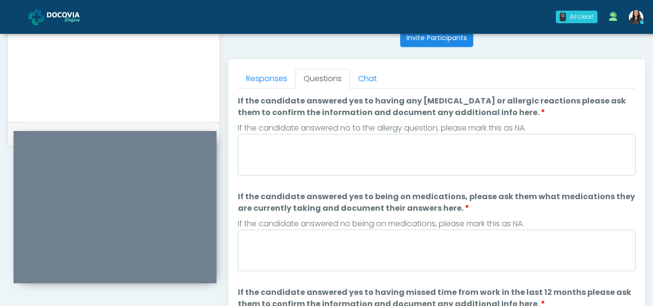
scroll to position [394, 0]
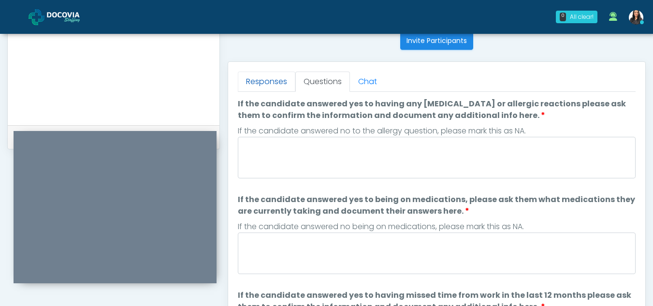
click at [263, 88] on link "Responses" at bounding box center [266, 81] width 57 height 20
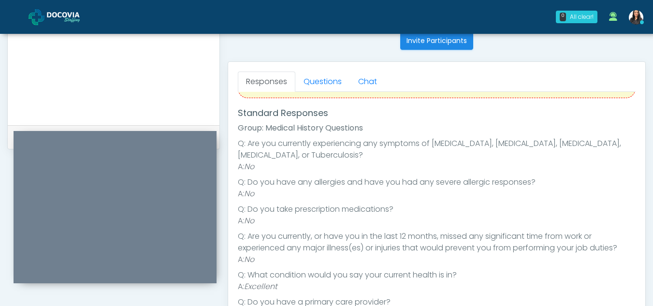
scroll to position [45, 0]
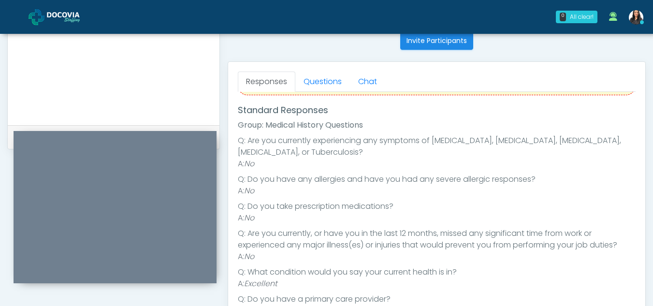
click at [329, 92] on div "Flagged Responses" at bounding box center [437, 77] width 398 height 35
drag, startPoint x: 329, startPoint y: 92, endPoint x: 325, endPoint y: 78, distance: 14.7
click at [325, 78] on div "Responses Questions Chat Health Assessment Script INTRODUCTION Hello, my name i…" at bounding box center [436, 202] width 417 height 281
click at [325, 78] on link "Questions" at bounding box center [322, 81] width 55 height 20
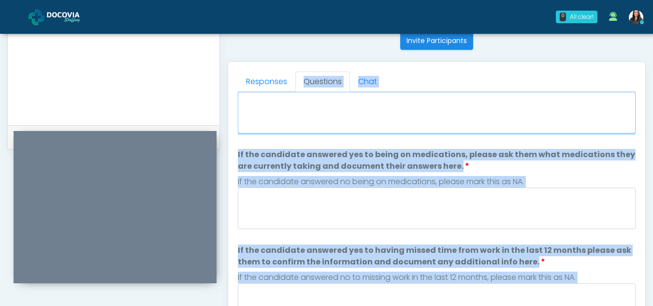
click at [413, 102] on textarea "If the candidate answered yes to having any allergies or allergic reactions ple…" at bounding box center [437, 113] width 398 height 42
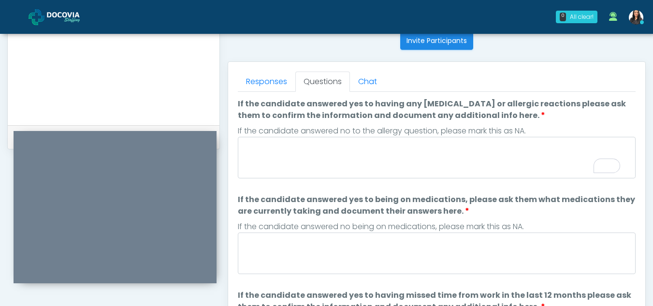
scroll to position [0, 0]
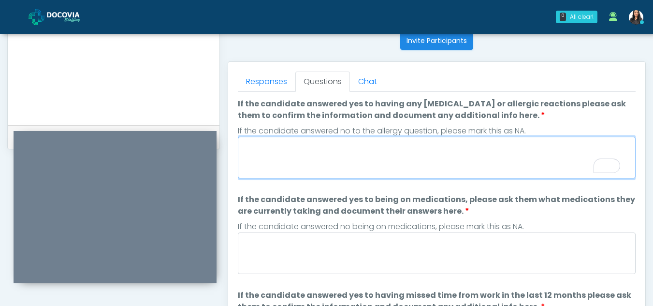
click at [303, 166] on textarea "If the candidate answered yes to having any allergies or allergic reactions ple…" at bounding box center [437, 158] width 398 height 42
type textarea "**"
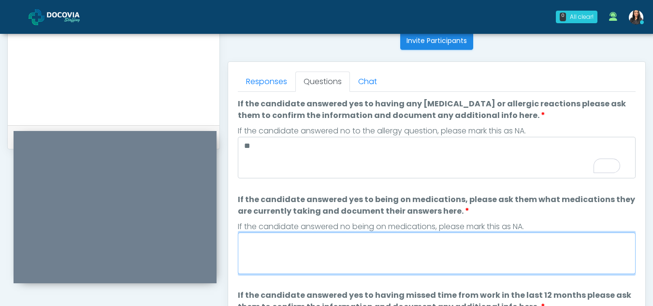
click at [305, 253] on textarea "If the candidate answered yes to being on medications, please ask them what med…" at bounding box center [437, 253] width 398 height 42
type textarea "*"
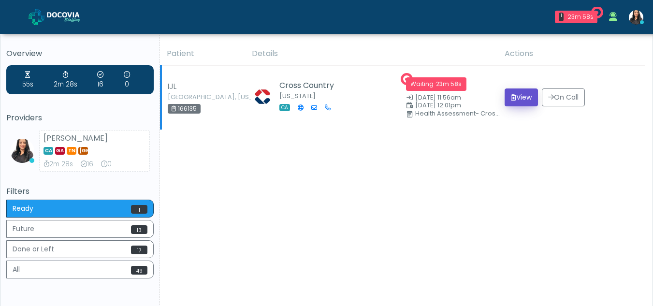
click at [520, 94] on button "View" at bounding box center [520, 97] width 33 height 18
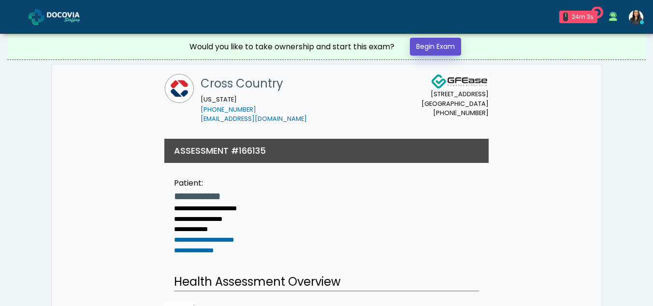
click at [428, 43] on link "Begin Exam" at bounding box center [435, 47] width 51 height 18
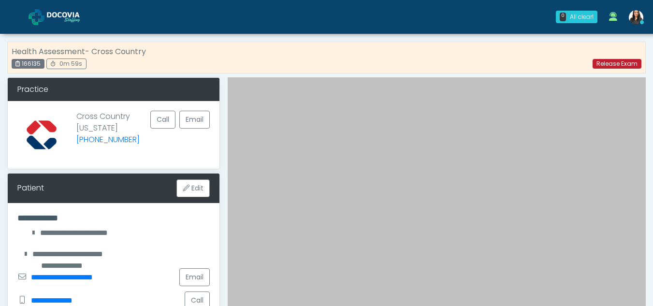
click at [603, 62] on link "Release Exam" at bounding box center [616, 64] width 49 height 10
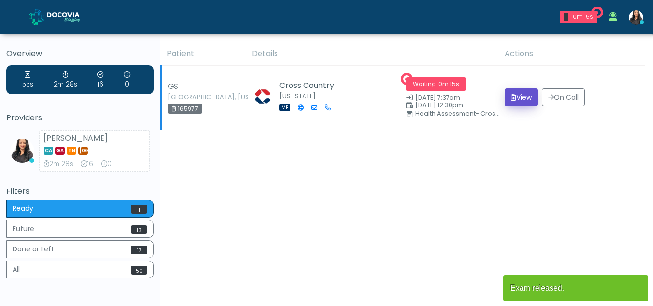
click at [515, 91] on button "View" at bounding box center [520, 97] width 33 height 18
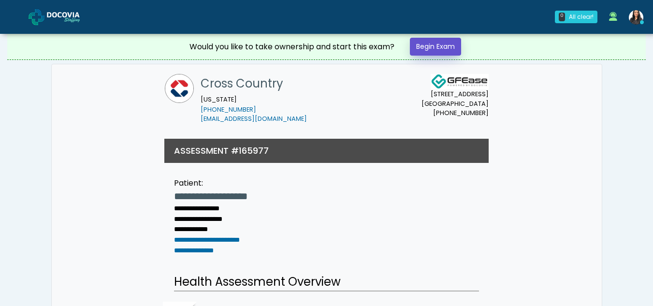
click at [428, 47] on link "Begin Exam" at bounding box center [435, 47] width 51 height 18
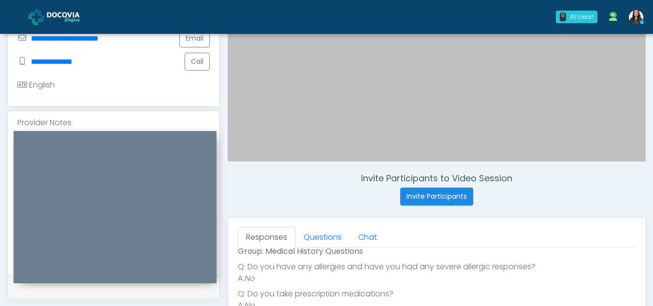
scroll to position [231, 0]
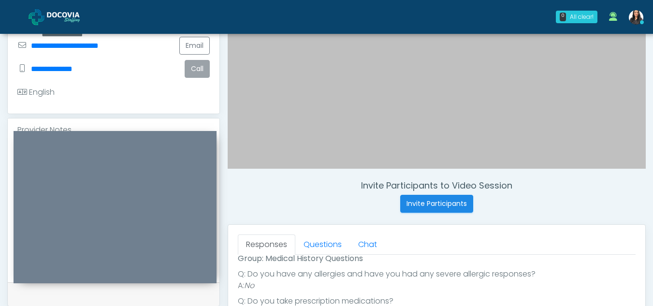
click at [193, 67] on button "Call" at bounding box center [197, 69] width 25 height 18
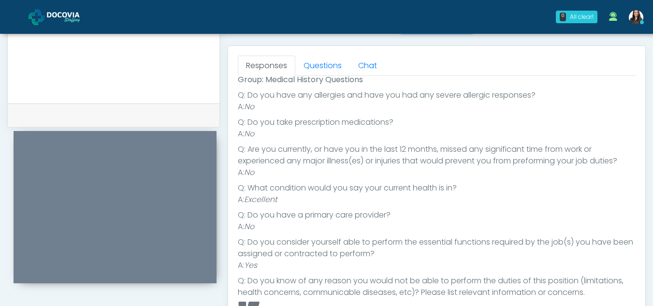
scroll to position [391, 0]
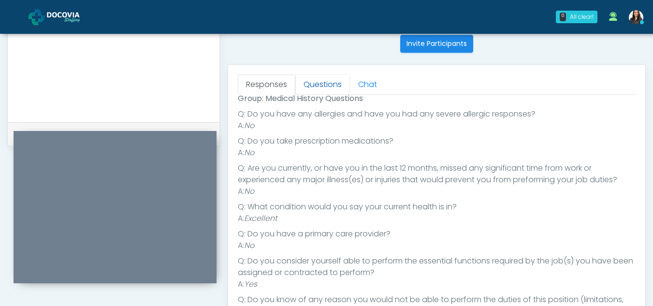
click at [330, 75] on link "Questions" at bounding box center [322, 84] width 55 height 20
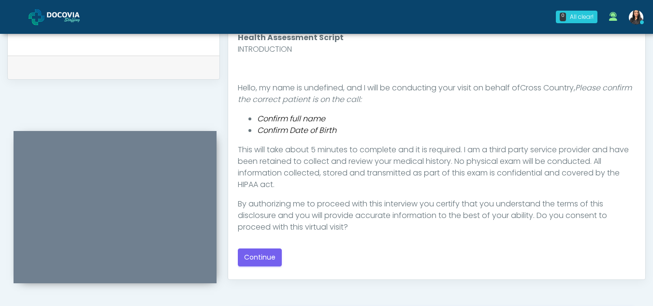
scroll to position [472, 0]
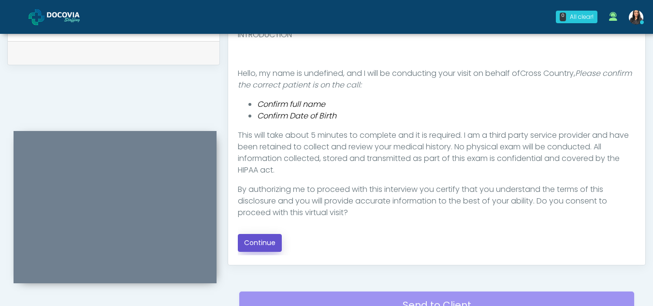
click at [257, 241] on button "Continue" at bounding box center [260, 243] width 44 height 18
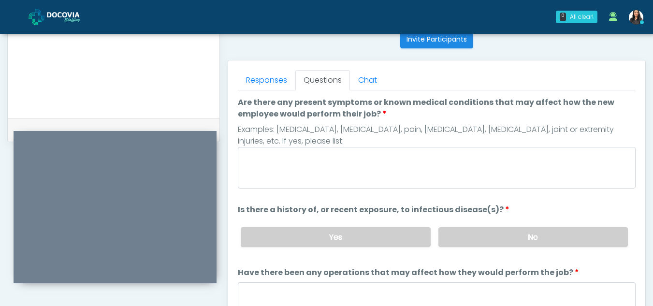
scroll to position [391, 0]
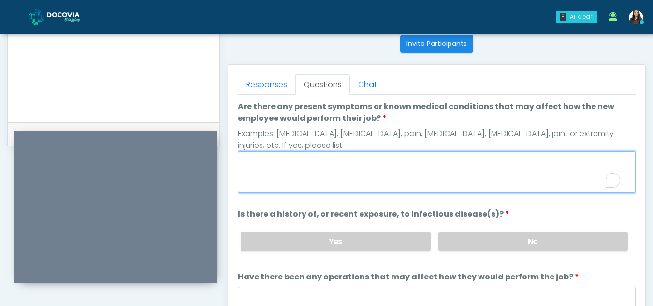
click at [333, 180] on textarea "Are there any present symptoms or known medical conditions that may affect how …" at bounding box center [437, 172] width 398 height 42
type textarea "**"
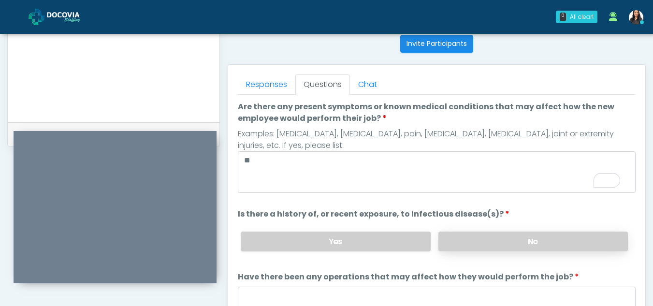
click at [492, 247] on label "No" at bounding box center [532, 241] width 189 height 20
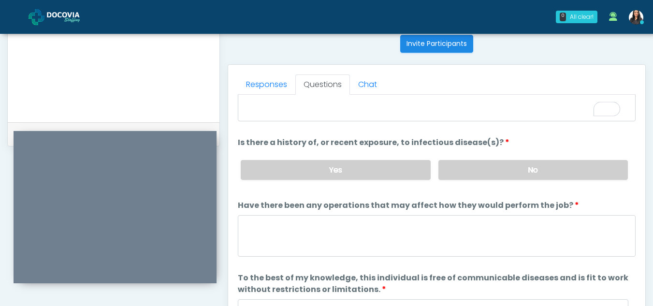
scroll to position [83, 0]
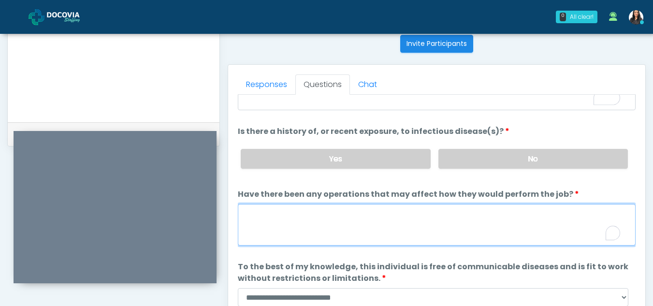
click at [332, 227] on textarea "Have there been any operations that may affect how they would perform the job?" at bounding box center [437, 225] width 398 height 42
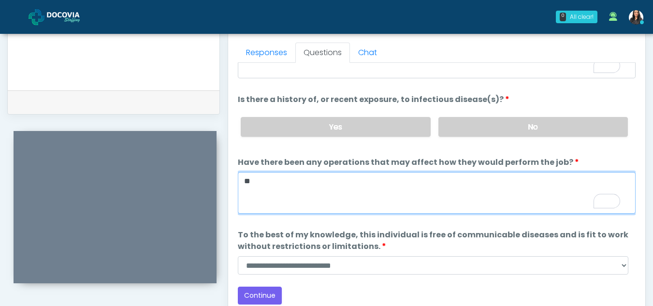
scroll to position [451, 0]
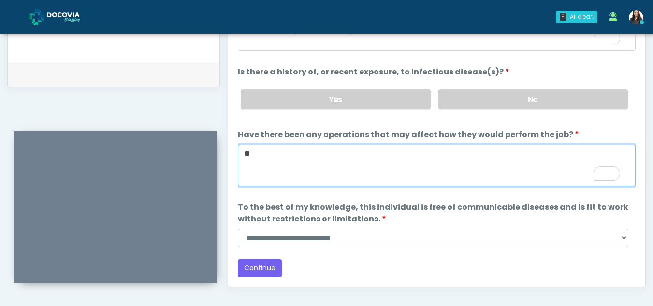
type textarea "**"
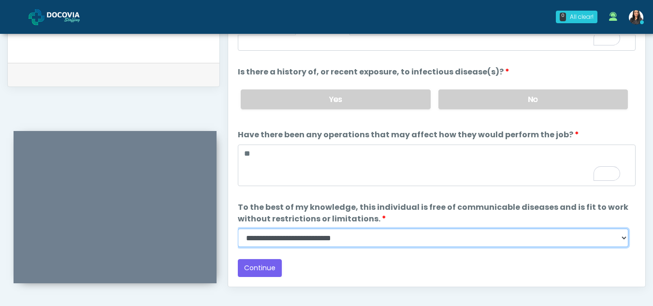
click at [622, 239] on select "**********" at bounding box center [433, 237] width 390 height 18
select select "******"
click at [238, 228] on select "**********" at bounding box center [433, 237] width 390 height 18
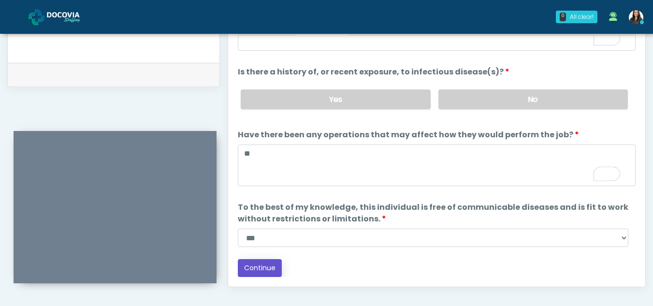
click at [253, 262] on button "Continue" at bounding box center [260, 268] width 44 height 18
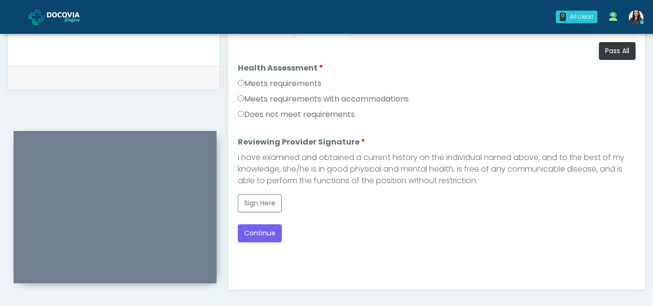
scroll to position [426, 0]
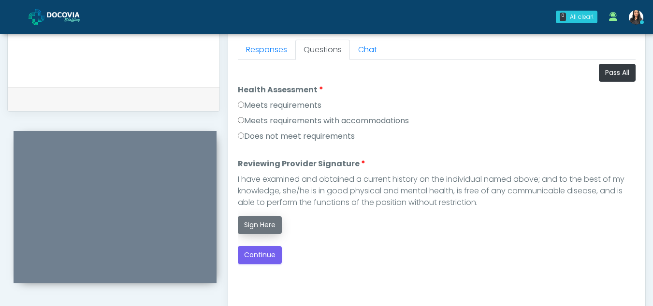
click at [265, 225] on button "Sign Here" at bounding box center [260, 225] width 44 height 18
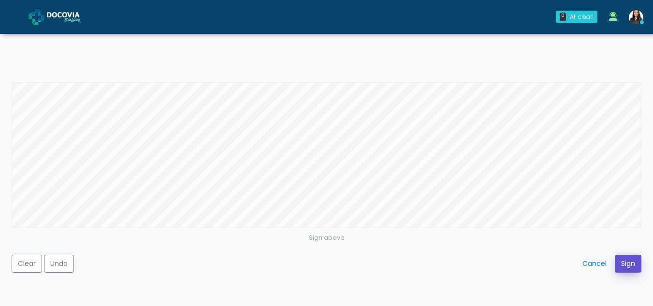
click at [627, 261] on button "Sign" at bounding box center [627, 264] width 27 height 18
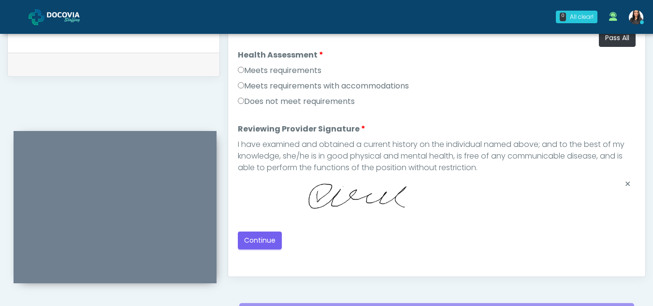
scroll to position [462, 0]
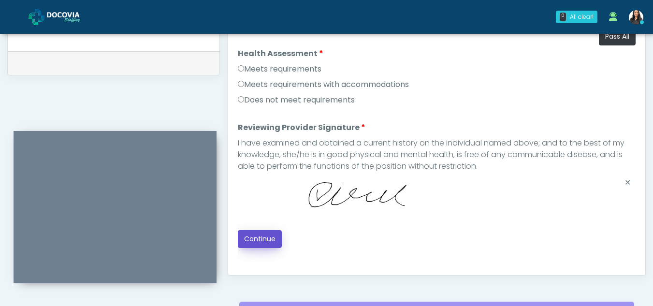
click at [265, 238] on button "Continue" at bounding box center [260, 239] width 44 height 18
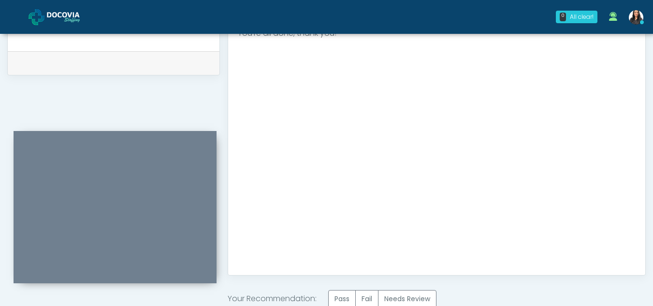
scroll to position [579, 0]
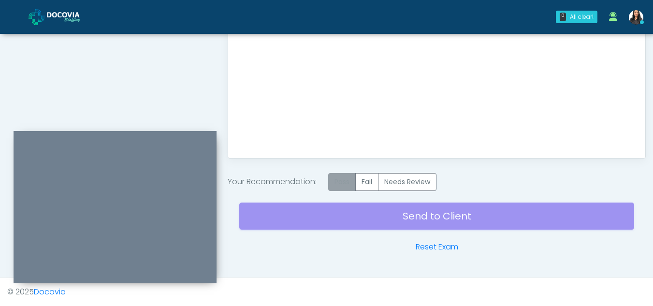
click at [345, 176] on label "Pass" at bounding box center [342, 182] width 28 height 18
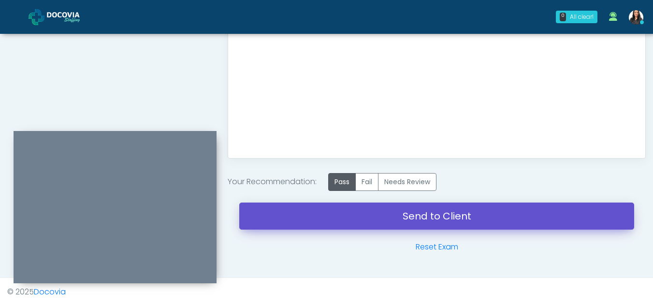
click at [412, 218] on link "Send to Client" at bounding box center [436, 215] width 395 height 27
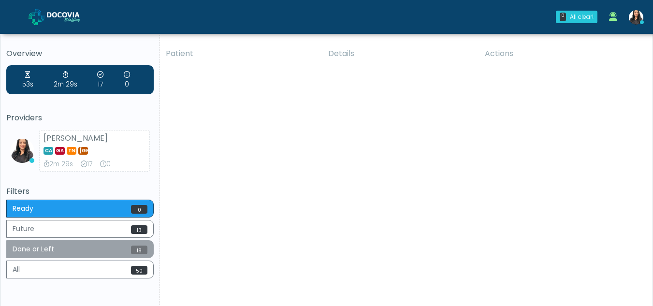
click at [91, 241] on button "Done or Left 18" at bounding box center [79, 249] width 147 height 18
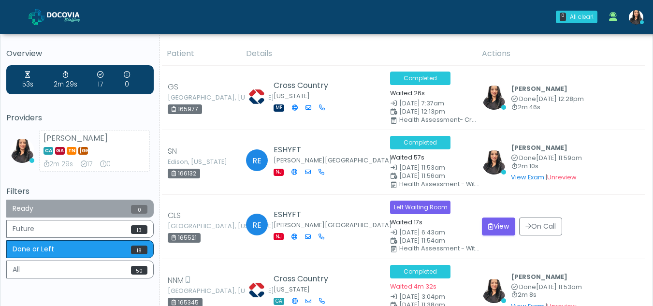
click at [81, 206] on button "Ready 0" at bounding box center [79, 208] width 147 height 18
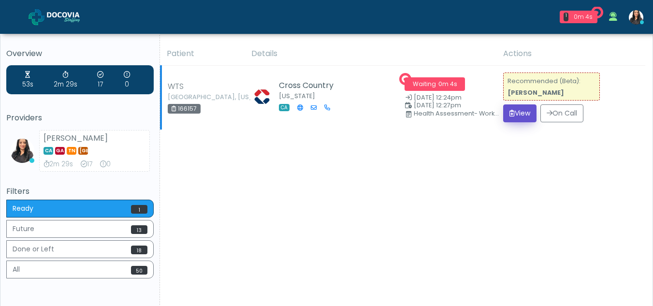
click at [517, 113] on button "View" at bounding box center [519, 113] width 33 height 18
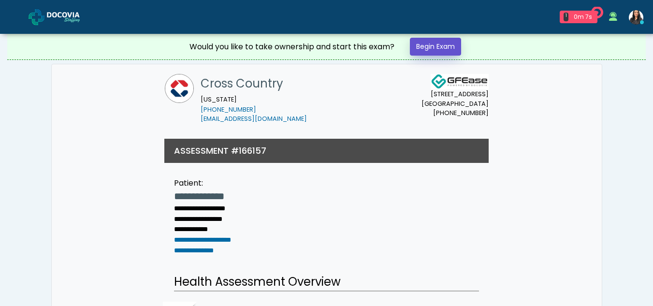
click at [446, 43] on link "Begin Exam" at bounding box center [435, 47] width 51 height 18
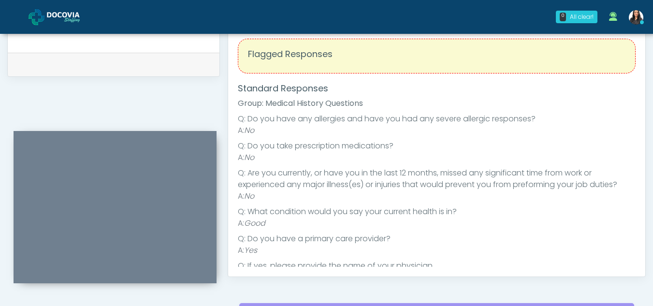
scroll to position [436, 0]
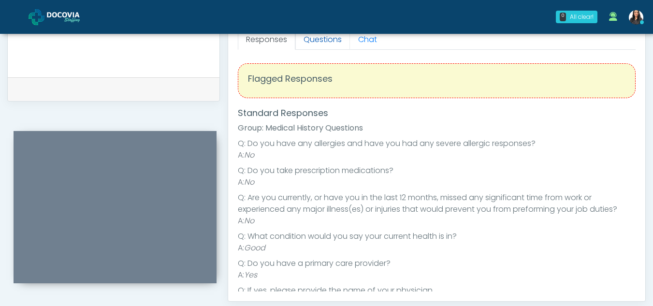
click at [320, 40] on link "Questions" at bounding box center [322, 39] width 55 height 20
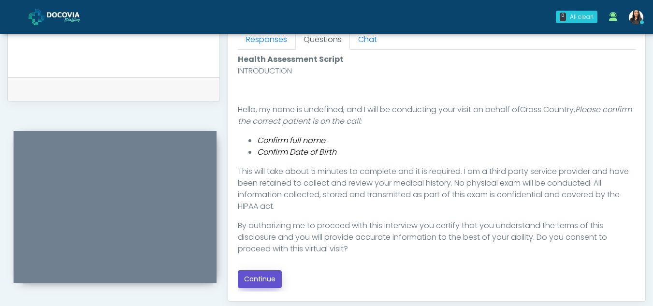
click at [257, 280] on button "Continue" at bounding box center [260, 279] width 44 height 18
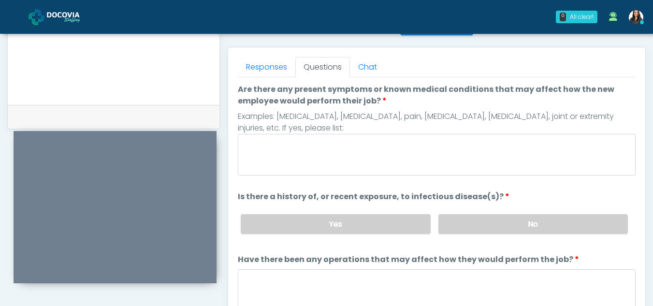
scroll to position [394, 0]
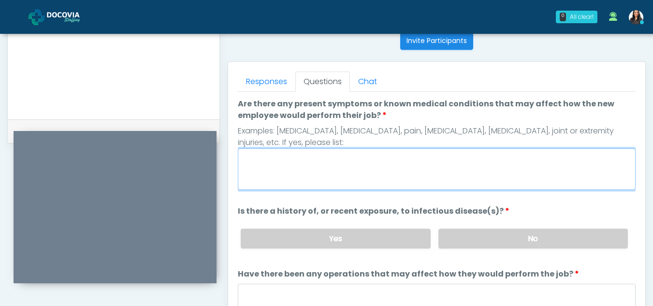
click at [316, 167] on textarea "Are there any present symptoms or known medical conditions that may affect how …" at bounding box center [437, 169] width 398 height 42
type textarea "**"
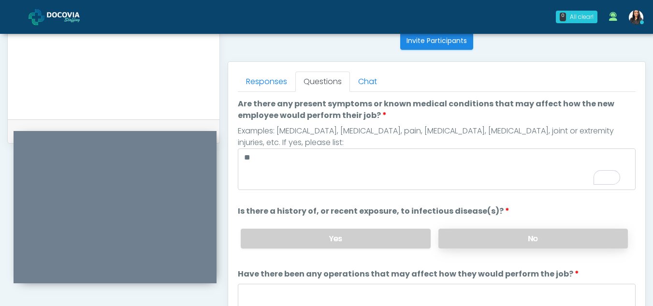
click at [473, 231] on label "No" at bounding box center [532, 238] width 189 height 20
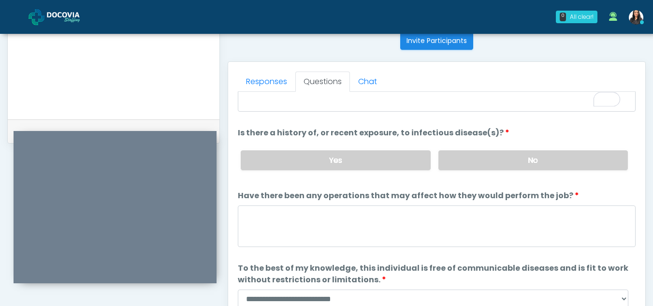
scroll to position [83, 0]
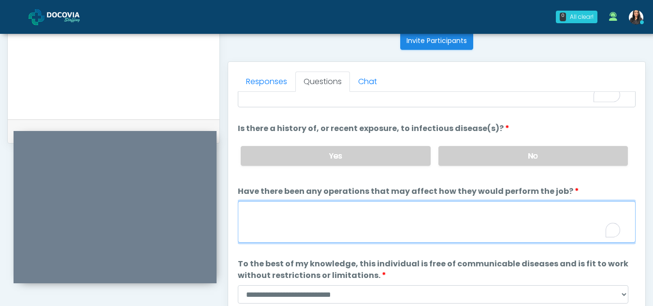
click at [298, 225] on textarea "Have there been any operations that may affect how they would perform the job?" at bounding box center [437, 222] width 398 height 42
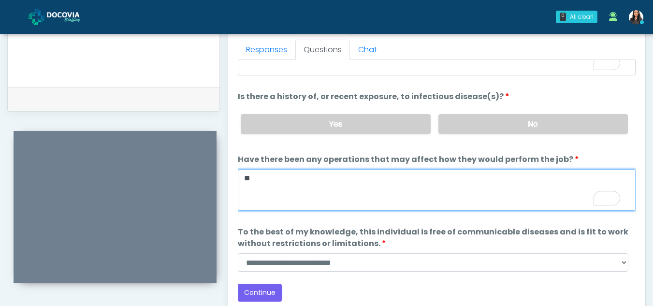
scroll to position [481, 0]
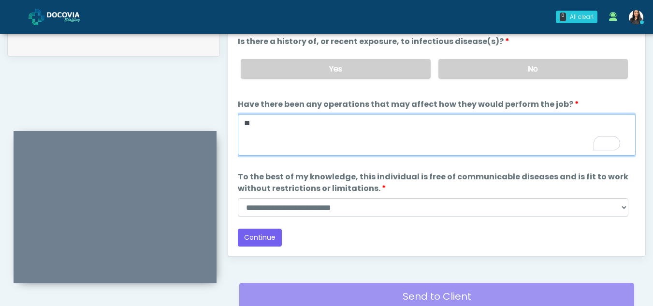
type textarea "**"
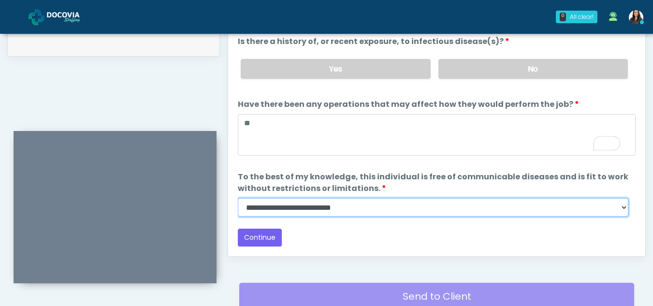
click at [623, 208] on select "**********" at bounding box center [433, 207] width 390 height 18
select select "******"
click at [238, 198] on select "**********" at bounding box center [433, 207] width 390 height 18
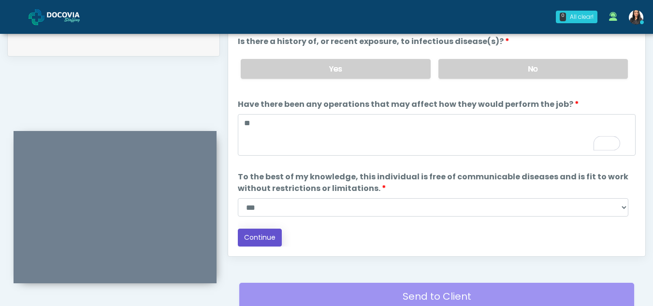
click at [256, 234] on button "Continue" at bounding box center [260, 237] width 44 height 18
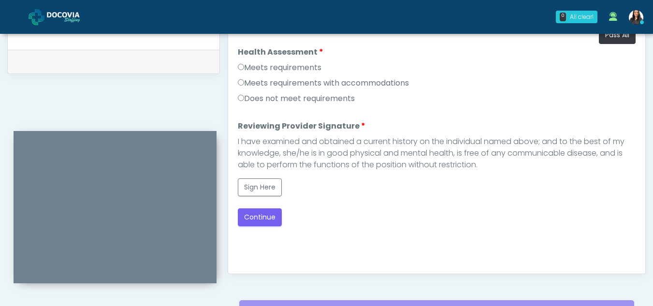
scroll to position [454, 0]
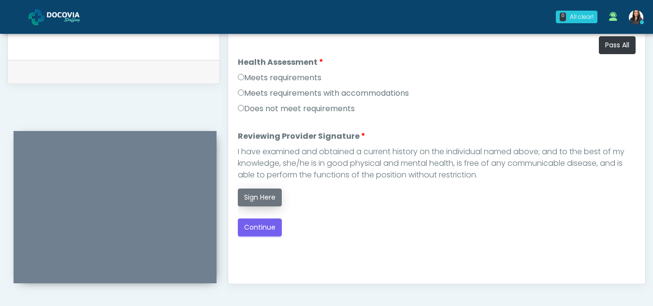
click at [270, 200] on button "Sign Here" at bounding box center [260, 197] width 44 height 18
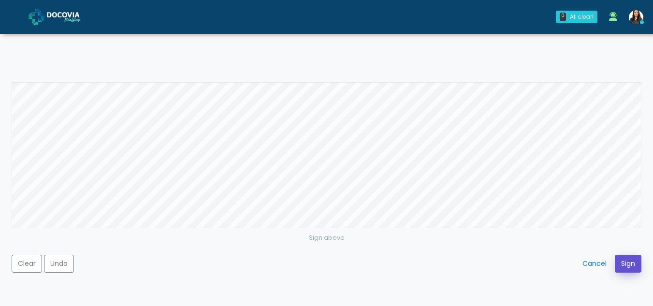
click at [627, 260] on button "Sign" at bounding box center [627, 264] width 27 height 18
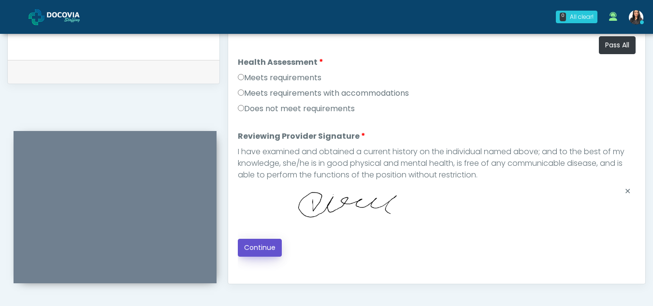
click at [266, 248] on button "Continue" at bounding box center [260, 248] width 44 height 18
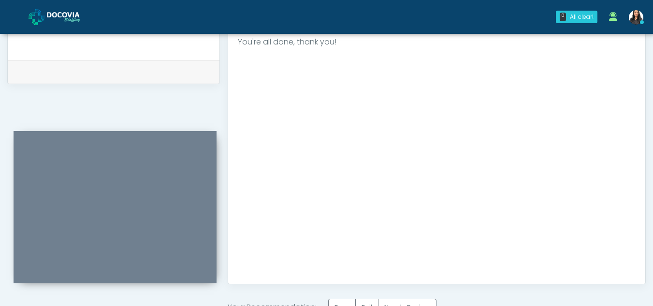
scroll to position [579, 0]
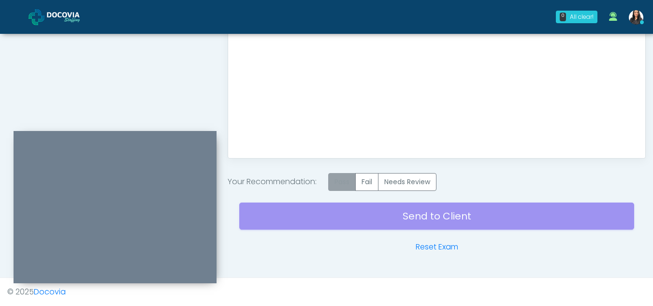
click at [352, 182] on label "Pass" at bounding box center [342, 182] width 28 height 18
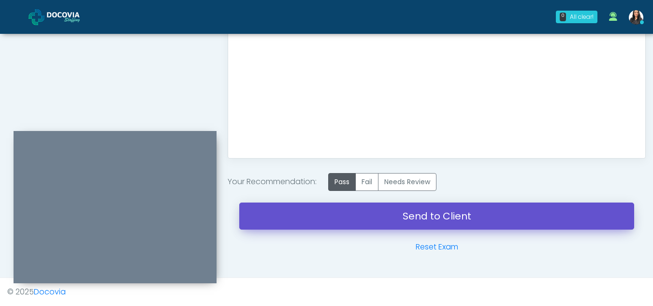
click at [430, 219] on link "Send to Client" at bounding box center [436, 215] width 395 height 27
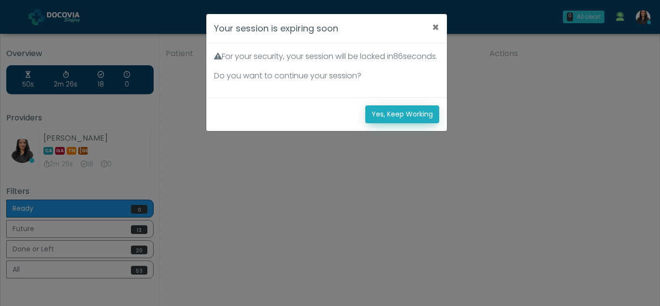
click at [403, 123] on button "Yes, Keep Working" at bounding box center [402, 114] width 74 height 18
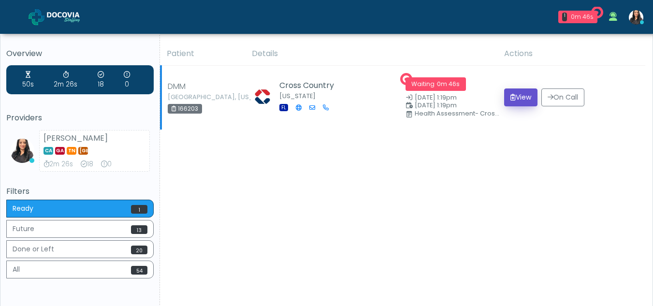
click at [521, 98] on button "View" at bounding box center [520, 97] width 33 height 18
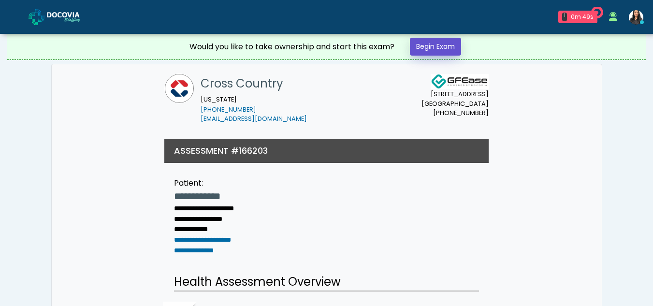
click at [438, 45] on link "Begin Exam" at bounding box center [435, 47] width 51 height 18
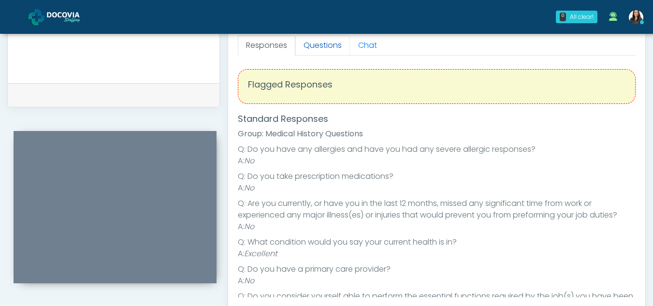
click at [325, 41] on link "Questions" at bounding box center [322, 45] width 55 height 20
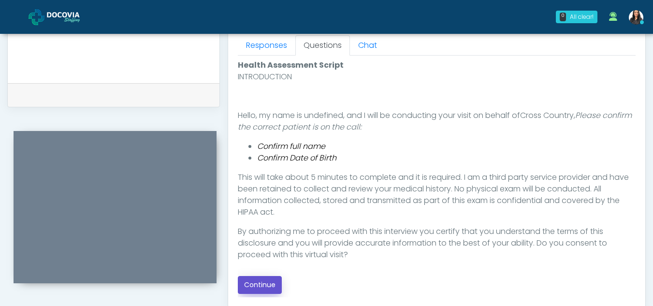
click at [260, 282] on button "Continue" at bounding box center [260, 285] width 44 height 18
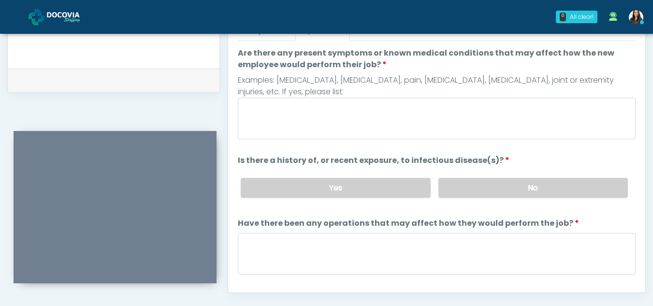
scroll to position [419, 0]
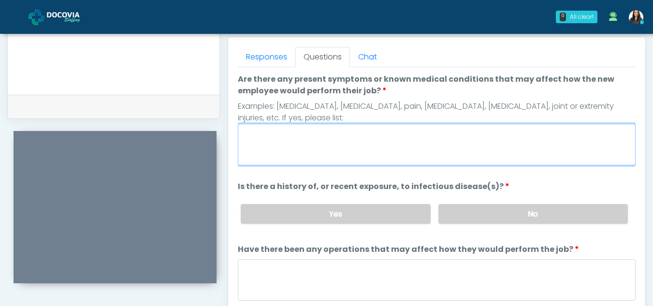
click at [255, 147] on textarea "Are there any present symptoms or known medical conditions that may affect how …" at bounding box center [437, 145] width 398 height 42
type textarea "**"
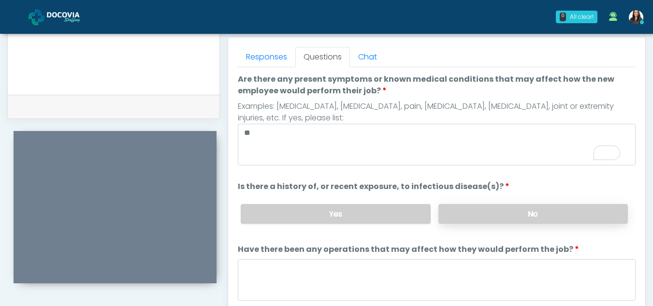
click at [508, 212] on label "No" at bounding box center [532, 214] width 189 height 20
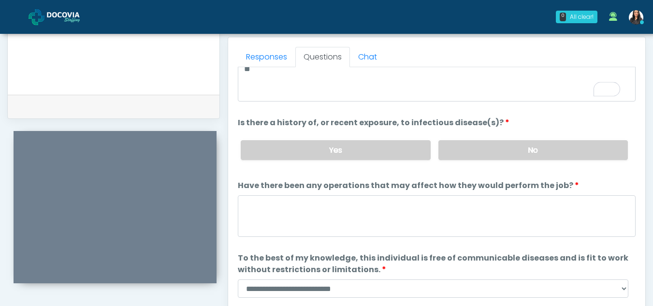
scroll to position [83, 0]
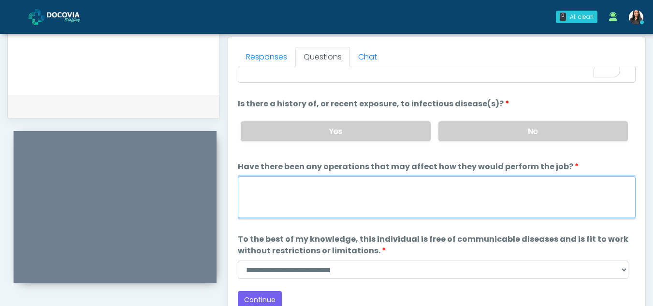
click at [268, 210] on textarea "Have there been any operations that may affect how they would perform the job?" at bounding box center [437, 197] width 398 height 42
type textarea "**"
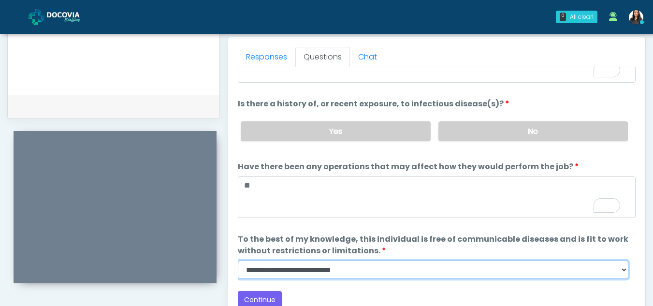
click at [623, 270] on select "**********" at bounding box center [433, 269] width 390 height 18
select select "******"
click at [238, 260] on select "**********" at bounding box center [433, 269] width 390 height 18
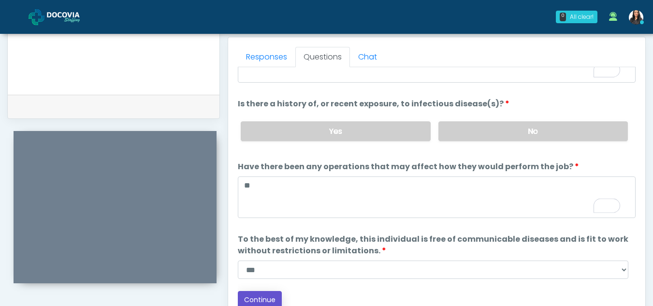
click at [270, 298] on button "Continue" at bounding box center [260, 300] width 44 height 18
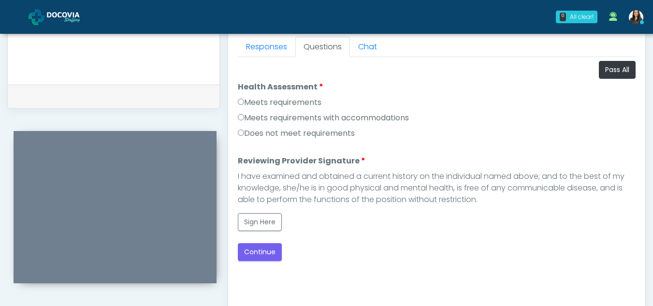
scroll to position [426, 0]
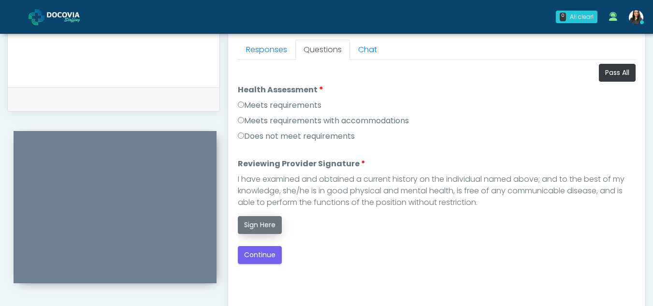
click at [270, 226] on button "Sign Here" at bounding box center [260, 225] width 44 height 18
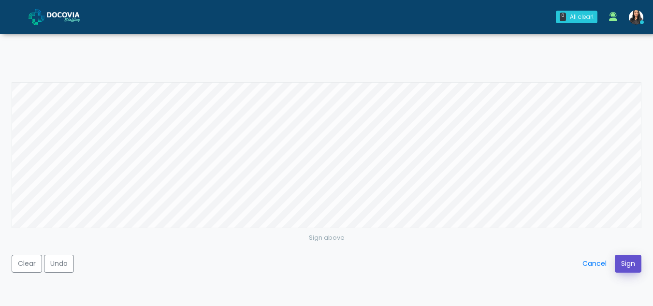
click at [628, 261] on button "Sign" at bounding box center [627, 264] width 27 height 18
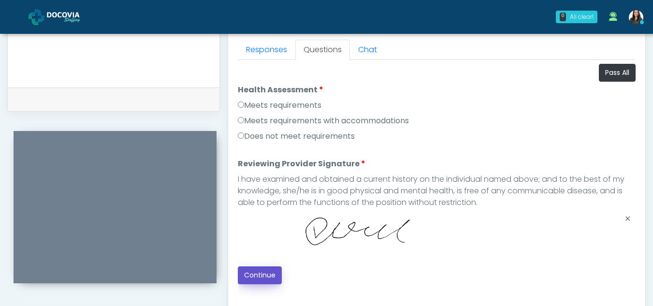
click at [263, 267] on button "Continue" at bounding box center [260, 275] width 44 height 18
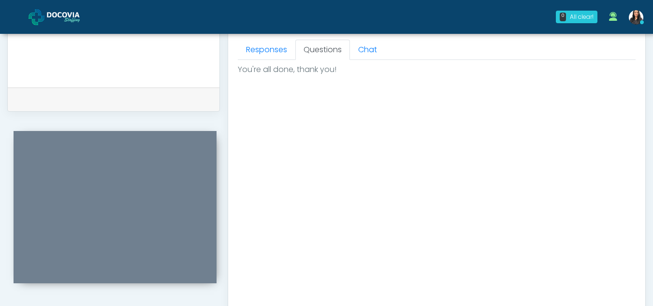
scroll to position [579, 0]
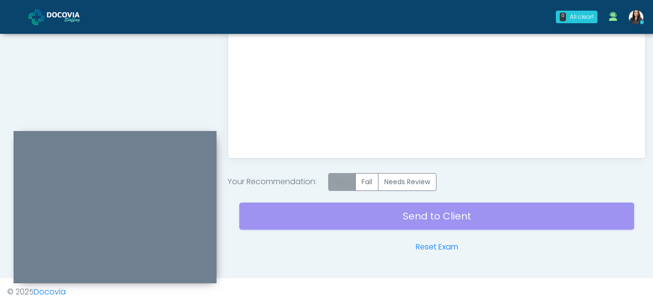
click at [346, 186] on label "Pass" at bounding box center [342, 182] width 28 height 18
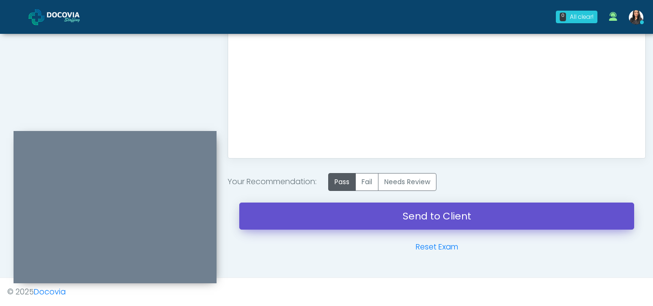
click at [445, 211] on link "Send to Client" at bounding box center [436, 215] width 395 height 27
